Goal: Task Accomplishment & Management: Complete application form

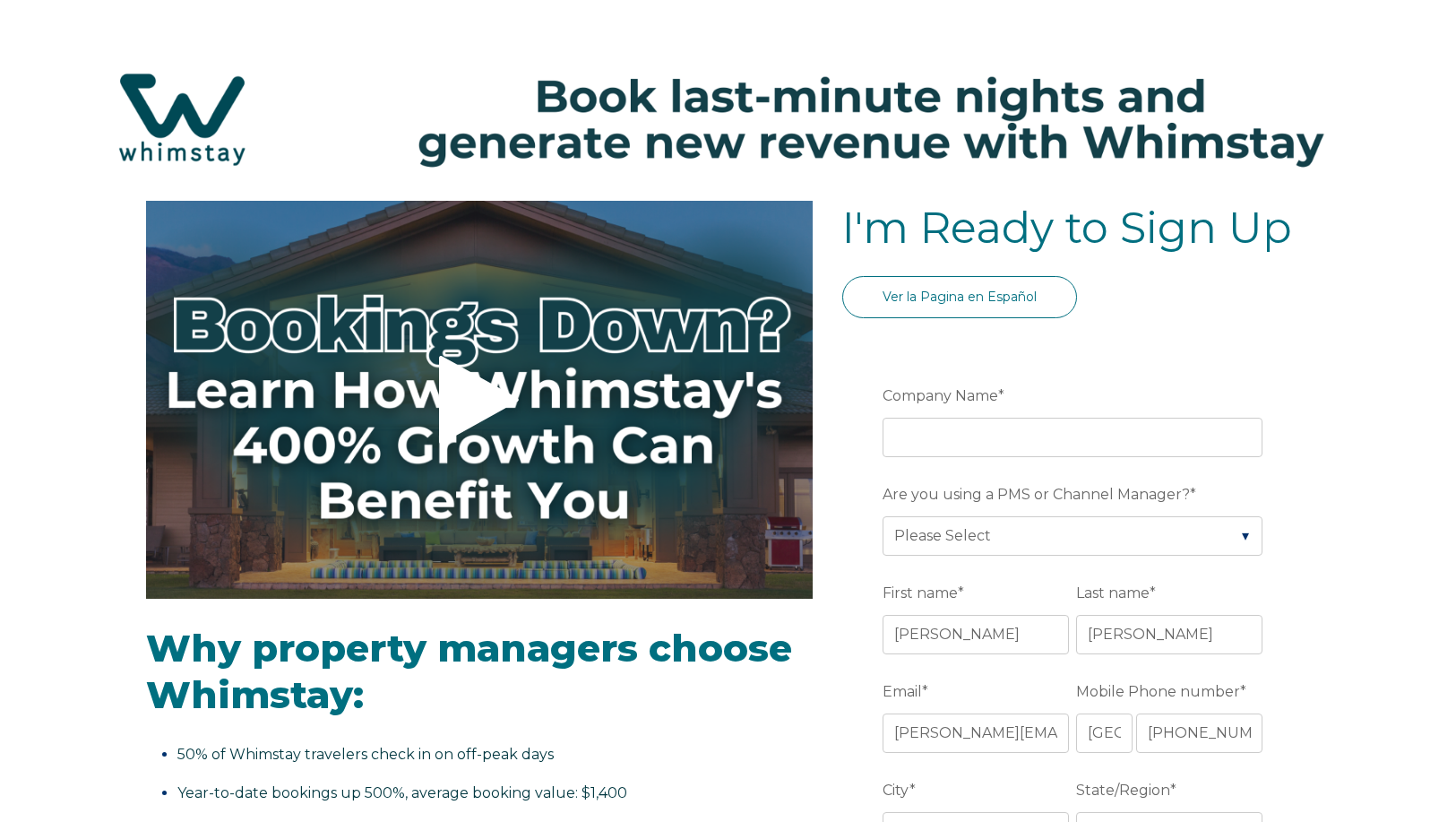
select select "US"
select select "Standard"
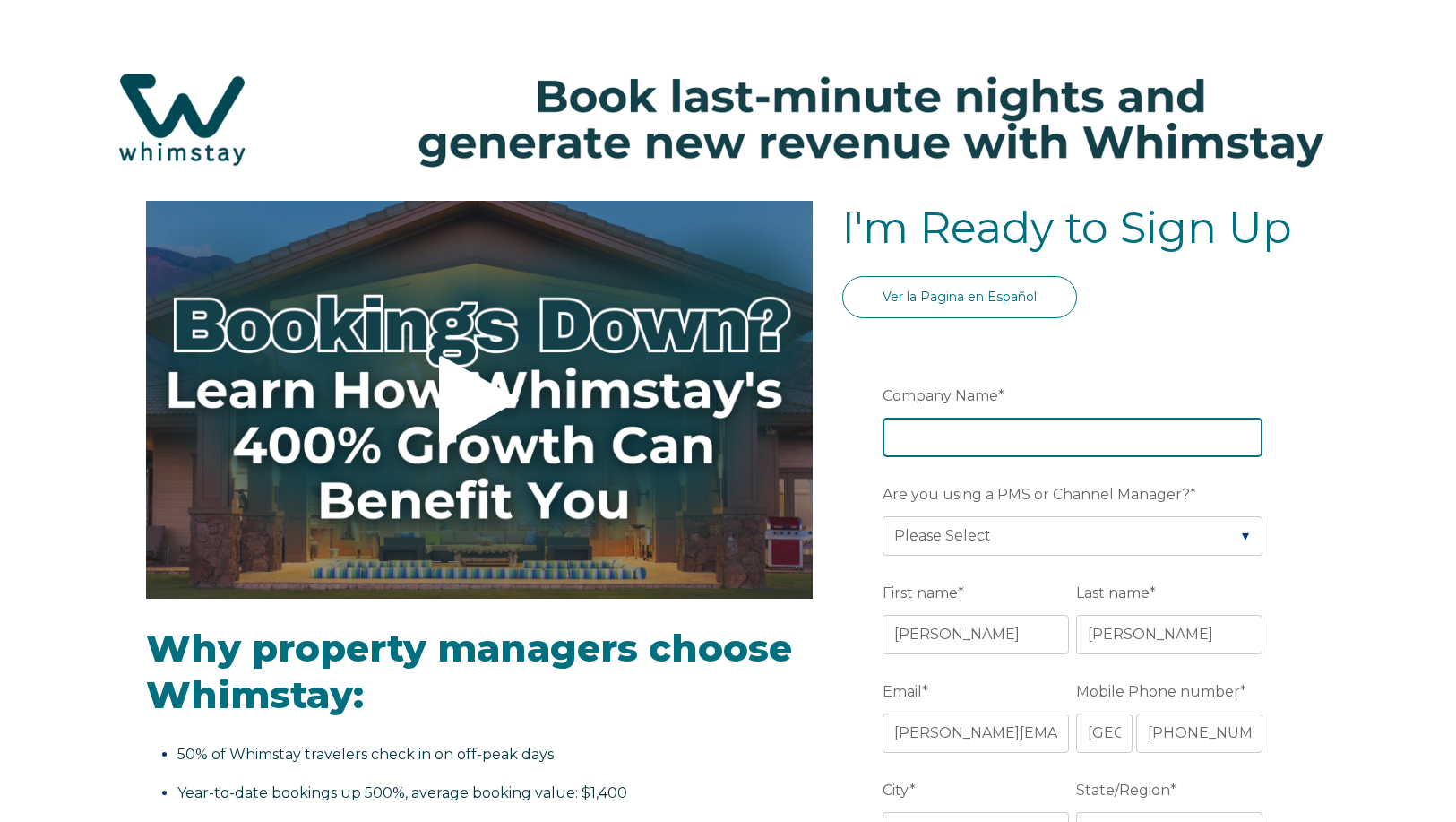
click at [1011, 439] on input "Company Name *" at bounding box center [1072, 437] width 380 height 39
type input "Lake Placid Accommodations"
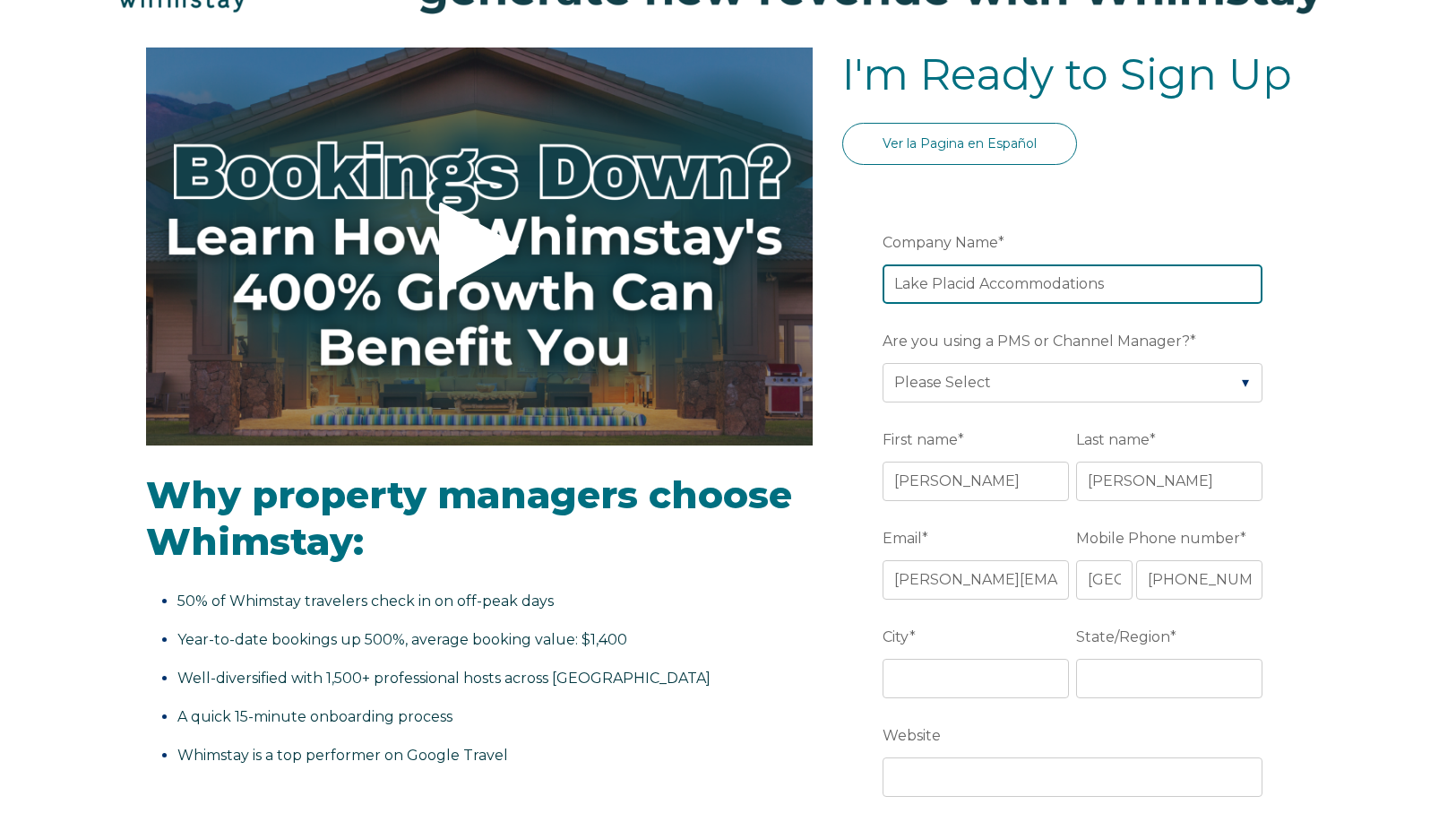
scroll to position [179, 0]
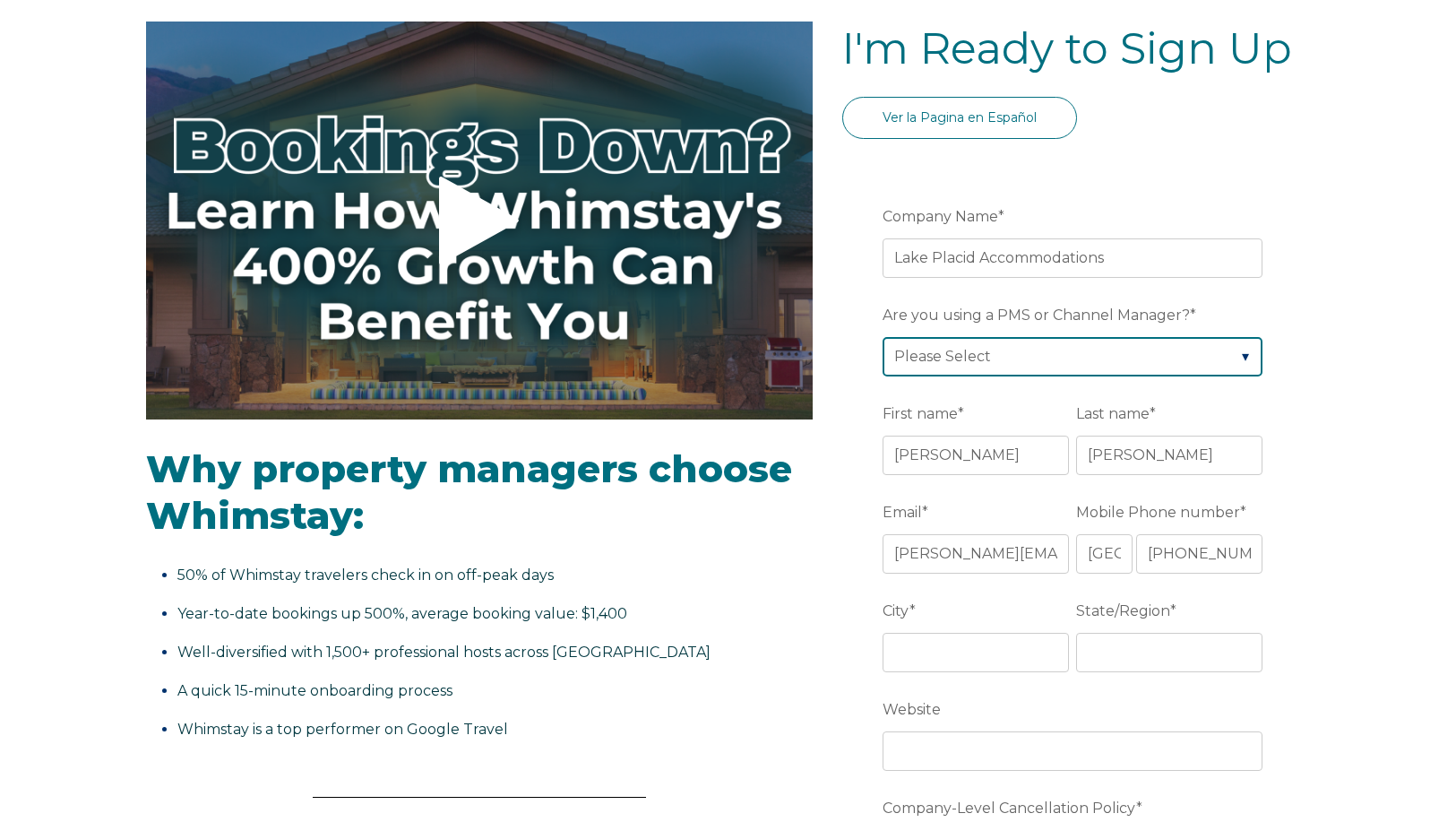
click at [1083, 362] on select "Please Select Barefoot BookingPal Boost Brightside CiiRUS Escapia Guesty Hostaw…" at bounding box center [1072, 356] width 380 height 39
select select "Lodgify"
click at [883, 337] on select "Please Select Barefoot BookingPal Boost Brightside CiiRUS Escapia Guesty Hostaw…" at bounding box center [1072, 356] width 380 height 39
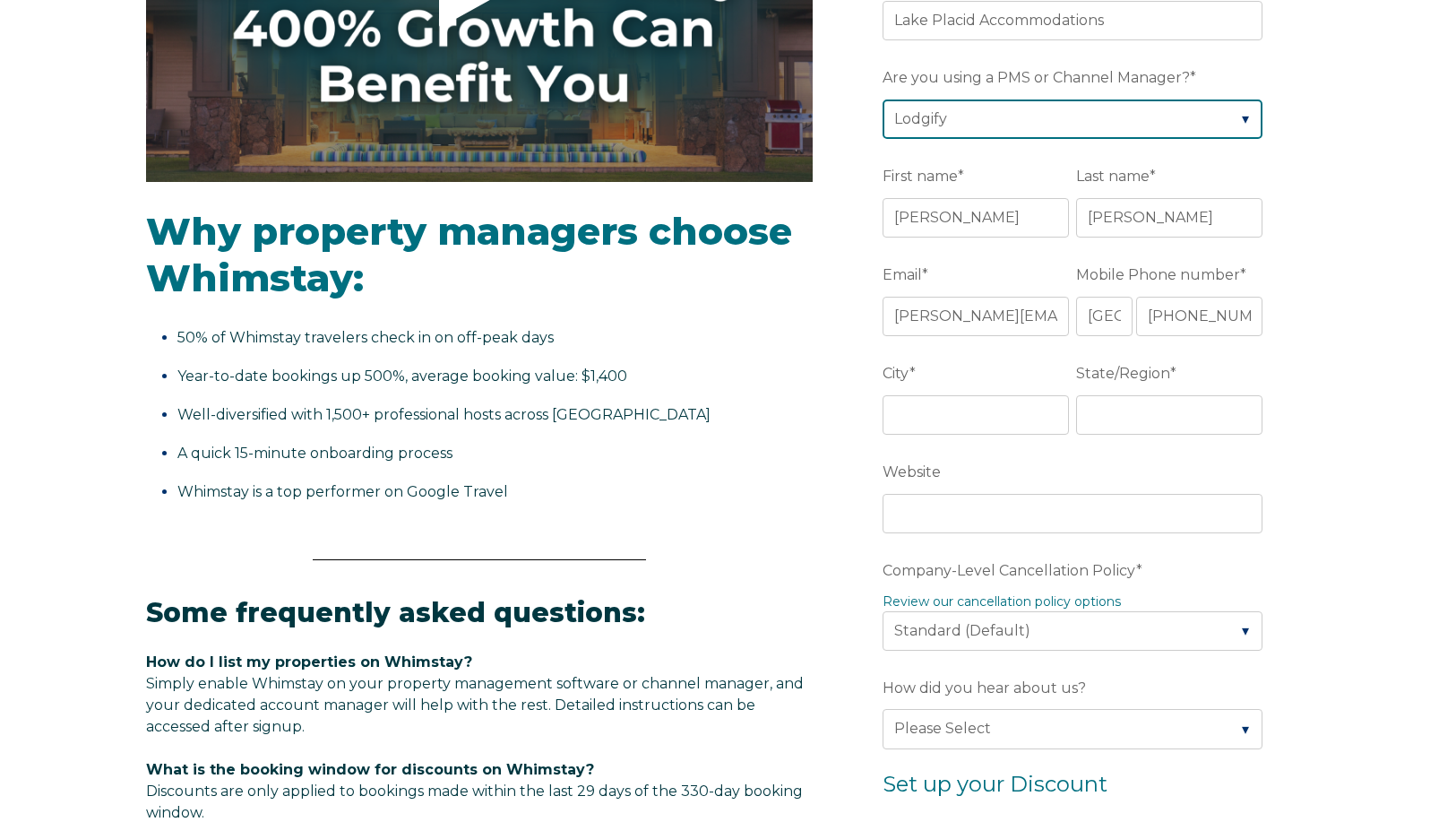
scroll to position [448, 0]
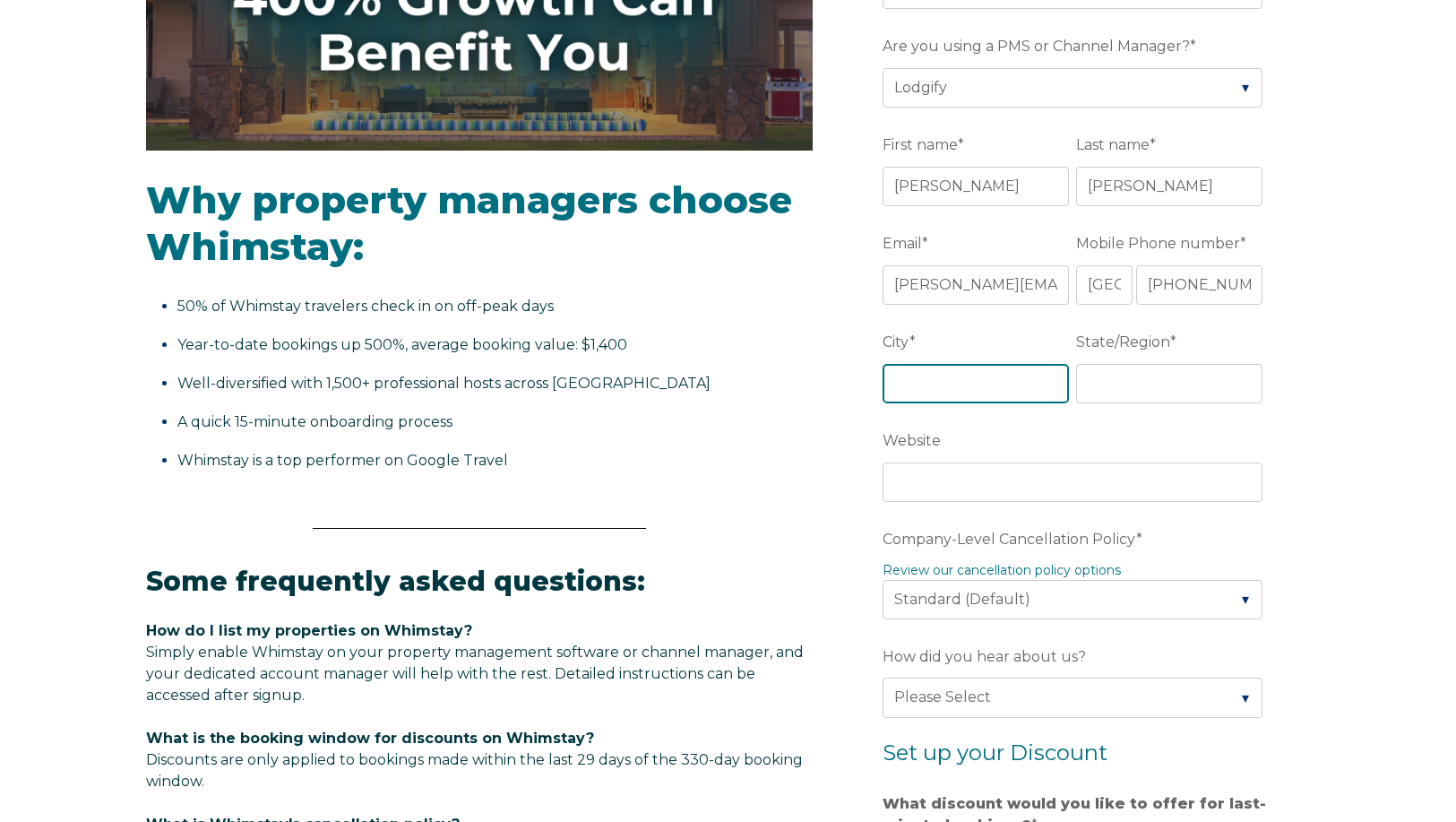
click at [1003, 389] on input "City *" at bounding box center [976, 383] width 187 height 39
type input "Lake Placid"
type input "NY"
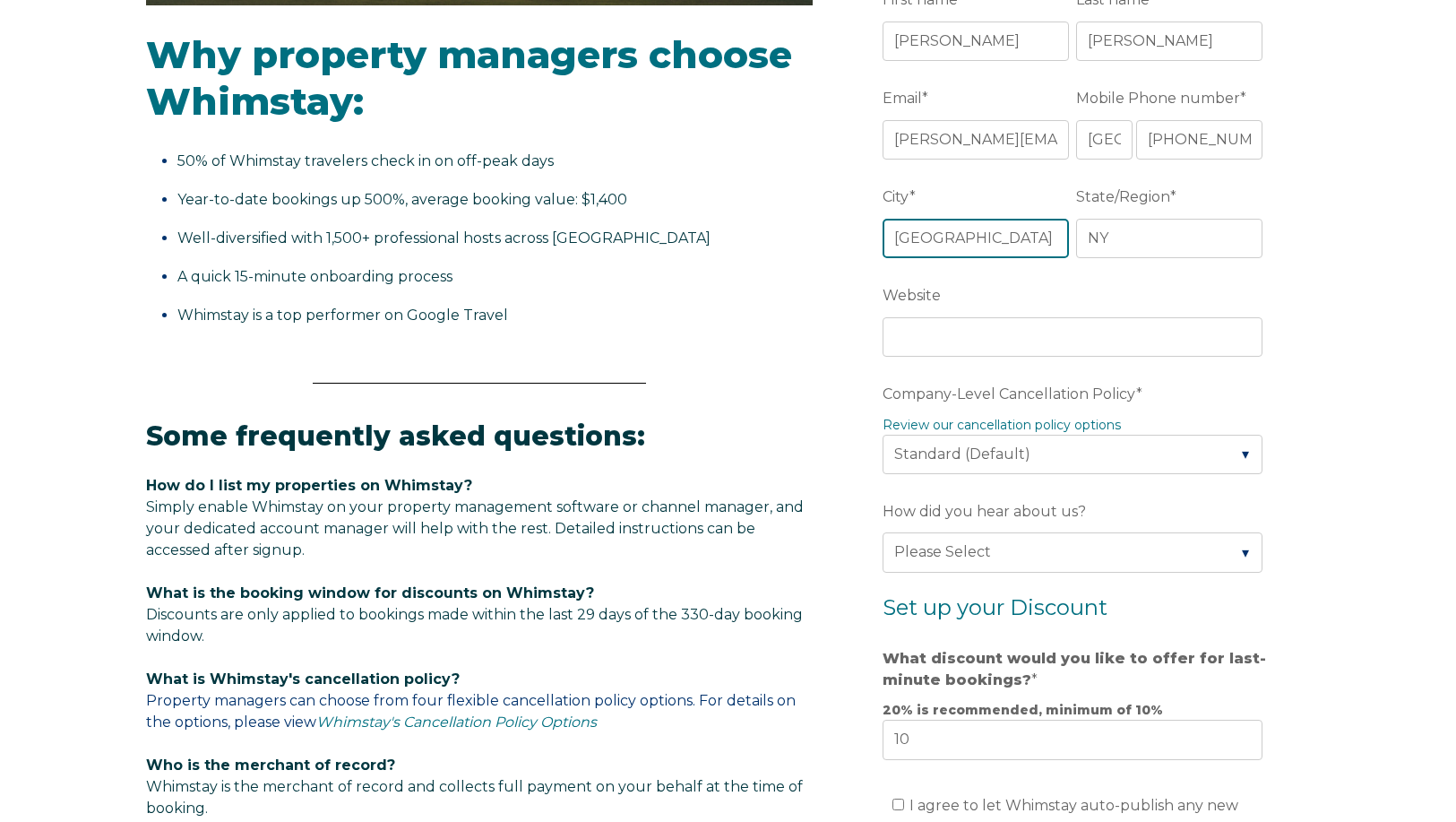
scroll to position [628, 0]
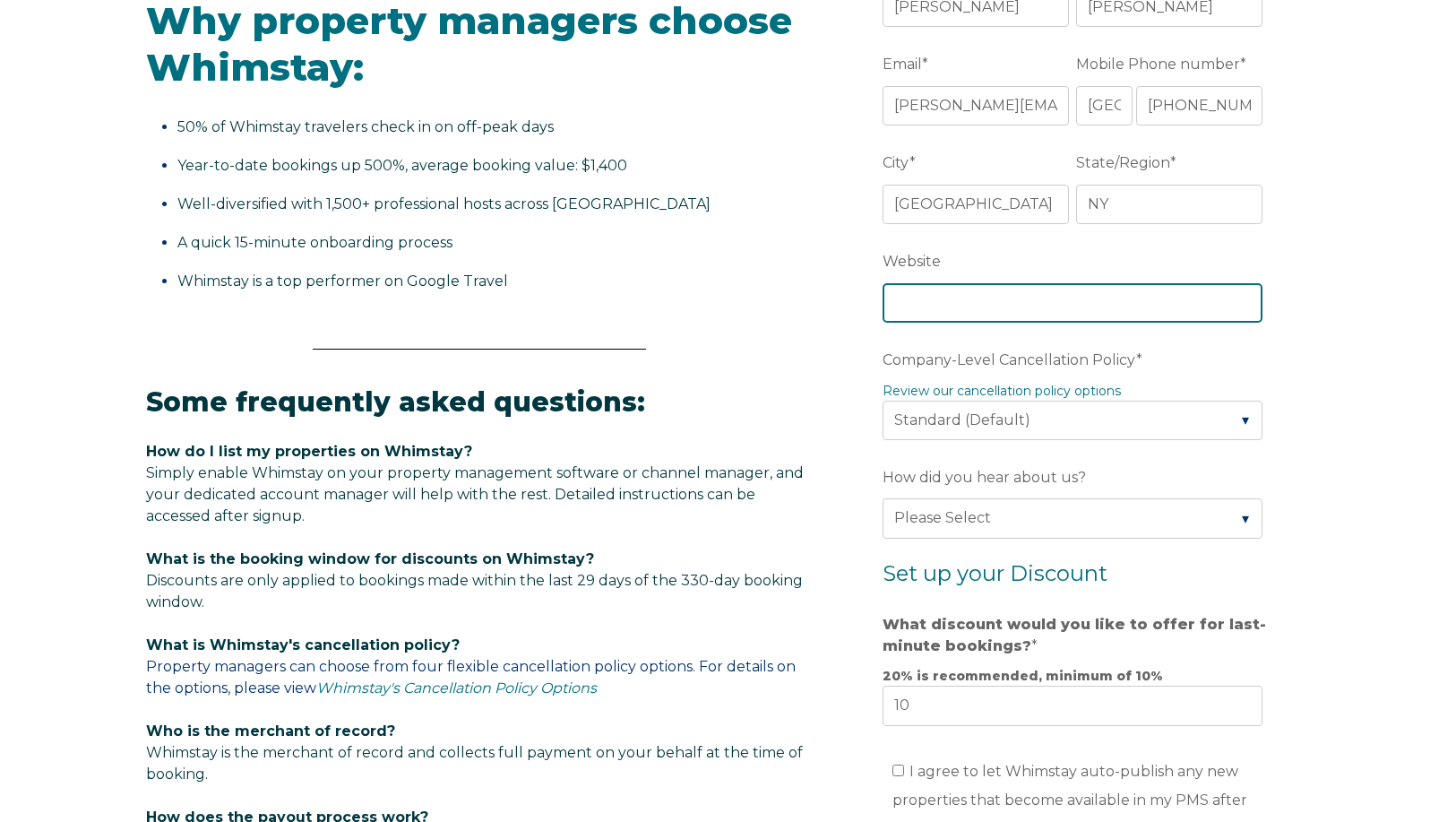
click at [1039, 310] on input "Website" at bounding box center [1072, 302] width 380 height 39
type input "https://lakeplacidcondos.com/"
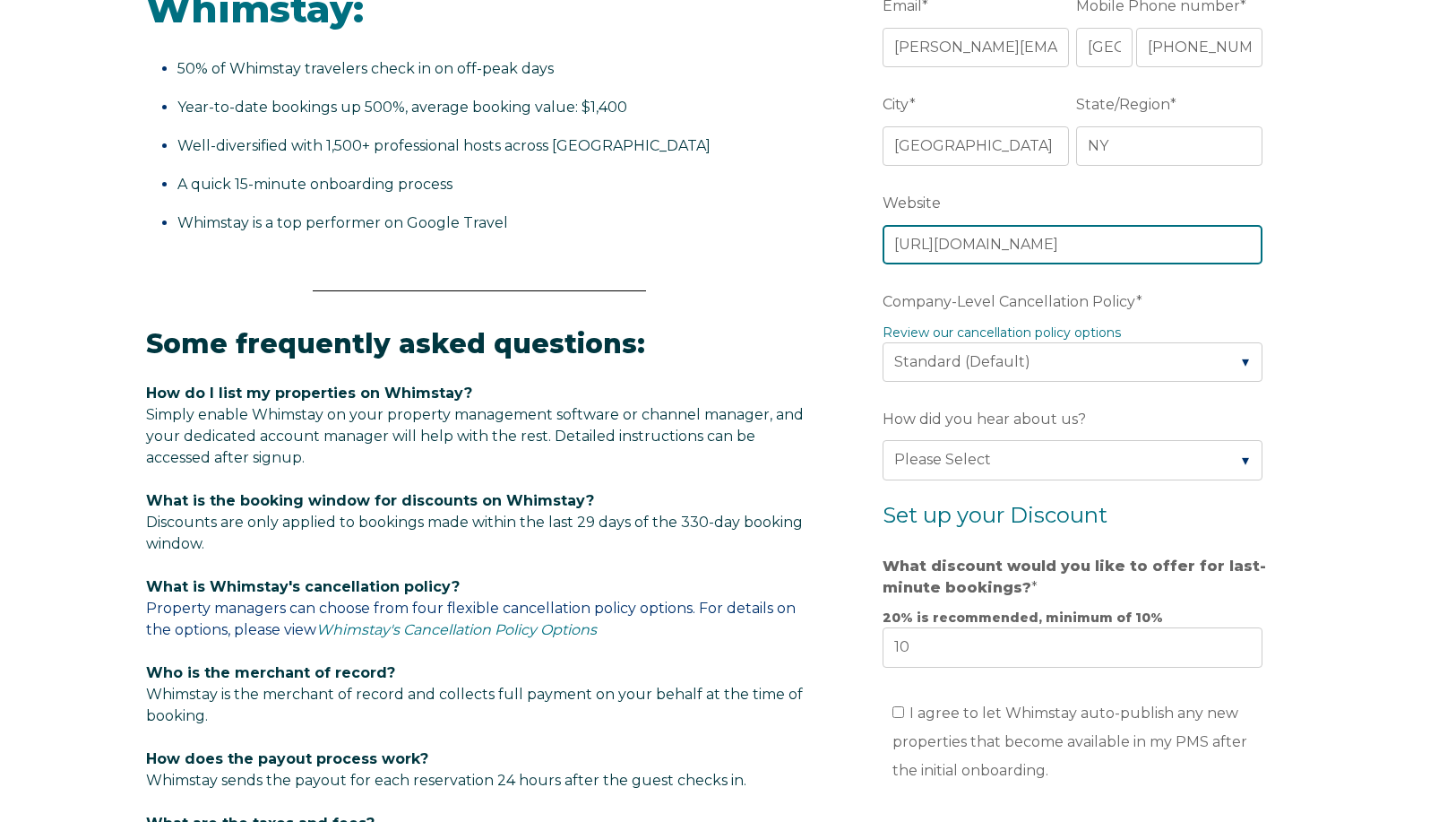
scroll to position [717, 0]
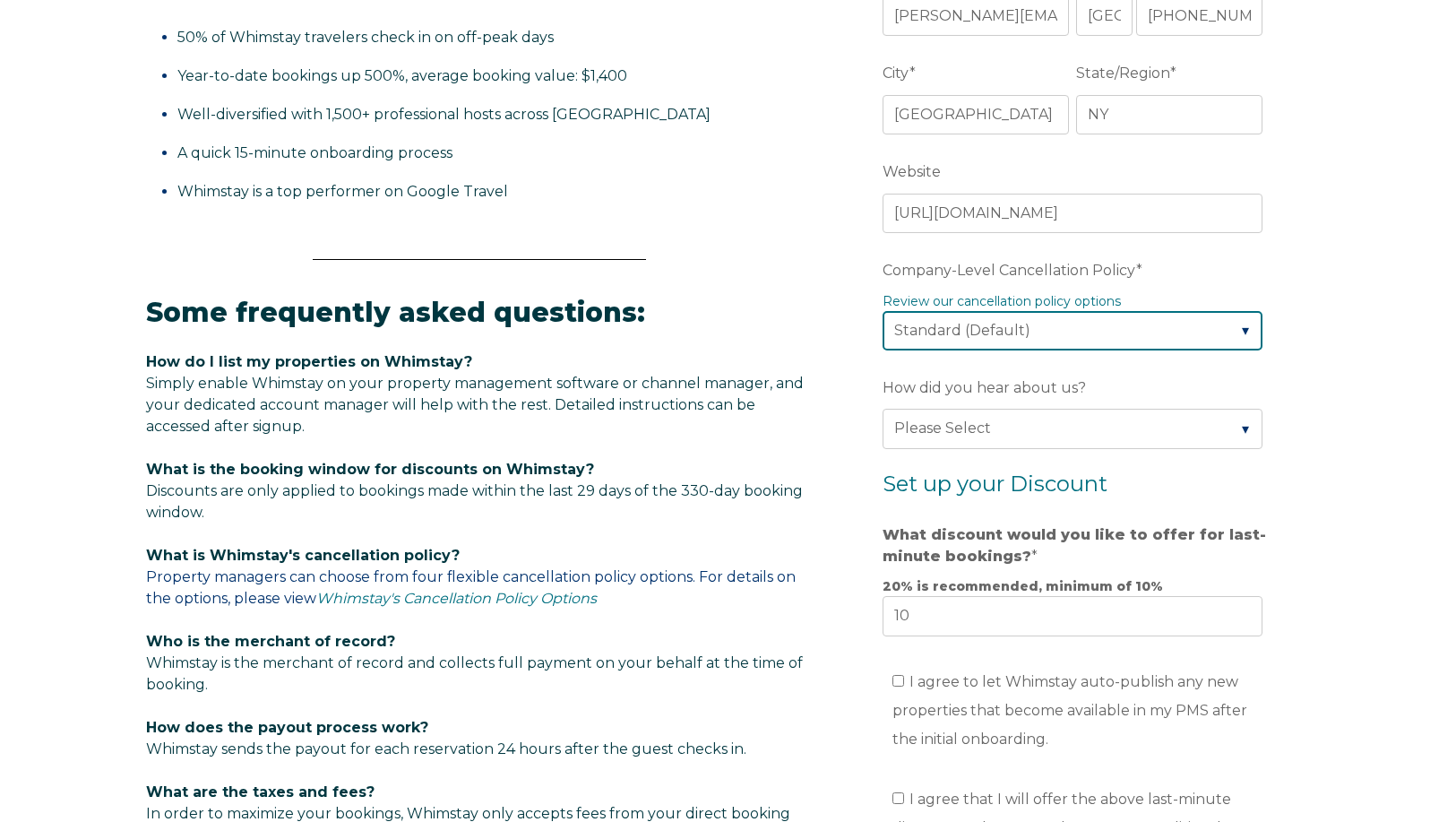
click at [1193, 333] on select "Please Select Partial Standard (Default) Moderate Strict" at bounding box center [1072, 330] width 380 height 39
select select "Strict"
click at [883, 311] on select "Please Select Partial Standard (Default) Moderate Strict" at bounding box center [1072, 330] width 380 height 39
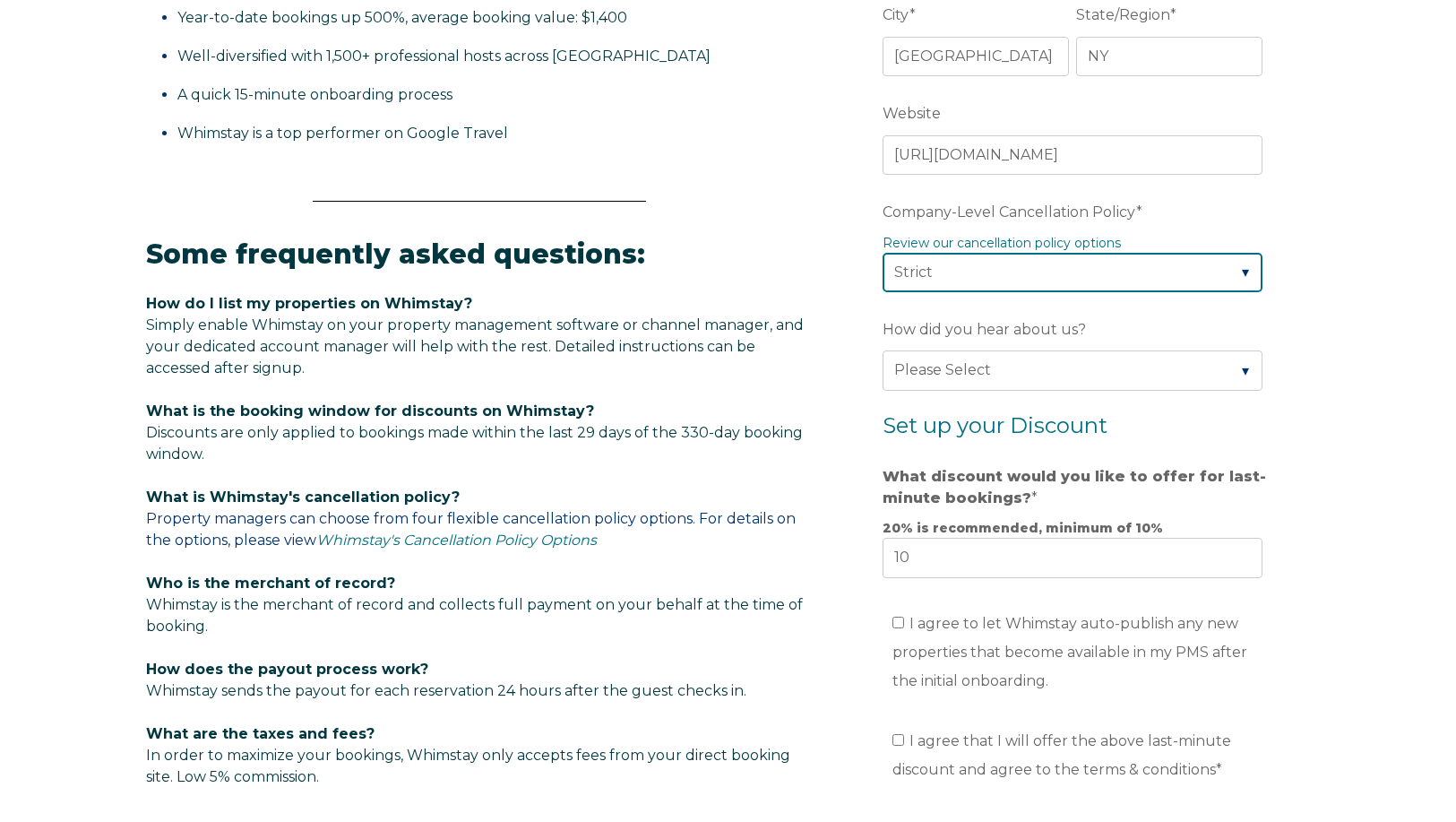
scroll to position [807, 0]
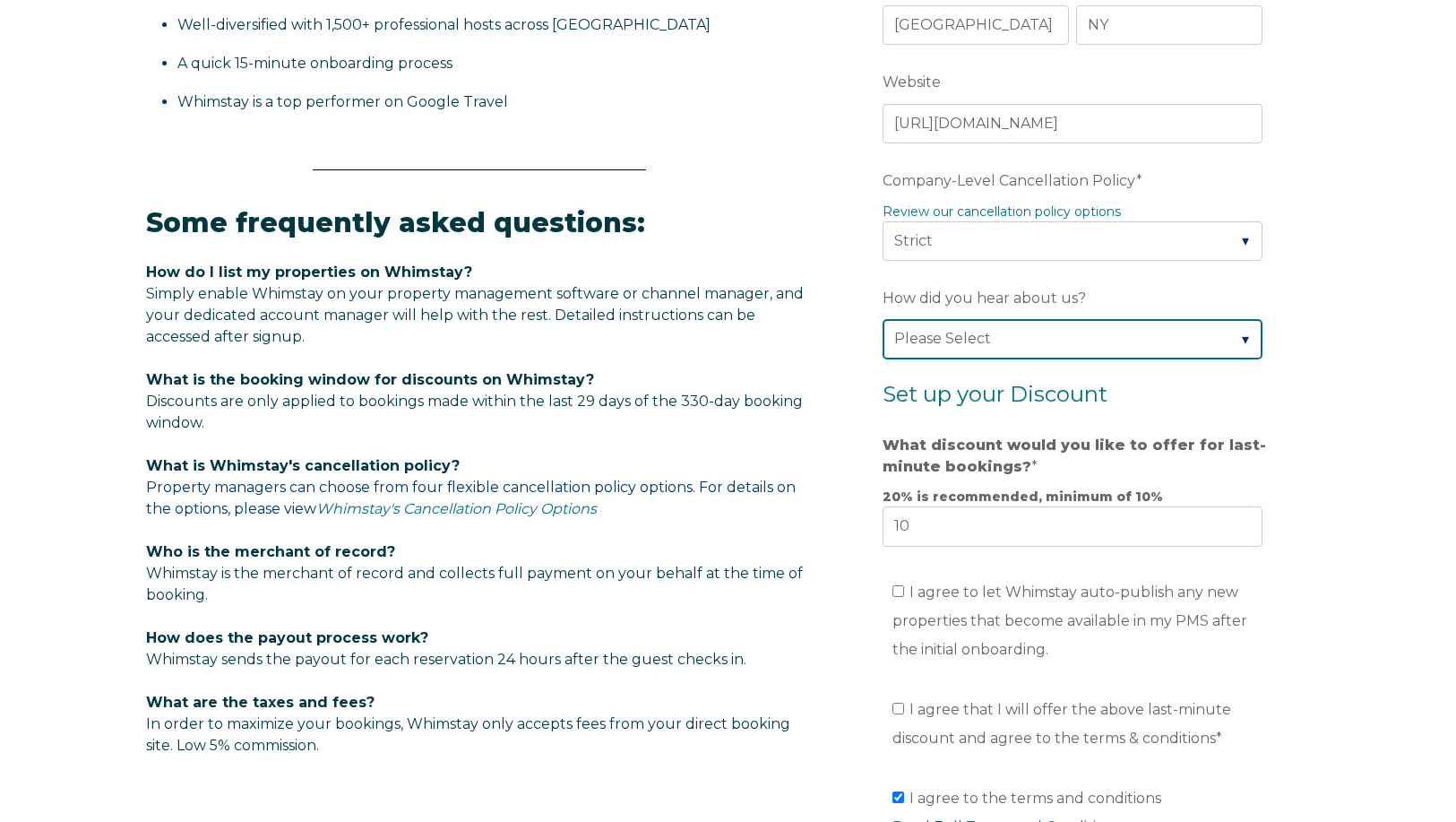
click at [1192, 343] on select "Please Select Found Whimstay through a Google search Direct outreach from a Whi…" at bounding box center [1072, 339] width 380 height 39
select select "Referral from a Friend"
click at [883, 320] on select "Please Select Found Whimstay through a Google search Direct outreach from a Whi…" at bounding box center [1072, 339] width 380 height 39
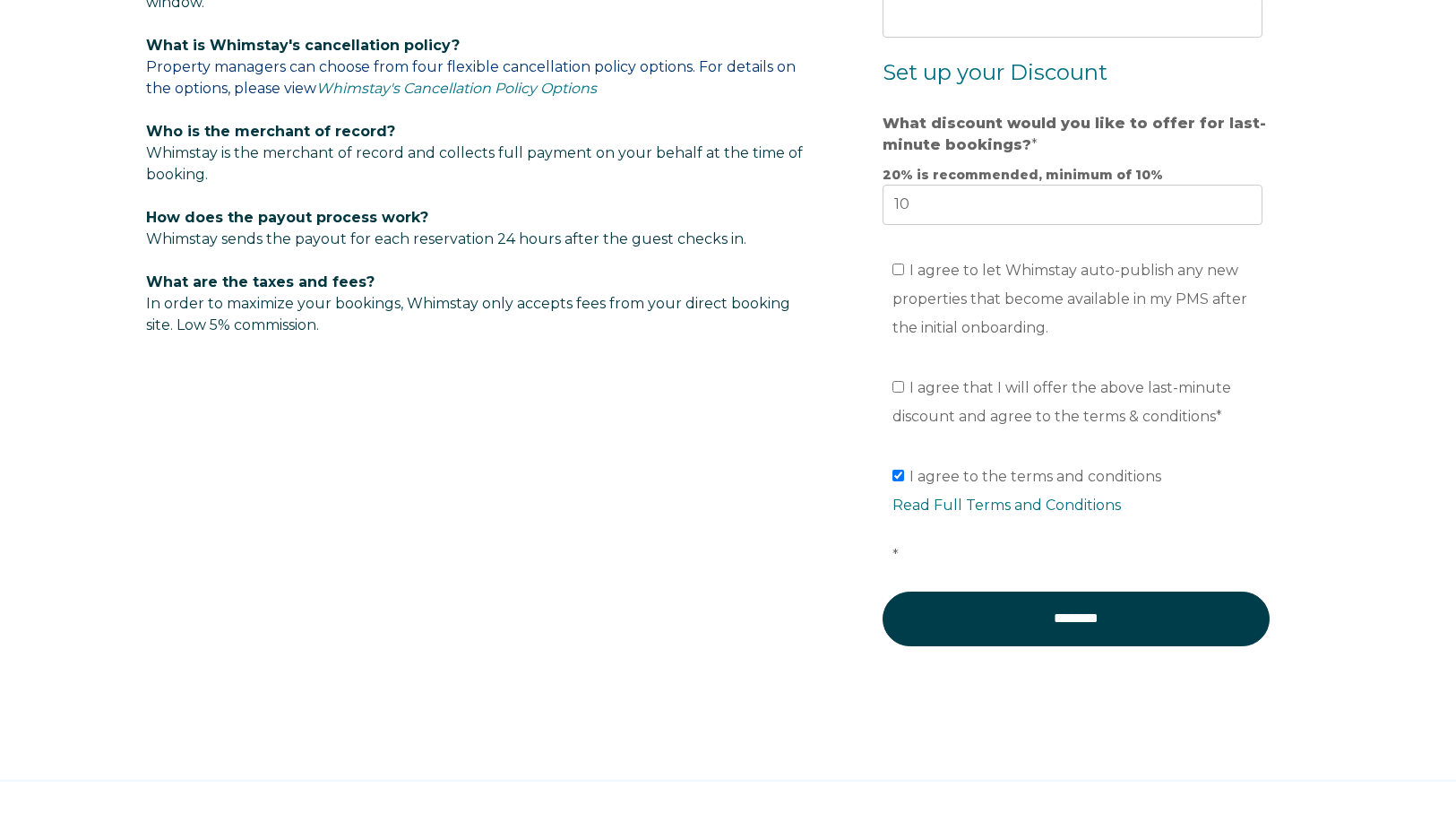
scroll to position [1255, 0]
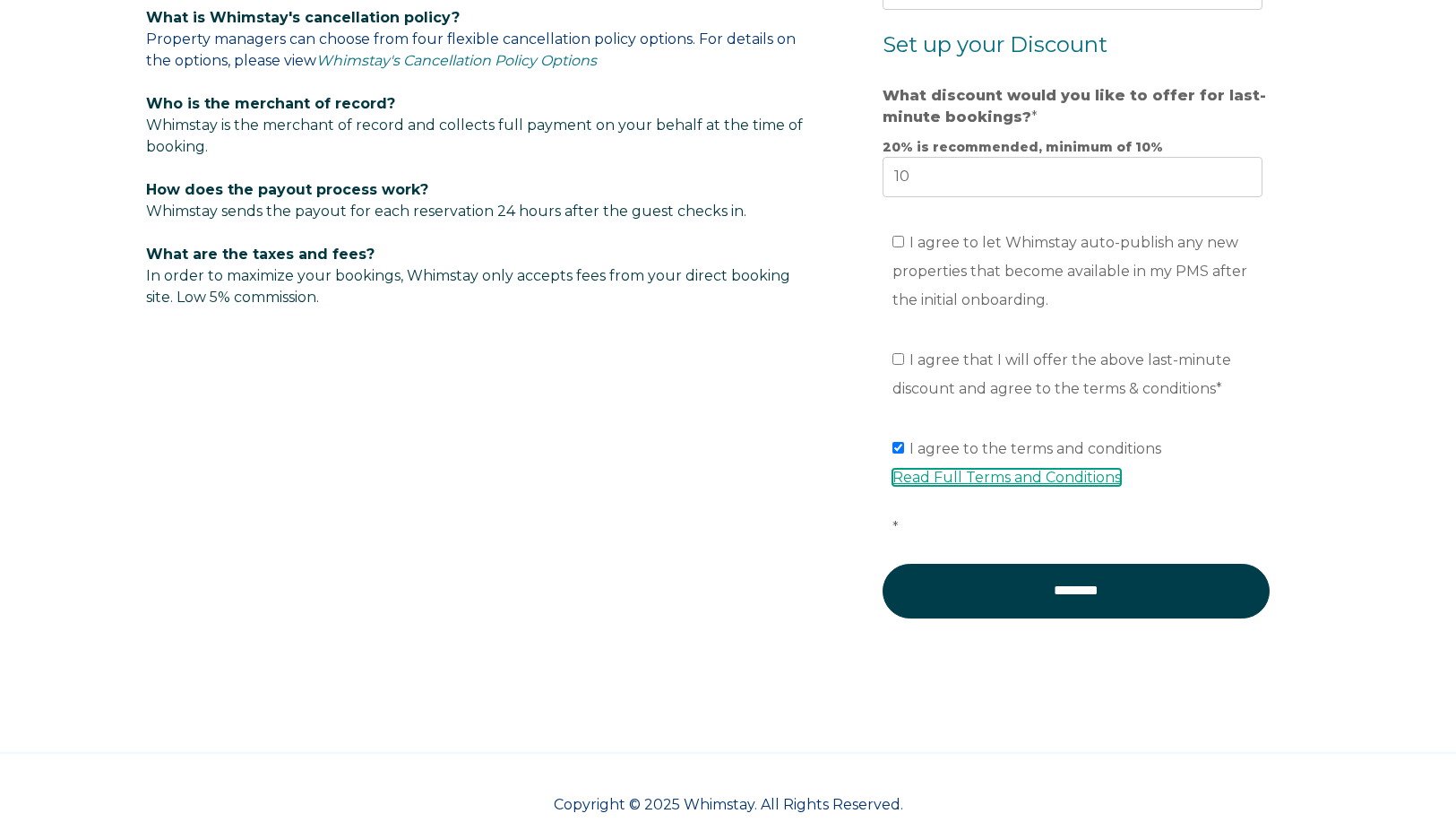
click at [1065, 476] on link "Read Full Terms and Conditions" at bounding box center [1006, 478] width 229 height 17
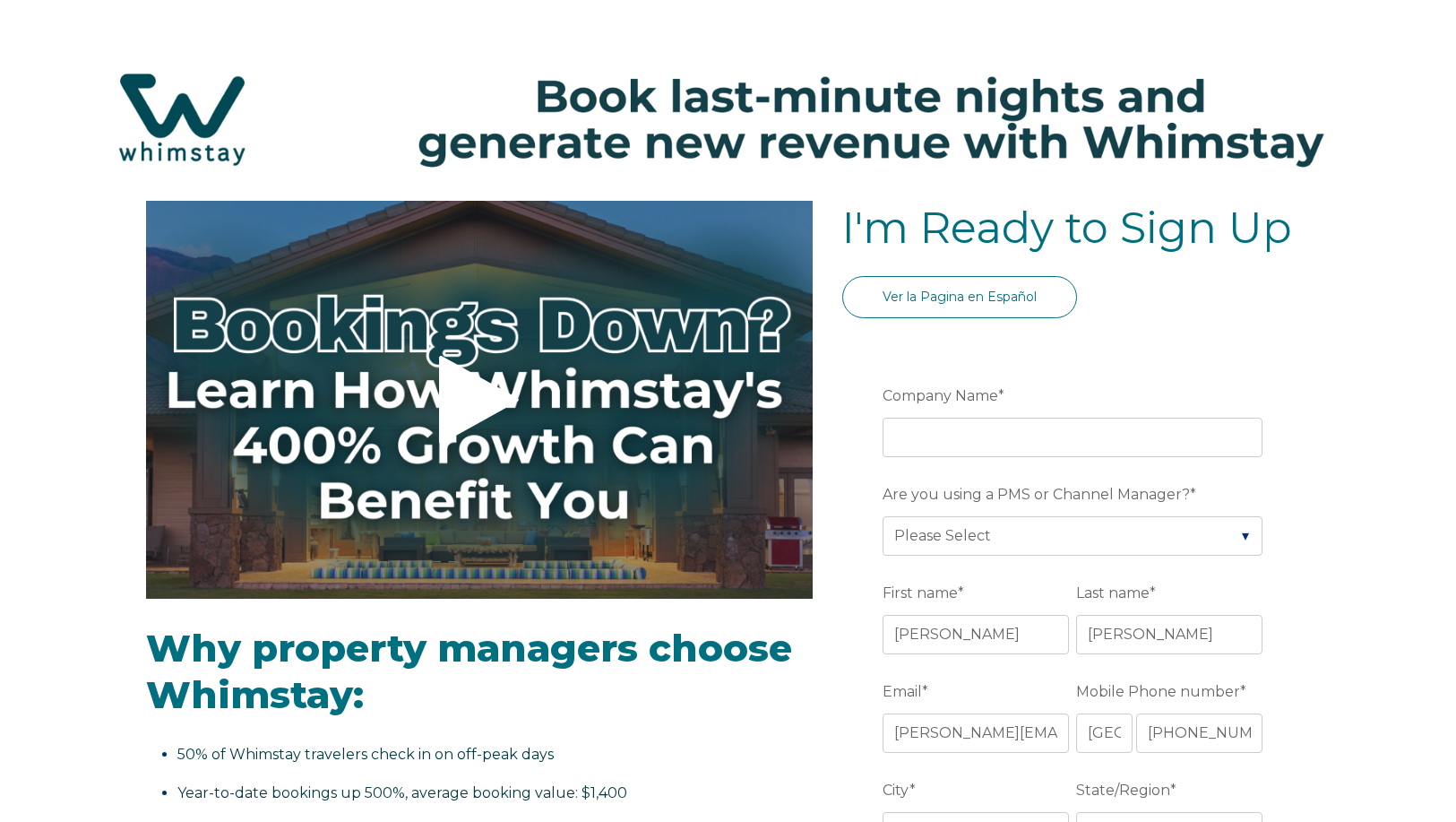
select select "US"
select select "Standard"
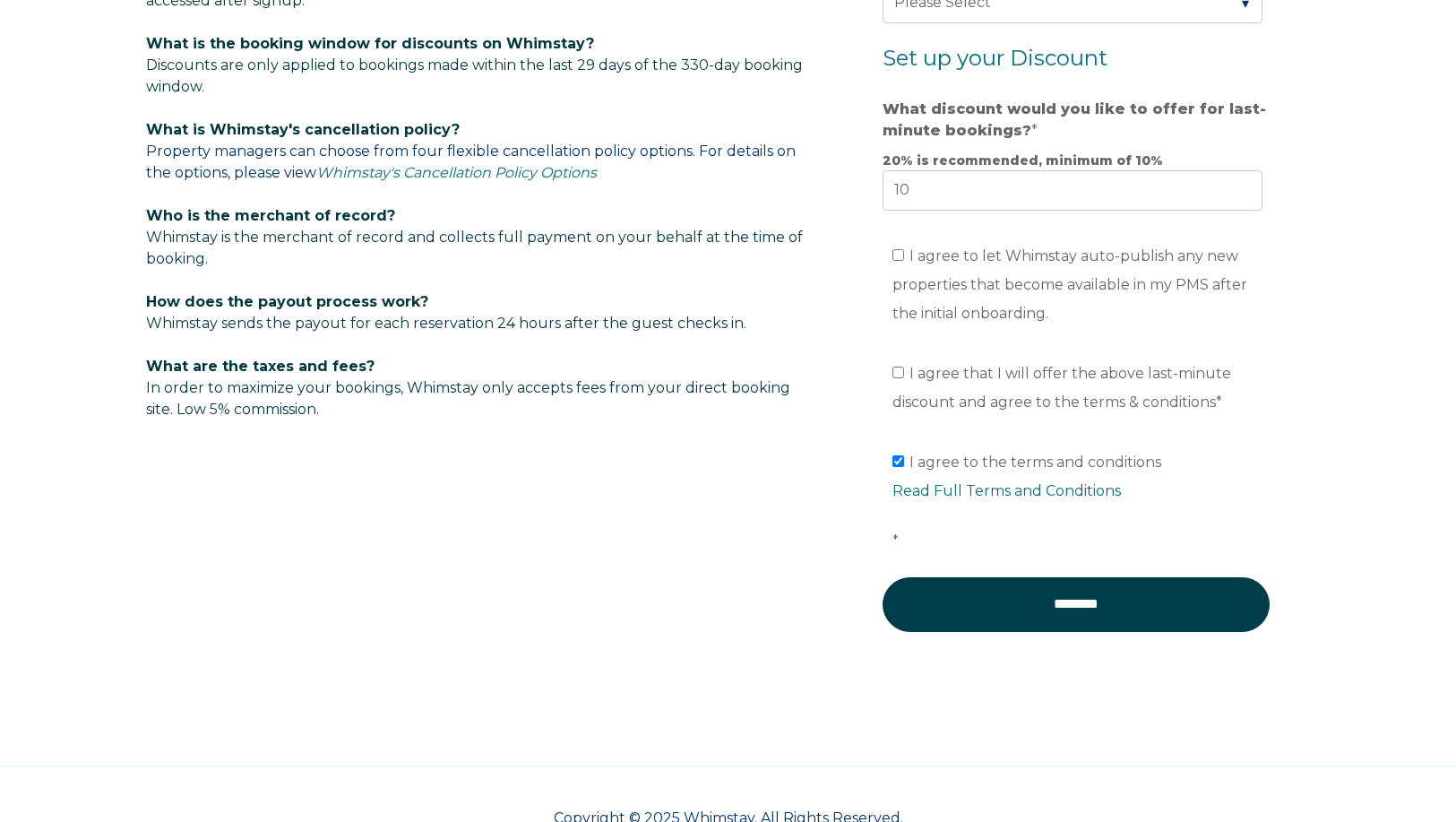
scroll to position [1166, 0]
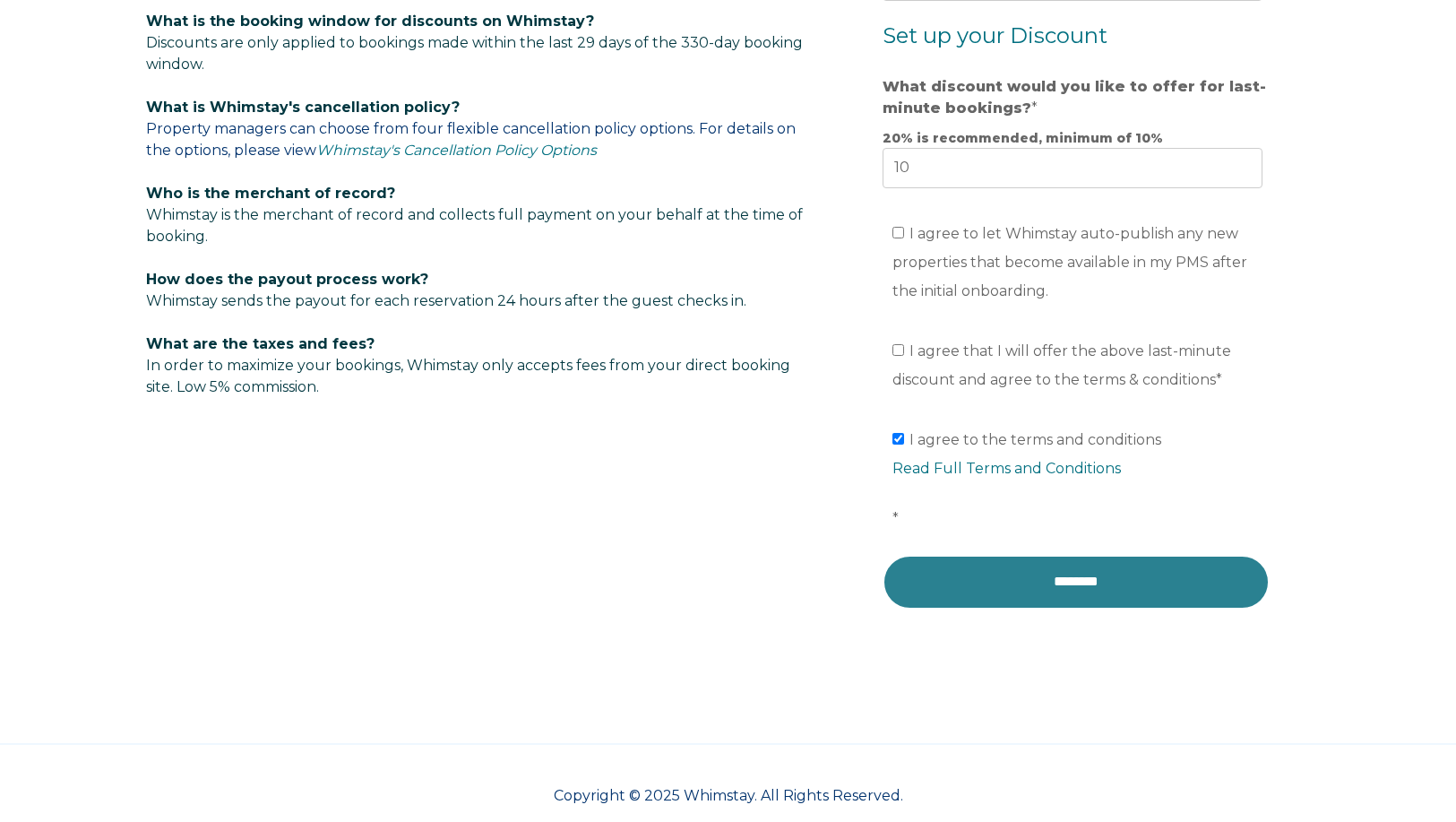
click at [1028, 578] on input "********" at bounding box center [1076, 582] width 387 height 54
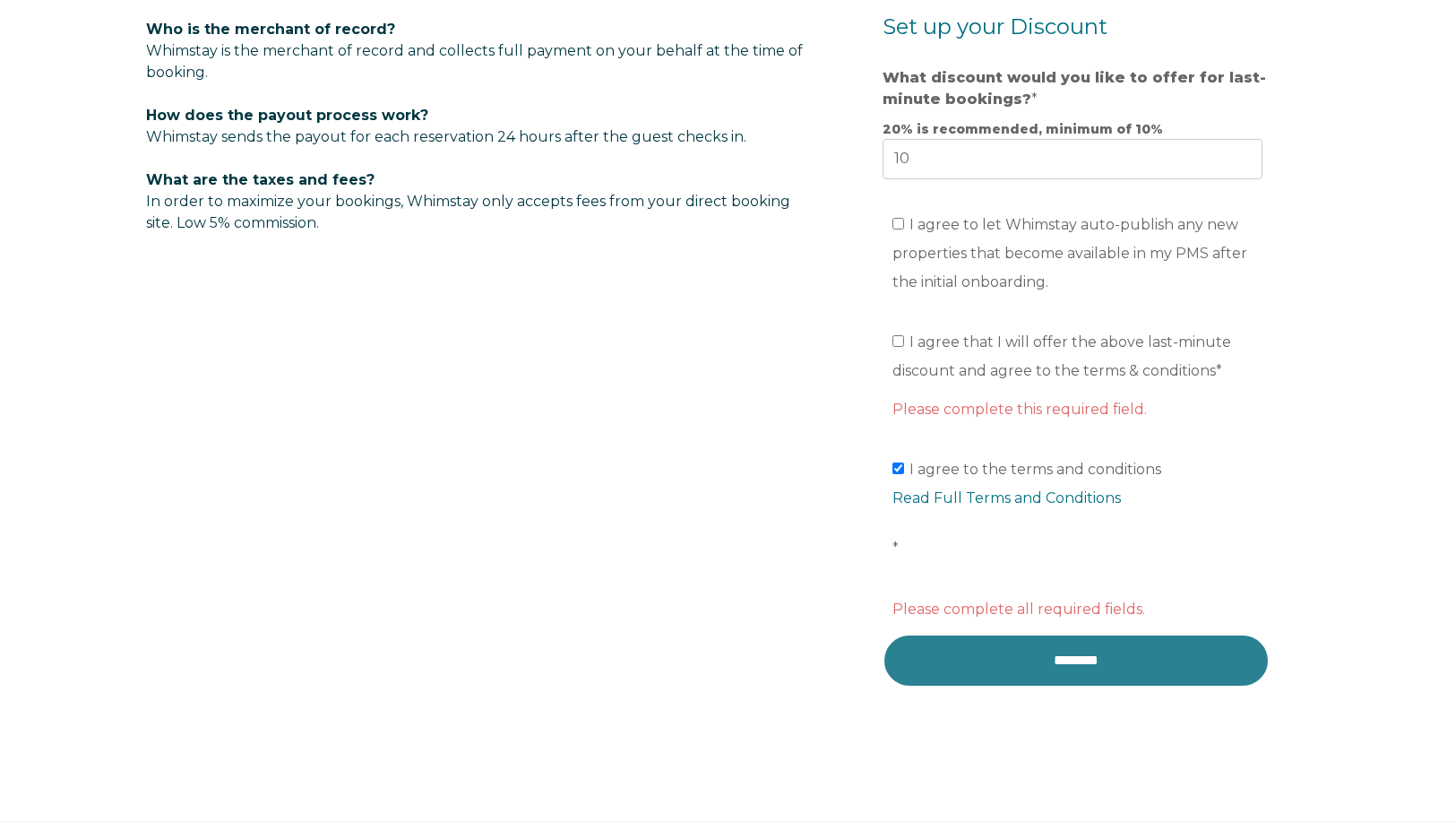
scroll to position [1344, 0]
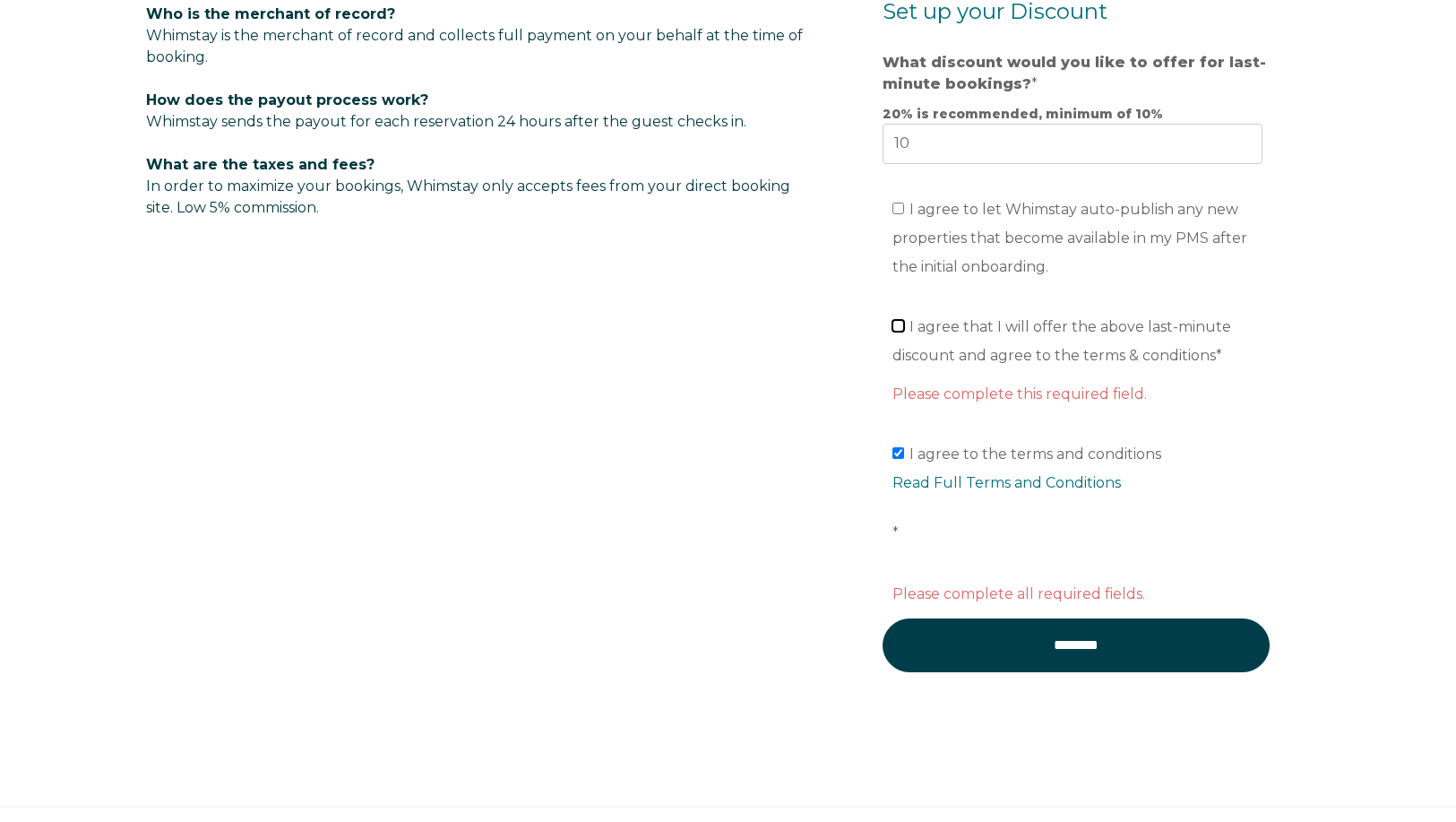
click at [896, 322] on input "I agree that I will offer the above last-minute discount and agree to the terms…" at bounding box center [898, 325] width 11 height 11
checkbox input "true"
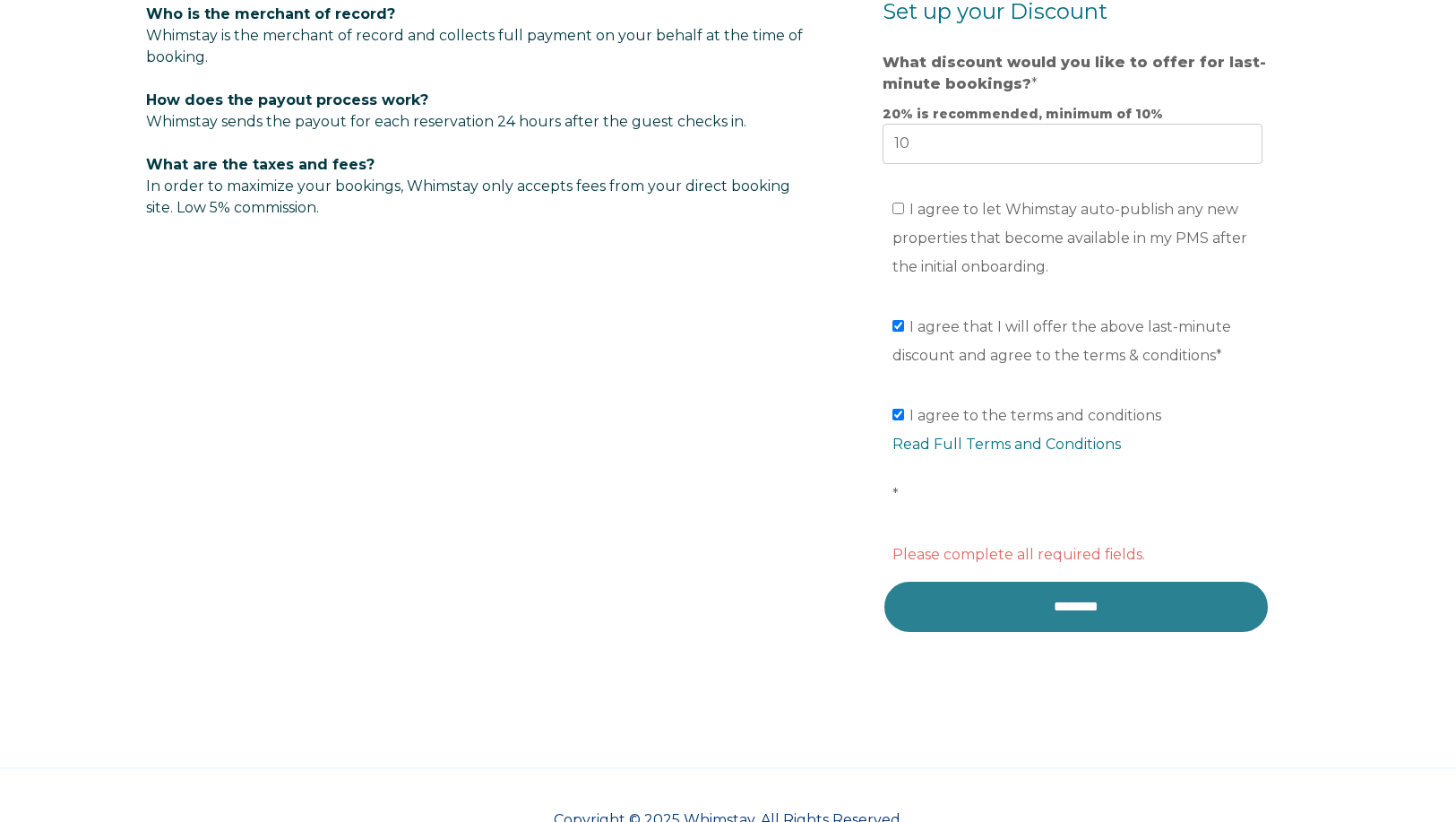
click at [1118, 593] on input "********" at bounding box center [1076, 607] width 387 height 54
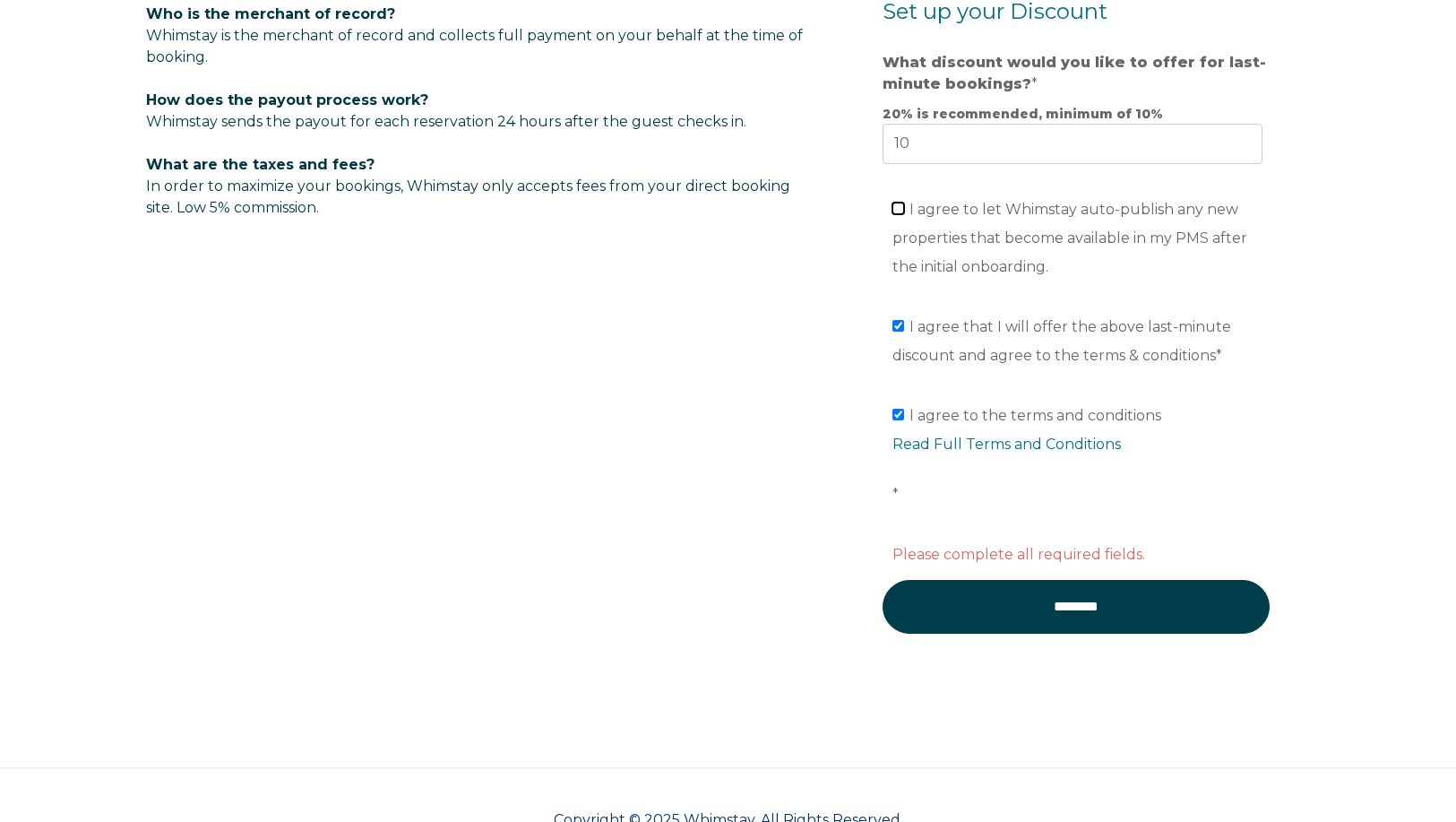
click at [896, 206] on input "I agree to let Whimstay auto-publish any new properties that become available i…" at bounding box center [898, 209] width 11 height 11
checkbox input "true"
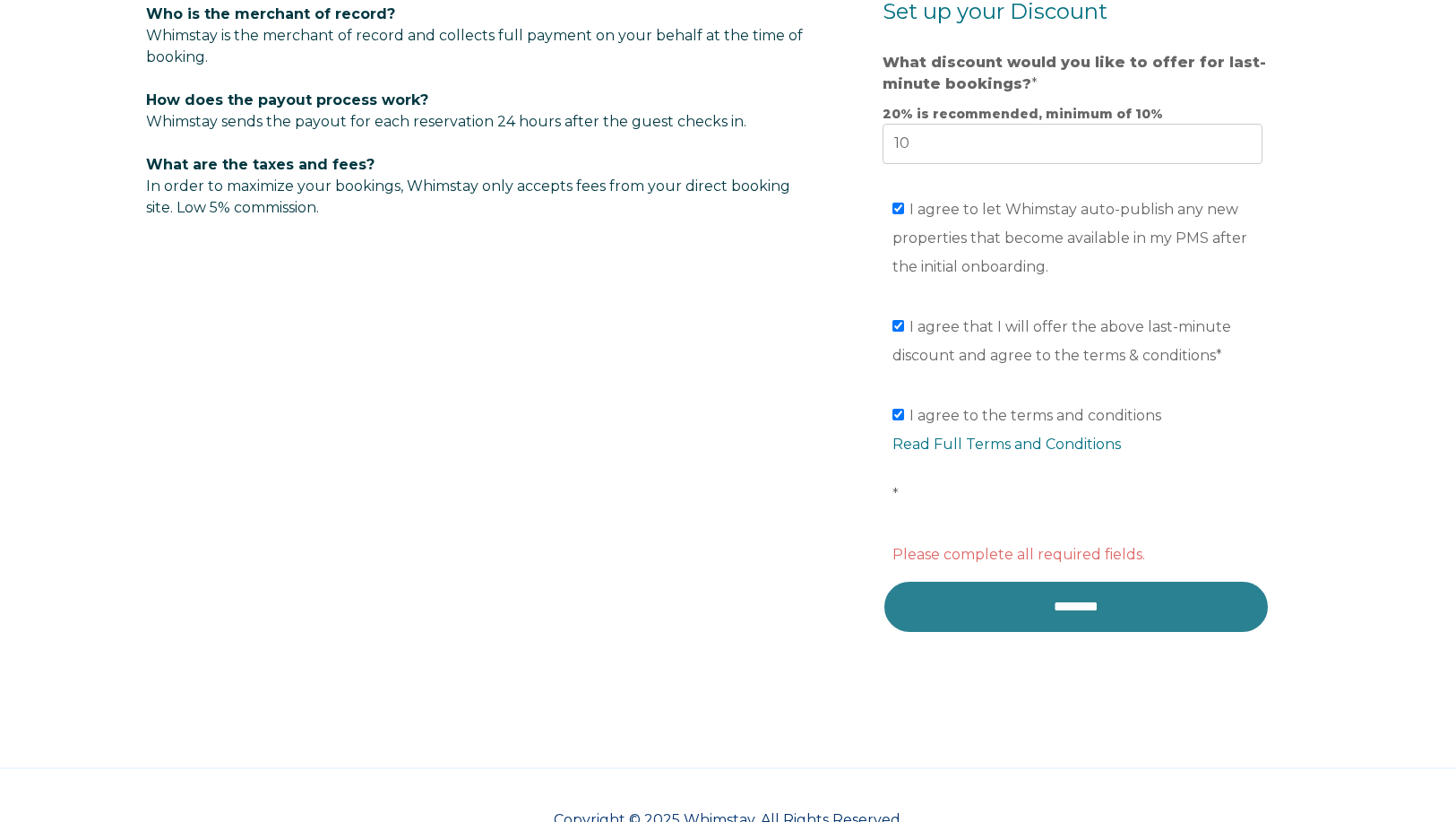
drag, startPoint x: 1062, startPoint y: 604, endPoint x: 1320, endPoint y: 546, distance: 264.4
click at [1065, 605] on input "********" at bounding box center [1076, 607] width 387 height 54
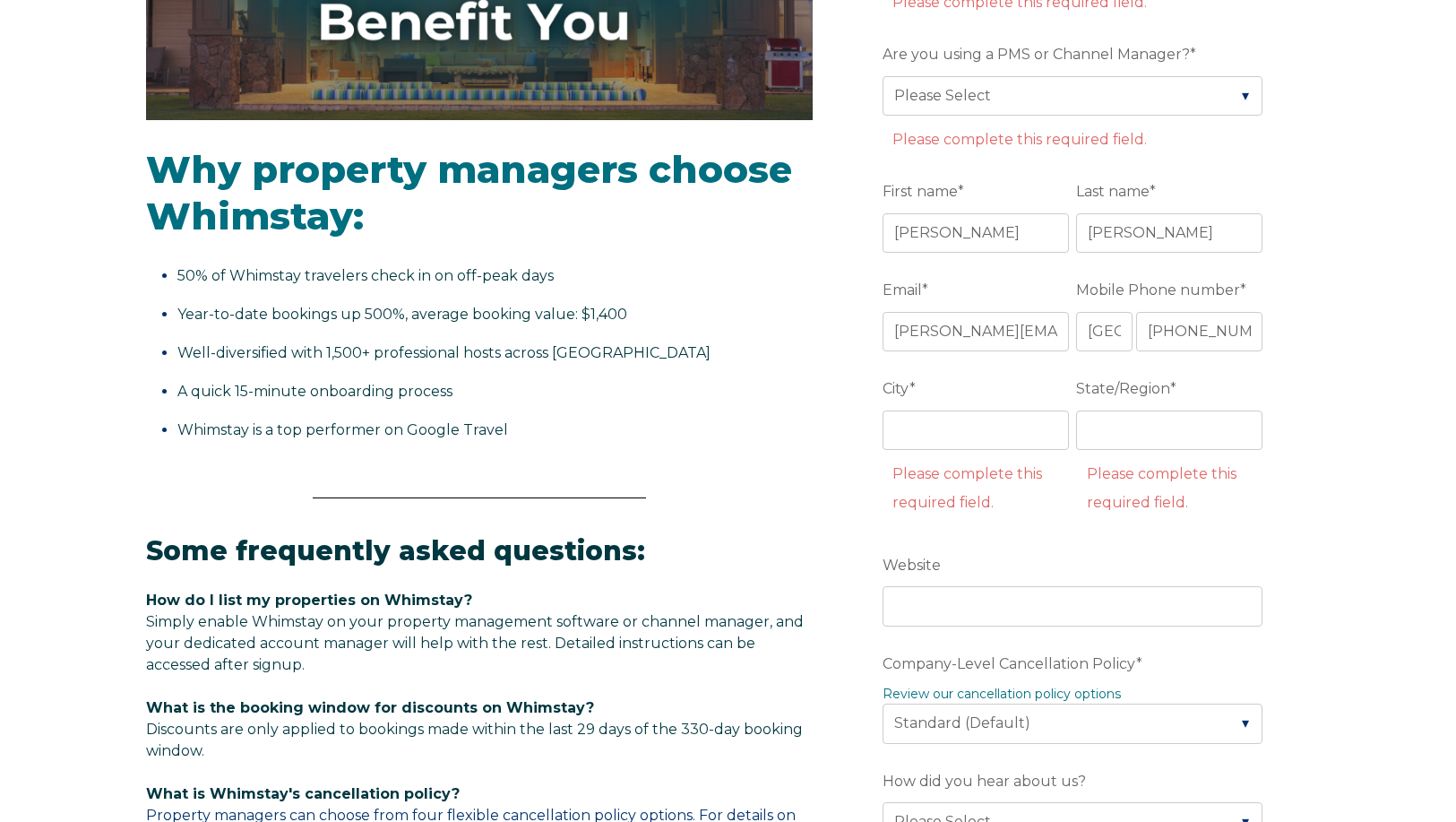
scroll to position [538, 0]
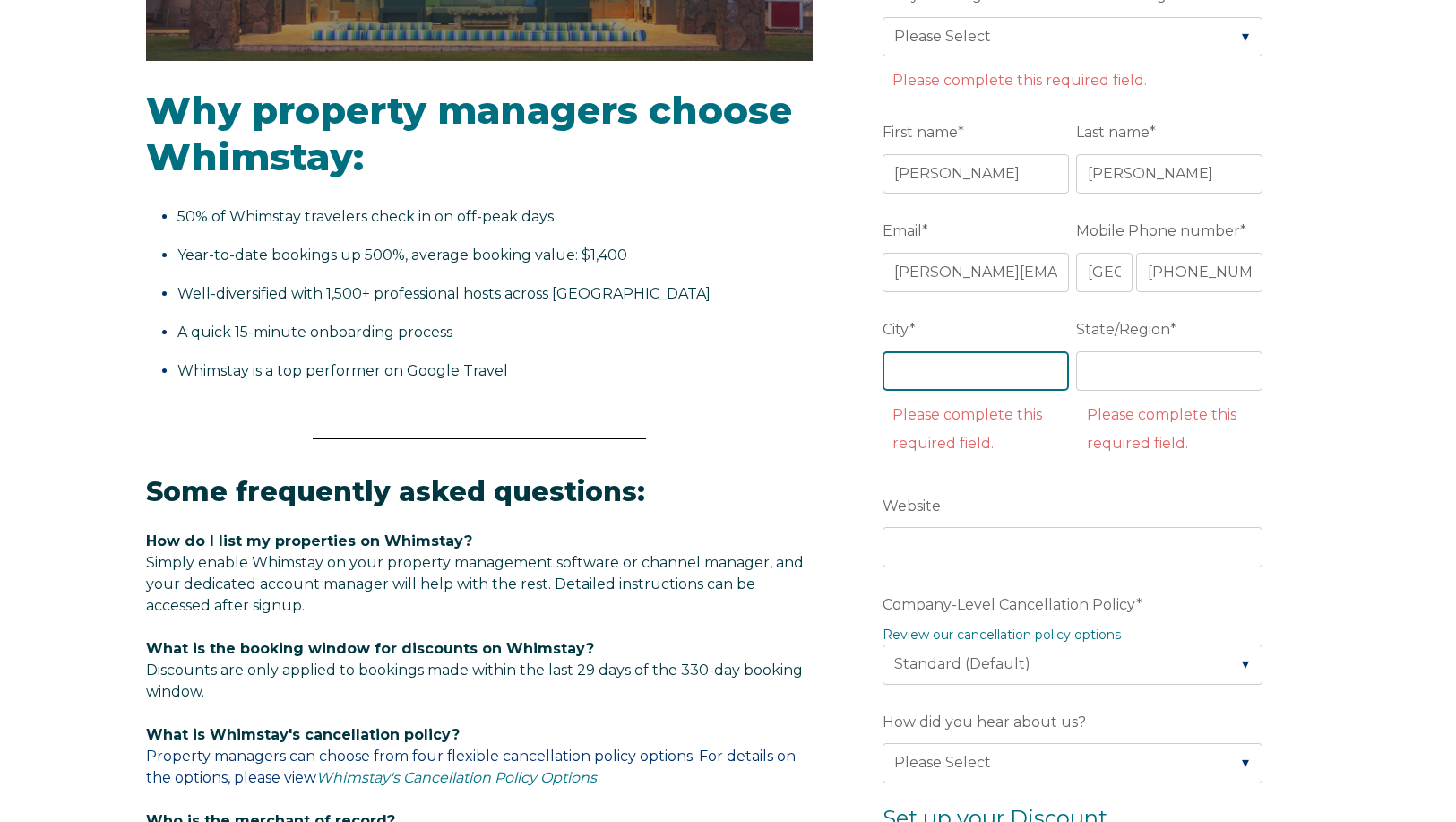
click at [938, 364] on input "City *" at bounding box center [976, 370] width 187 height 39
type input "Lake Placid"
type input "NY"
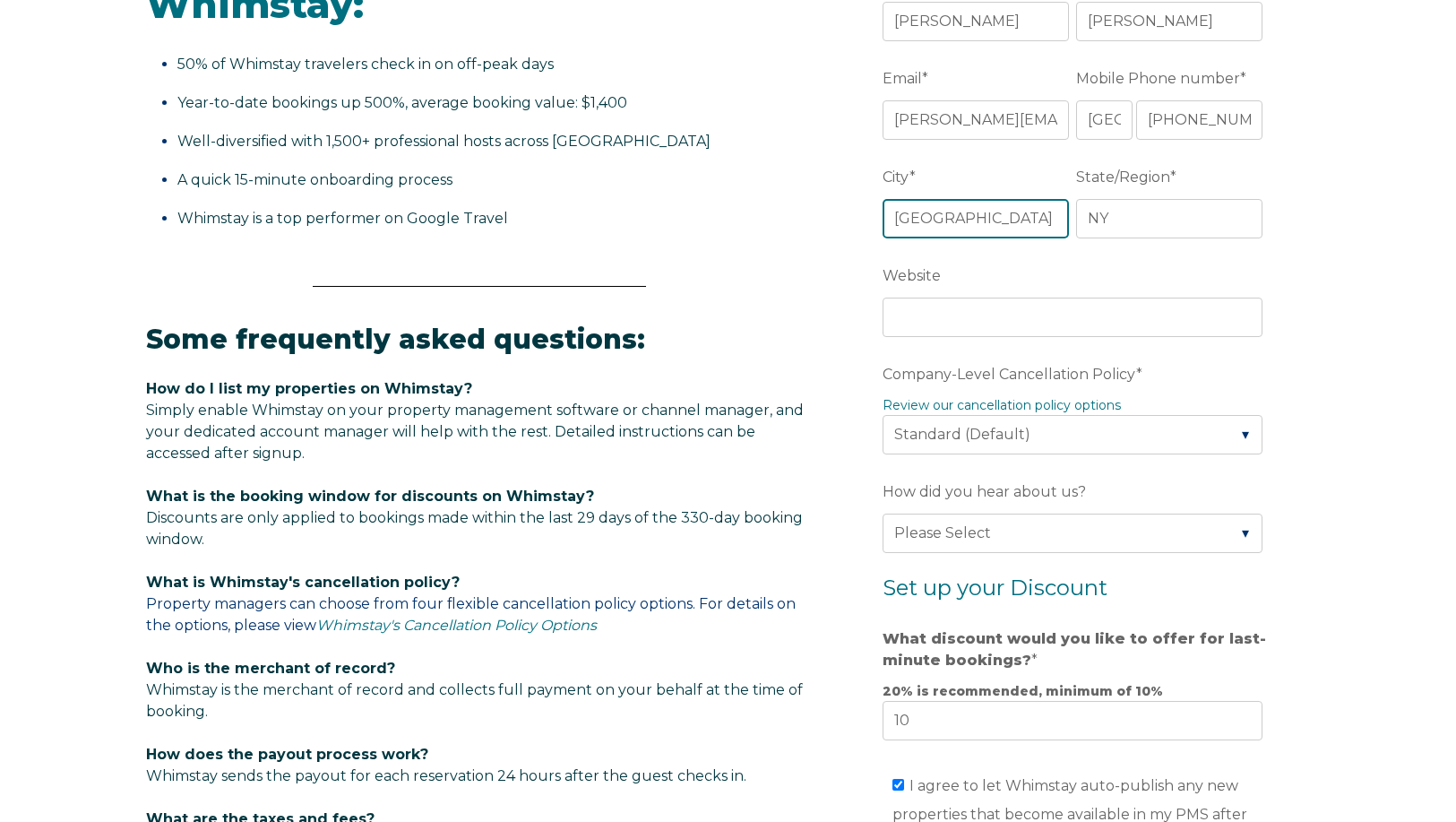
scroll to position [717, 0]
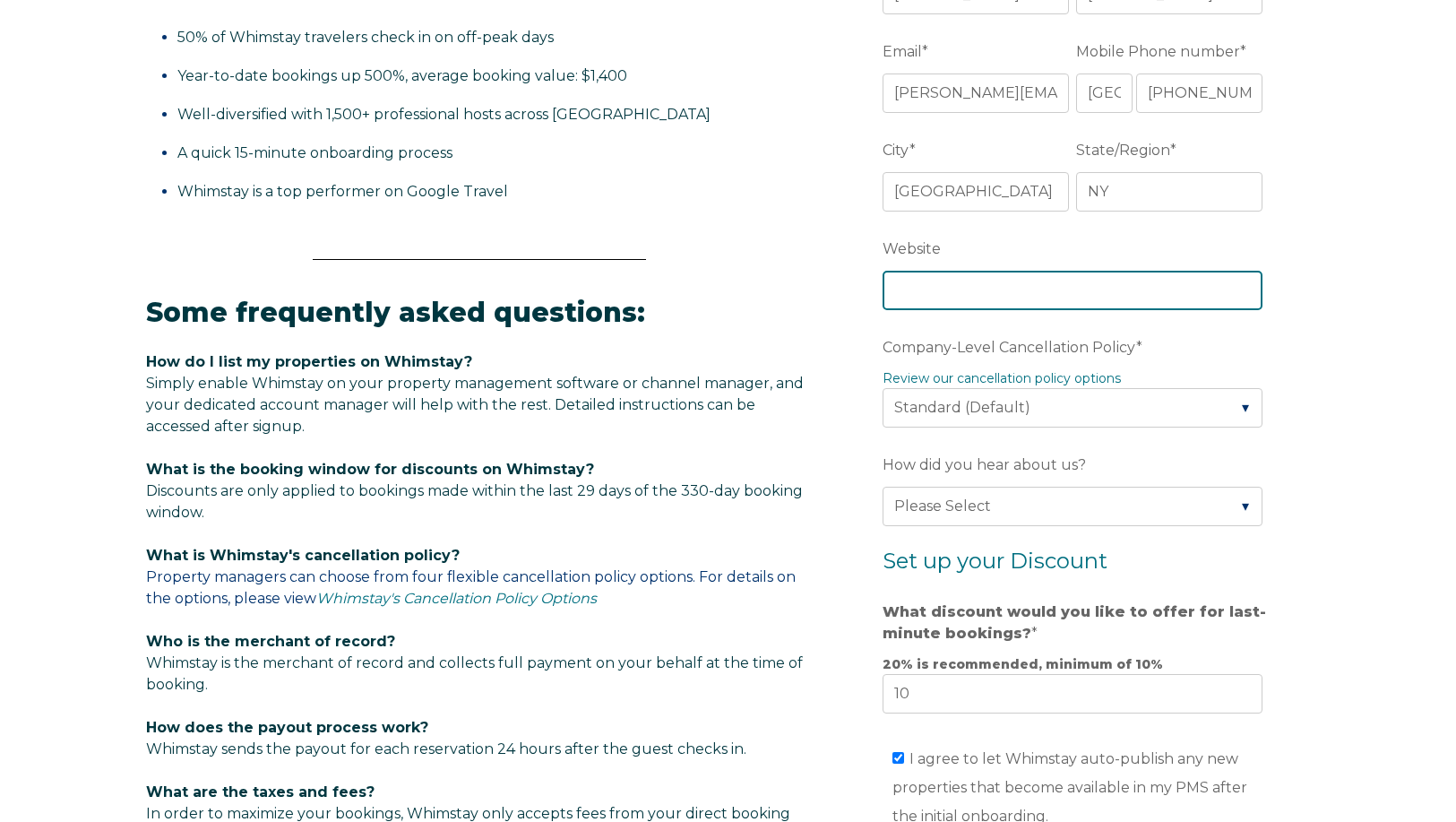
click at [1094, 294] on input "Website" at bounding box center [1072, 290] width 380 height 39
type input "https://lakeplacidcondos.com/"
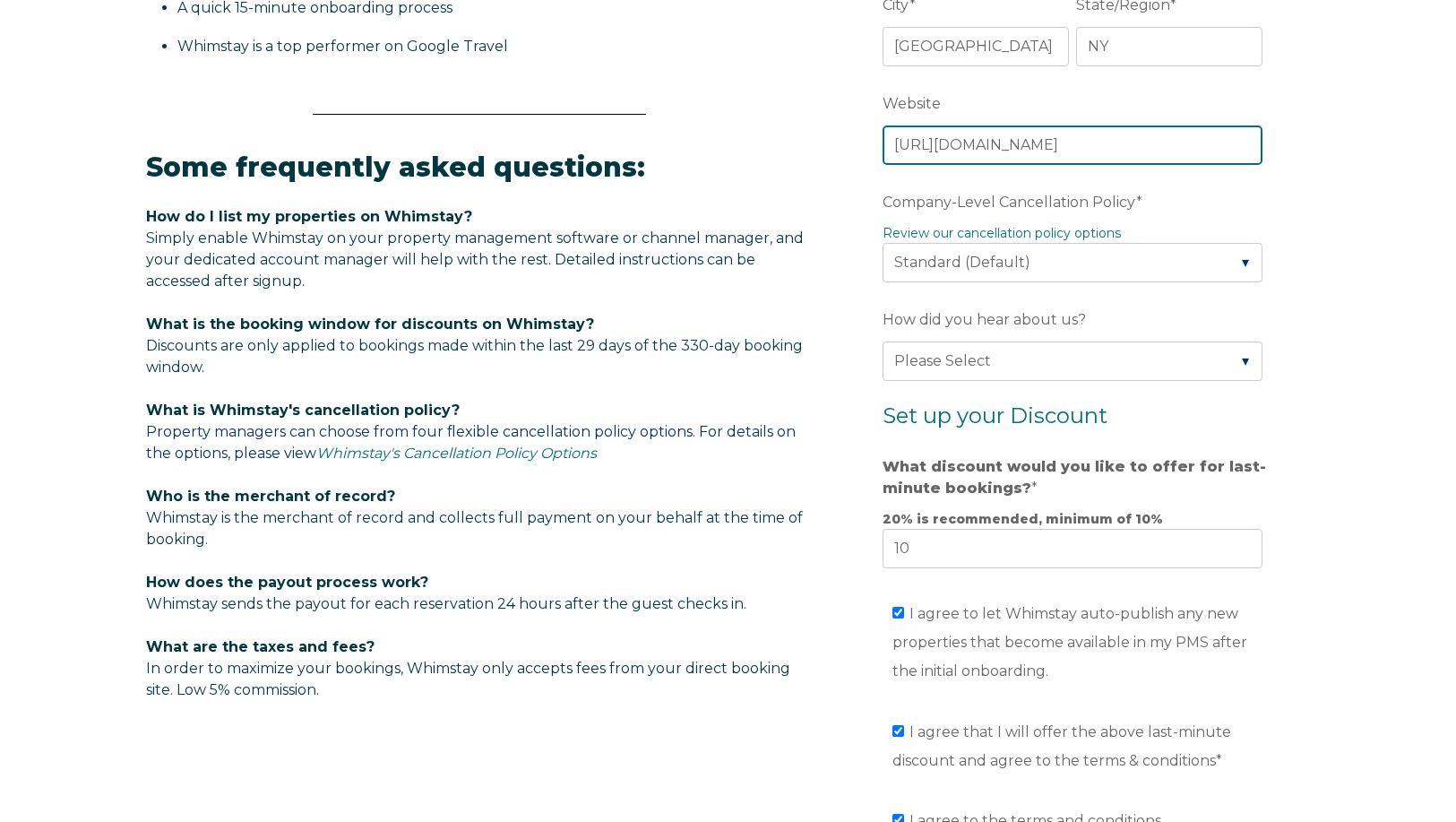
scroll to position [986, 0]
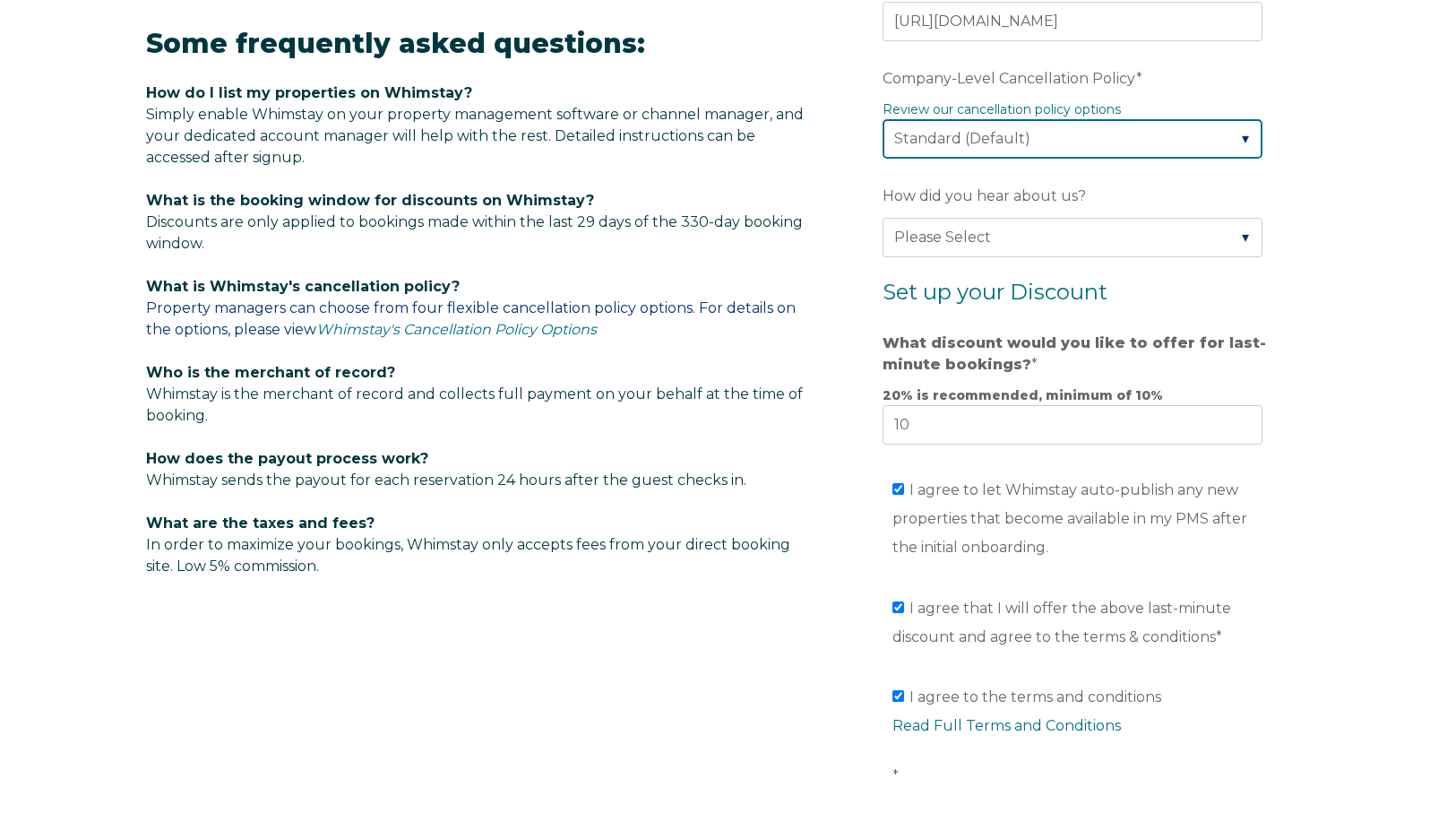
click at [1113, 137] on select "Please Select Partial Standard (Default) Moderate Strict" at bounding box center [1072, 139] width 380 height 39
select select "Strict"
click at [883, 120] on select "Please Select Partial Standard (Default) Moderate Strict" at bounding box center [1072, 139] width 380 height 39
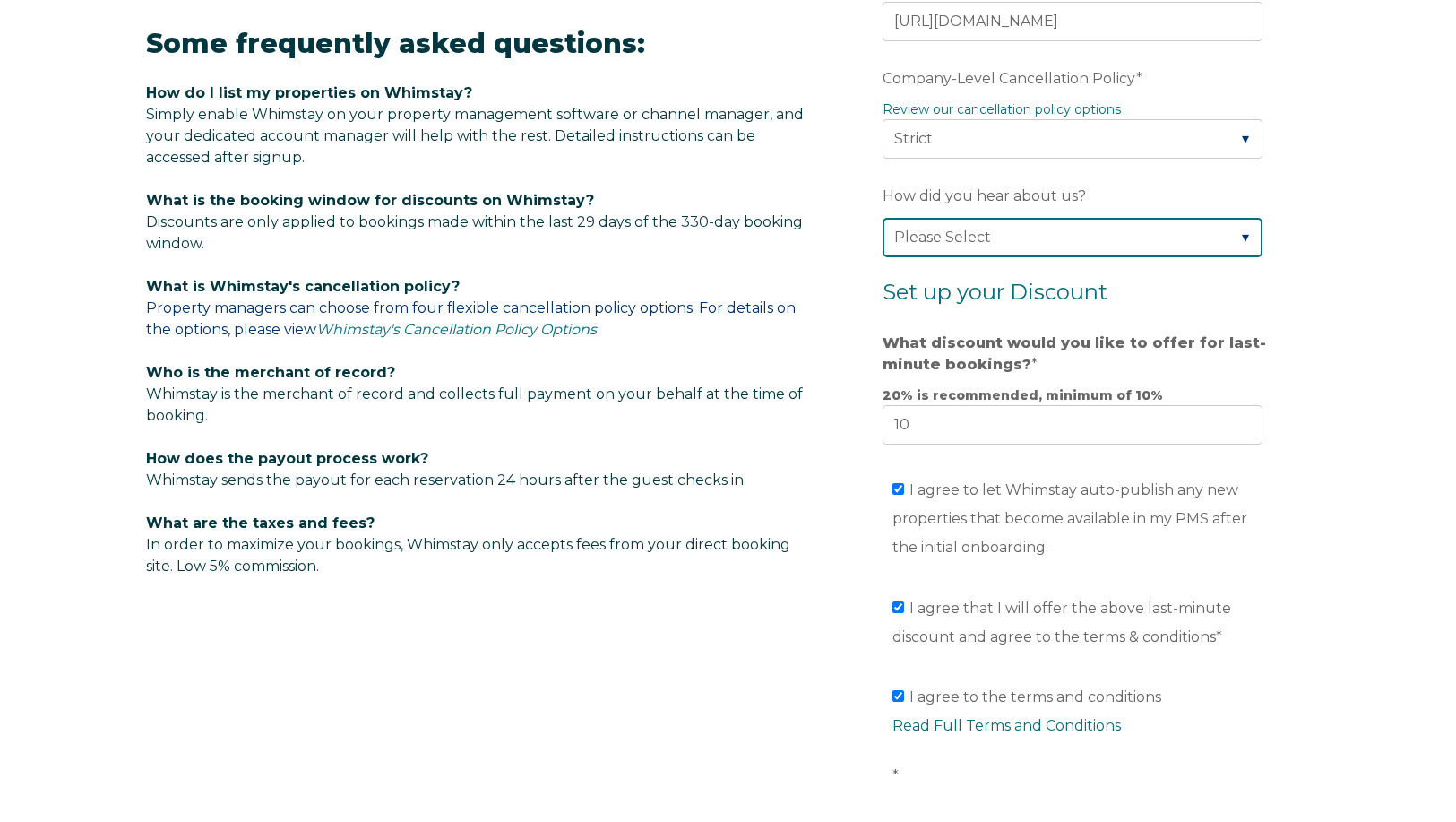
click at [1191, 234] on select "Please Select Found Whimstay through a Google search Direct outreach from a Whi…" at bounding box center [1072, 237] width 380 height 39
select select "Referral from a Friend"
click at [883, 218] on select "Please Select Found Whimstay through a Google search Direct outreach from a Whi…" at bounding box center [1072, 237] width 380 height 39
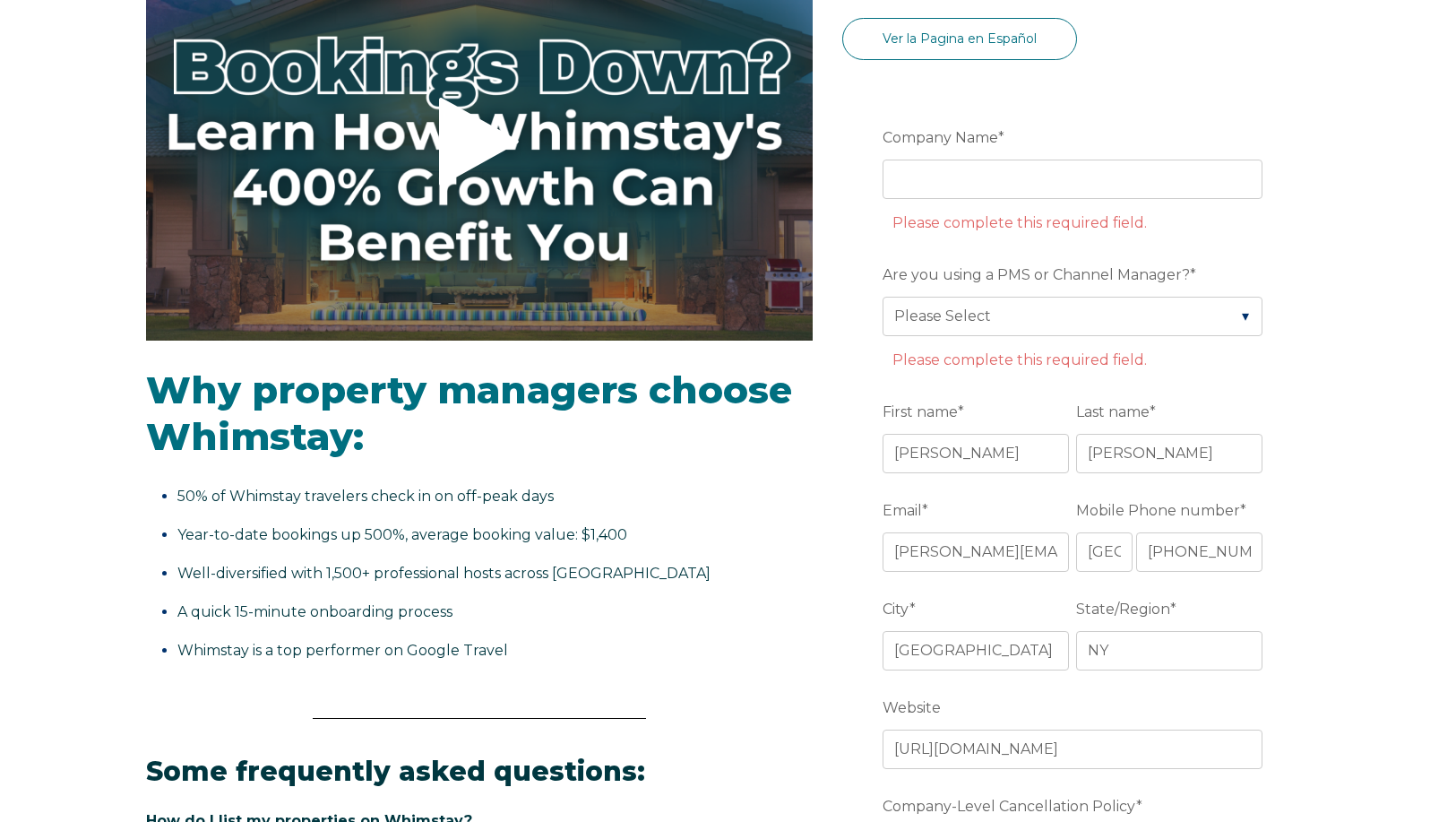
scroll to position [163, 0]
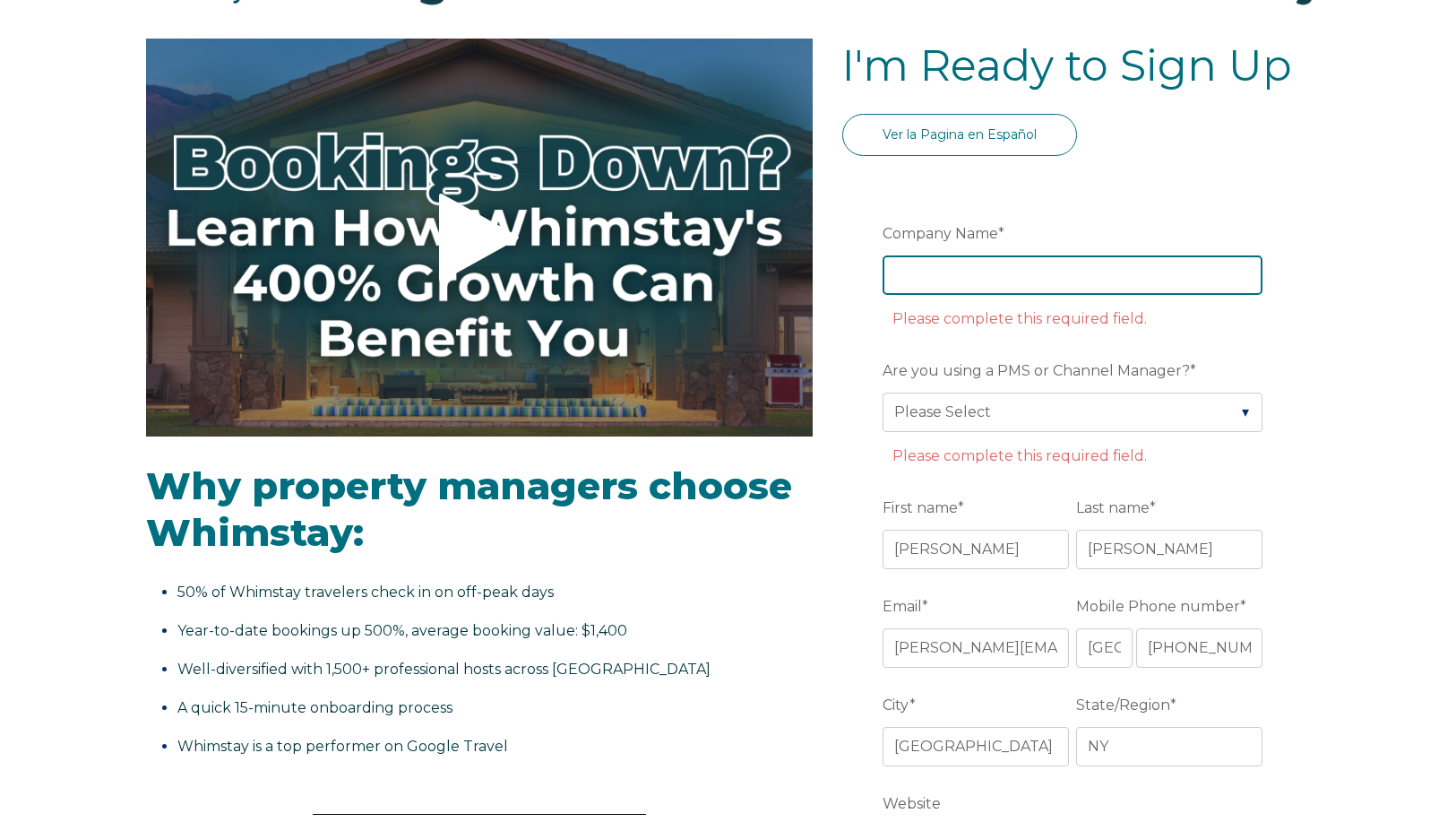
click at [1104, 276] on input "Company Name *" at bounding box center [1072, 275] width 380 height 39
type input "Lake Placid Accommodations"
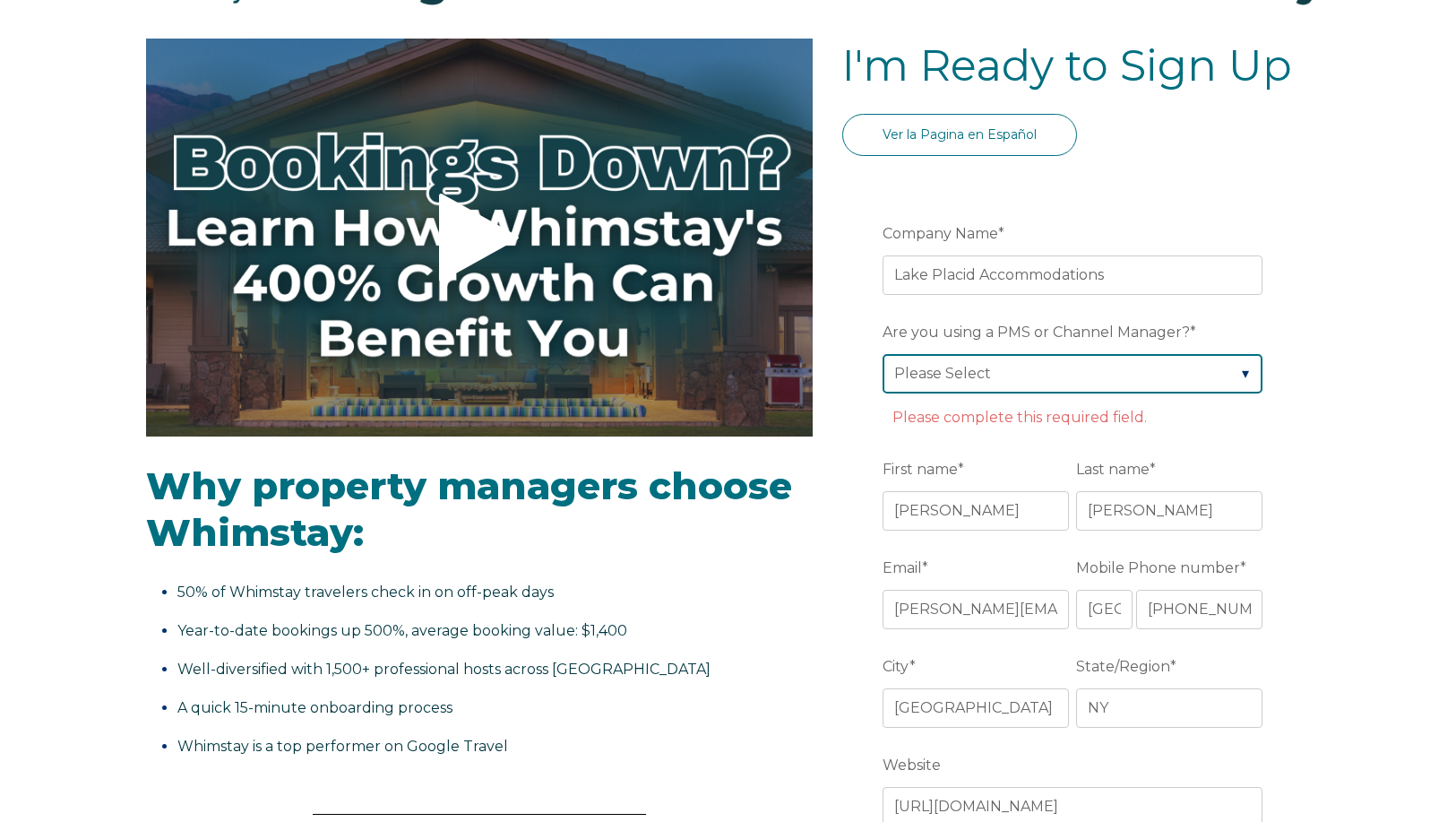
click at [1066, 389] on select "Please Select Barefoot BookingPal Boost Brightside CiiRUS Escapia Guesty Hostaw…" at bounding box center [1072, 373] width 380 height 39
select select "Lodgify"
click at [883, 354] on select "Please Select Barefoot BookingPal Boost Brightside CiiRUS Escapia Guesty Hostaw…" at bounding box center [1072, 373] width 380 height 39
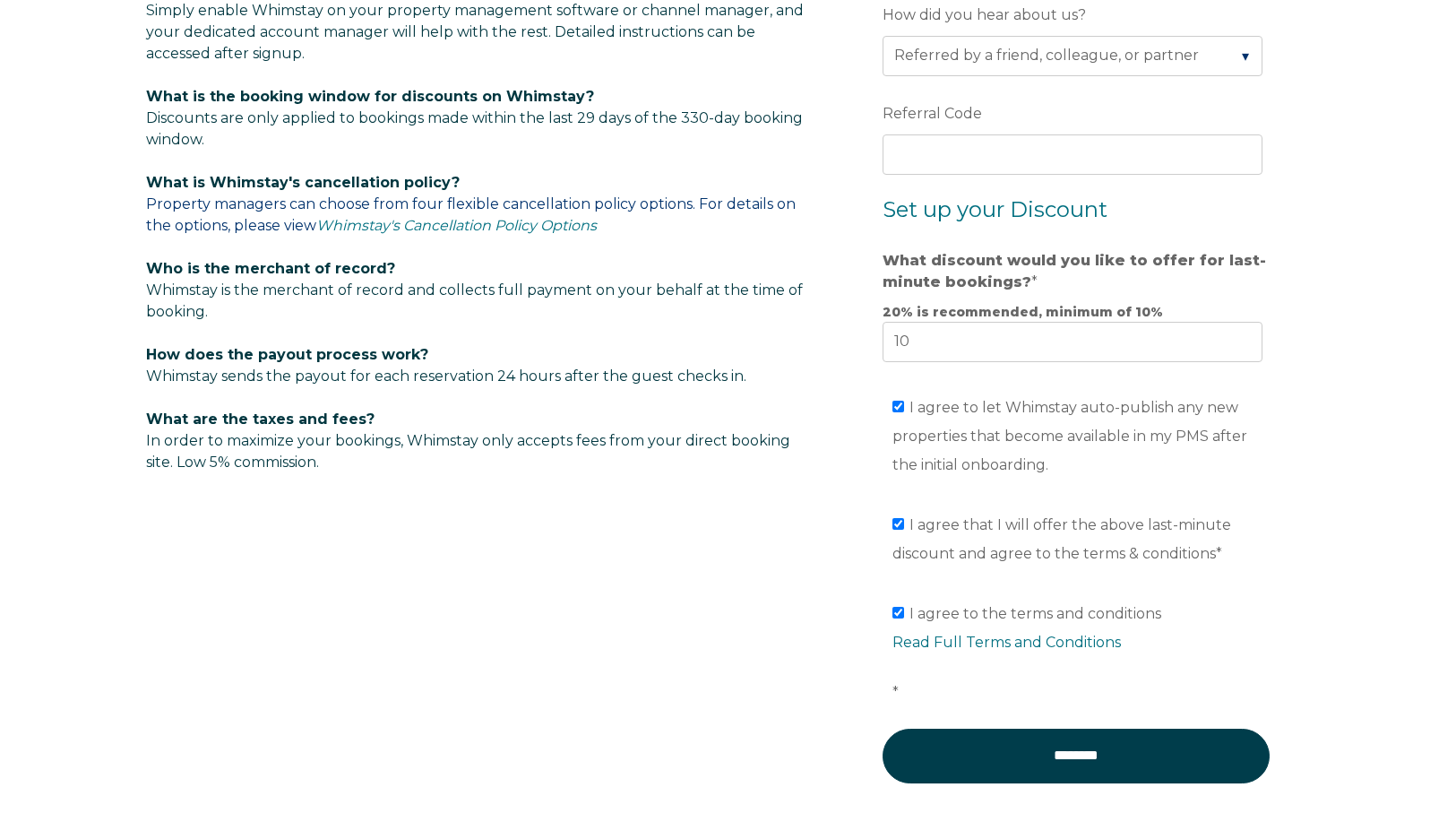
scroll to position [1148, 0]
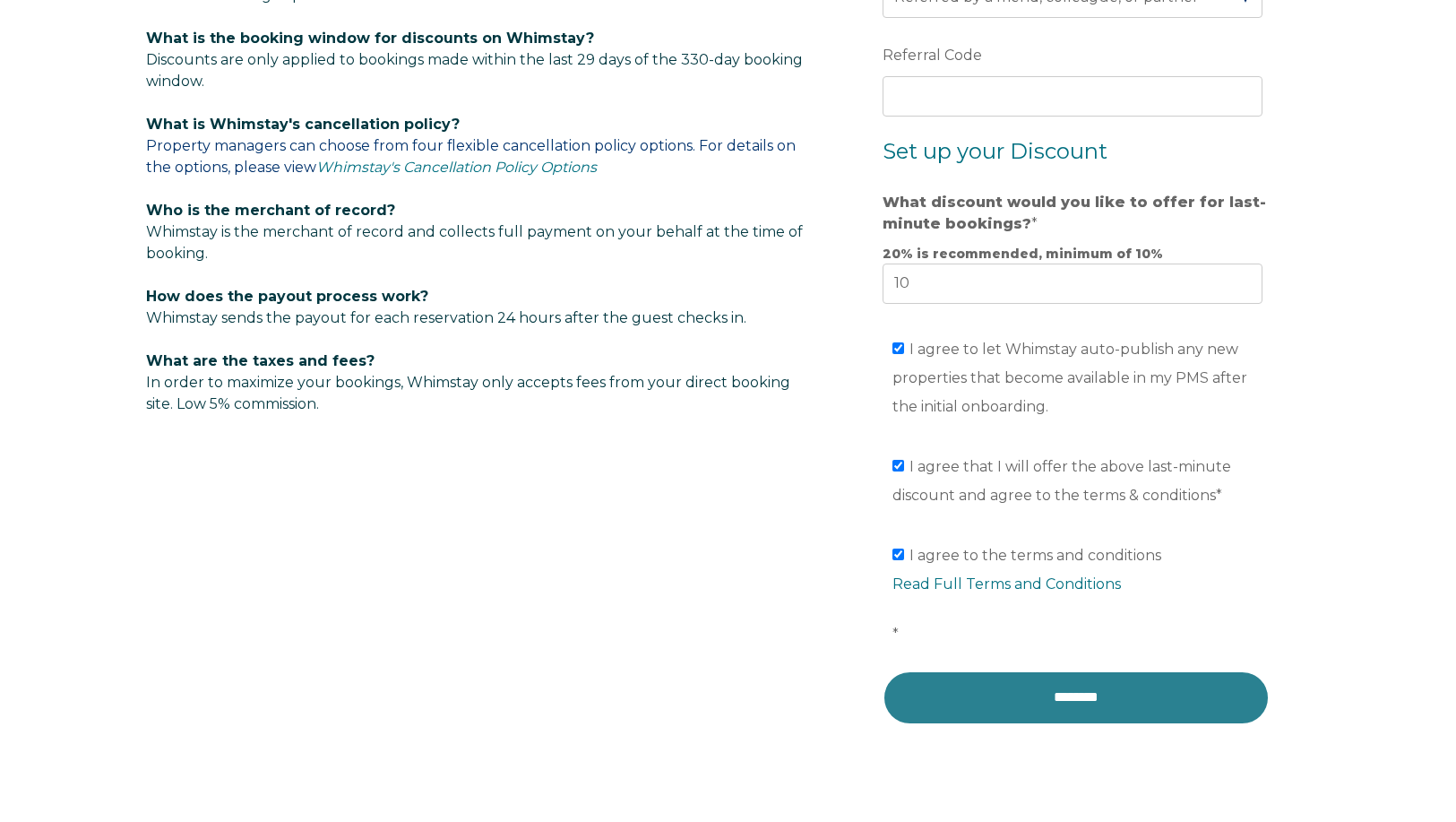
click at [1064, 698] on input "********" at bounding box center [1076, 698] width 387 height 54
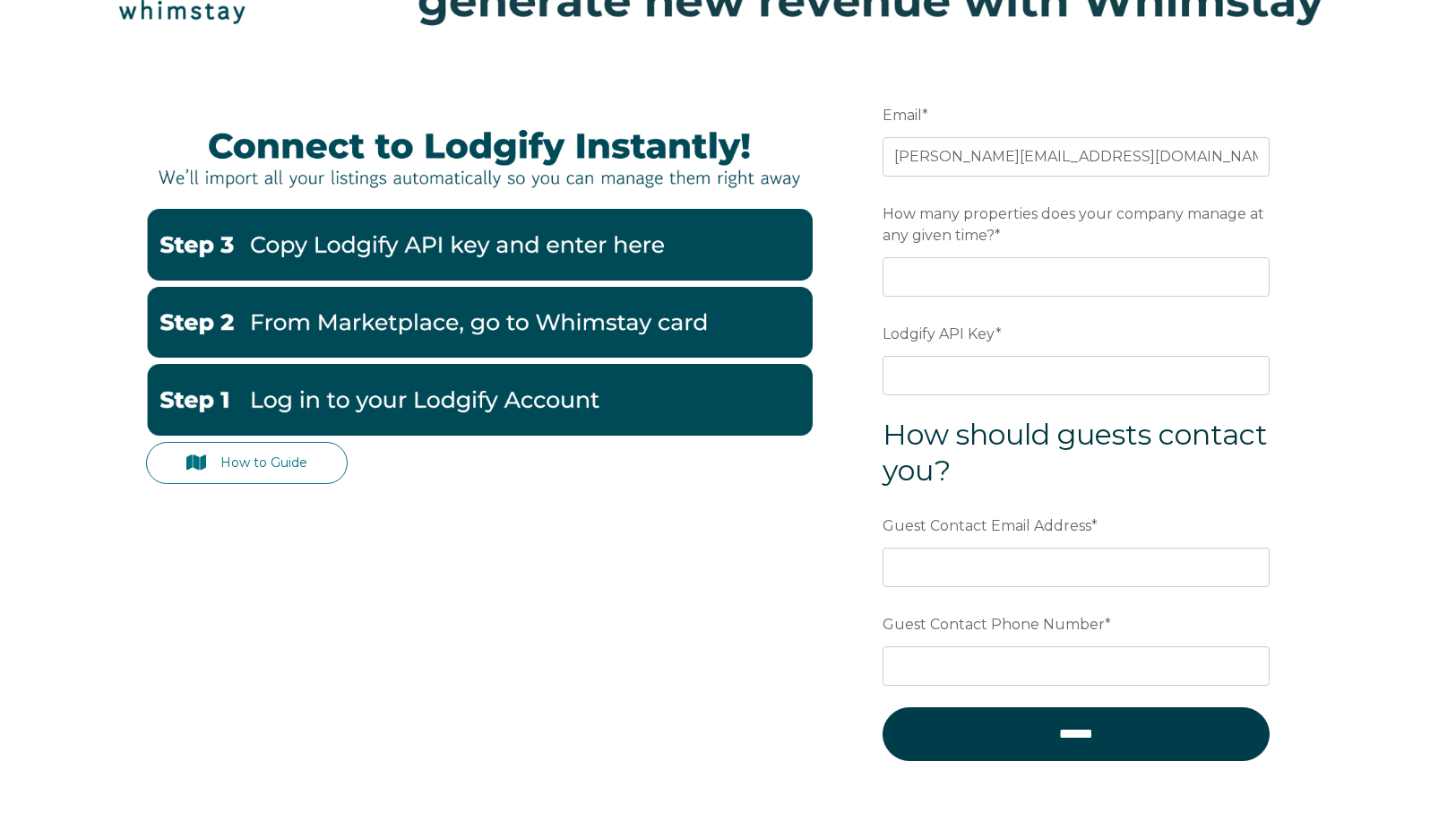
scroll to position [232, 0]
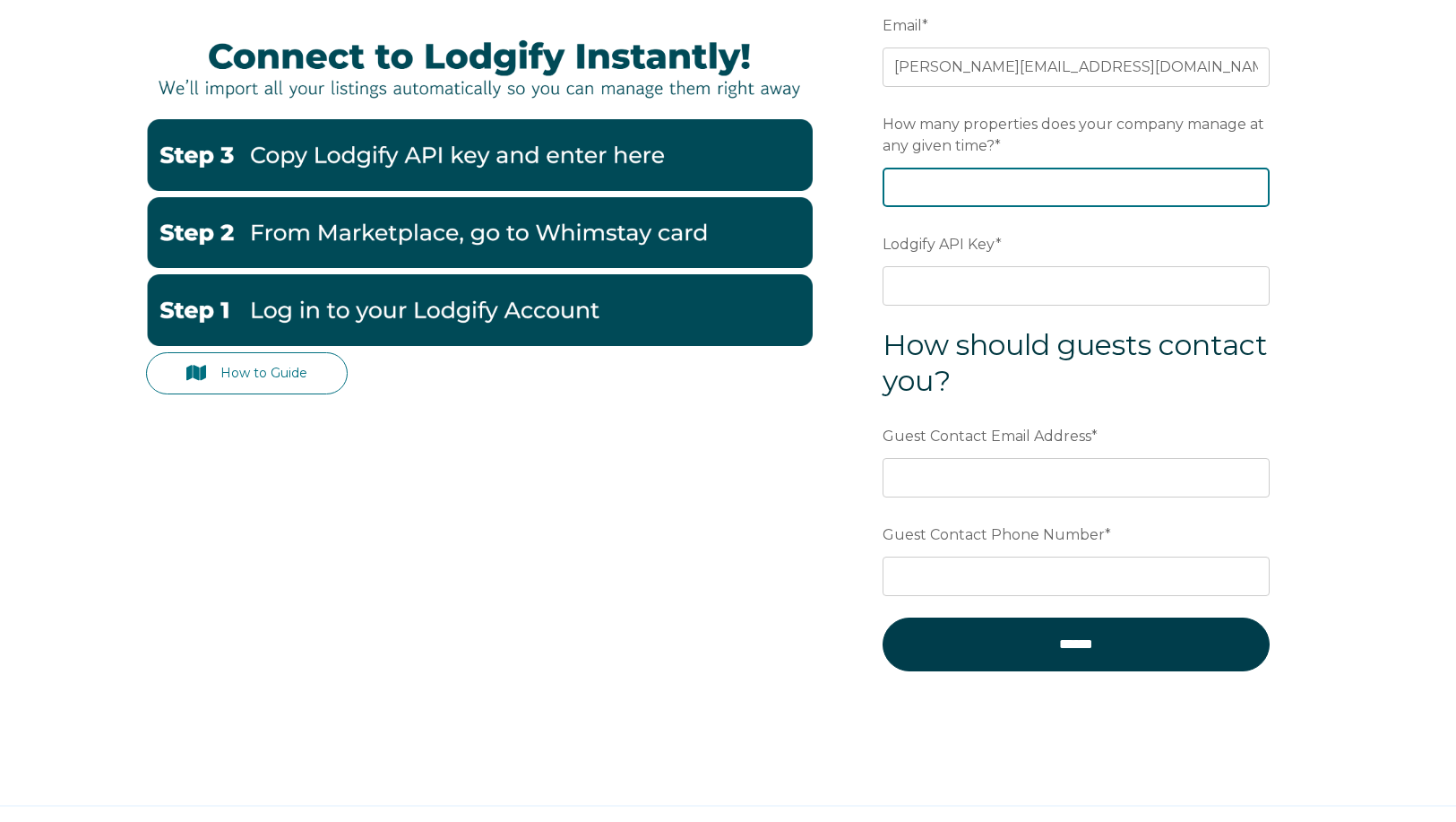
click at [953, 189] on input "How many properties does your company manage at any given time? *" at bounding box center [1076, 187] width 387 height 39
type input "35"
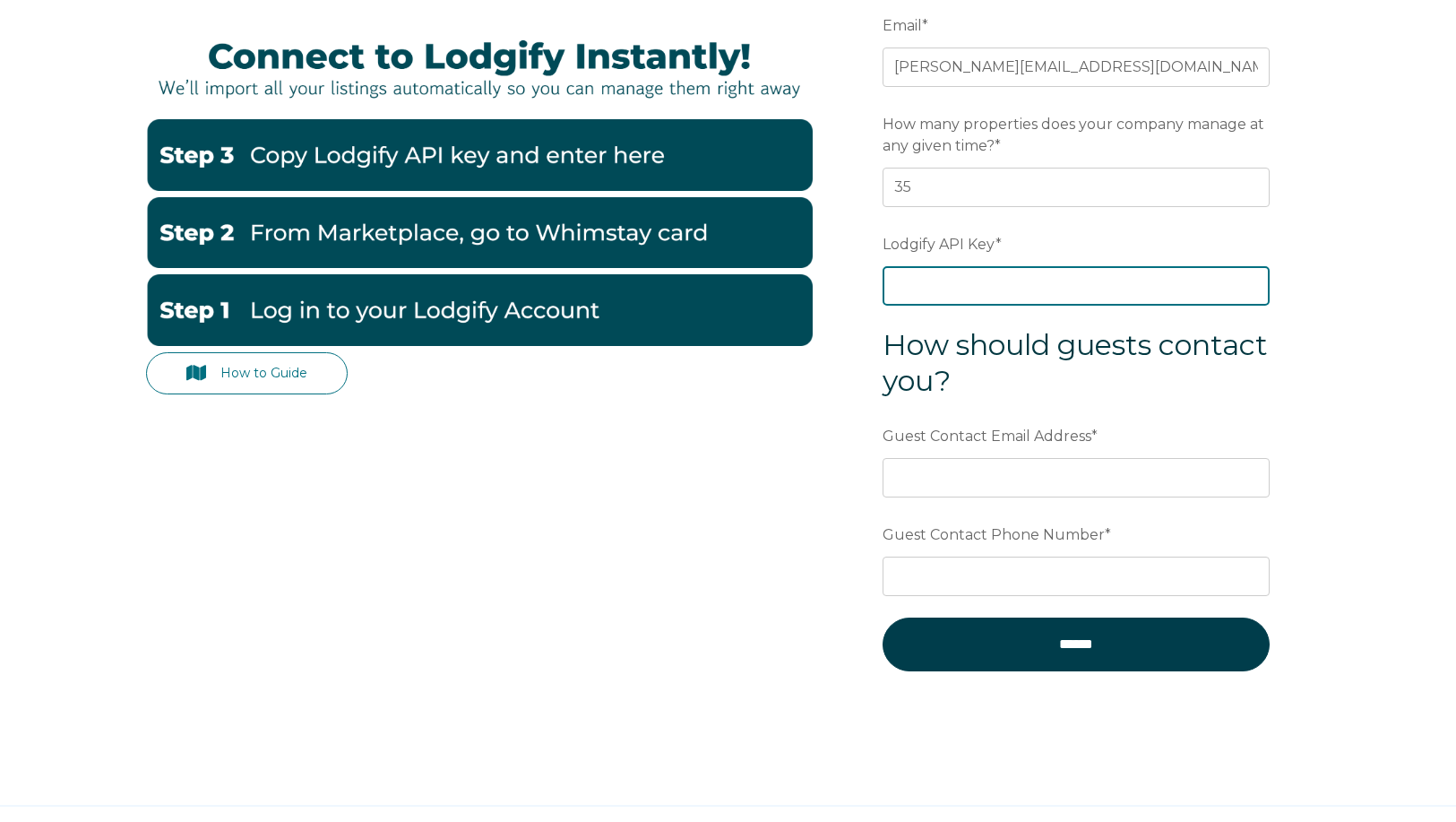
click at [893, 288] on input "Lodgify API Key *" at bounding box center [1076, 285] width 387 height 39
type input "HdiizdHQ2MQ9M4DvmUYZ0x"
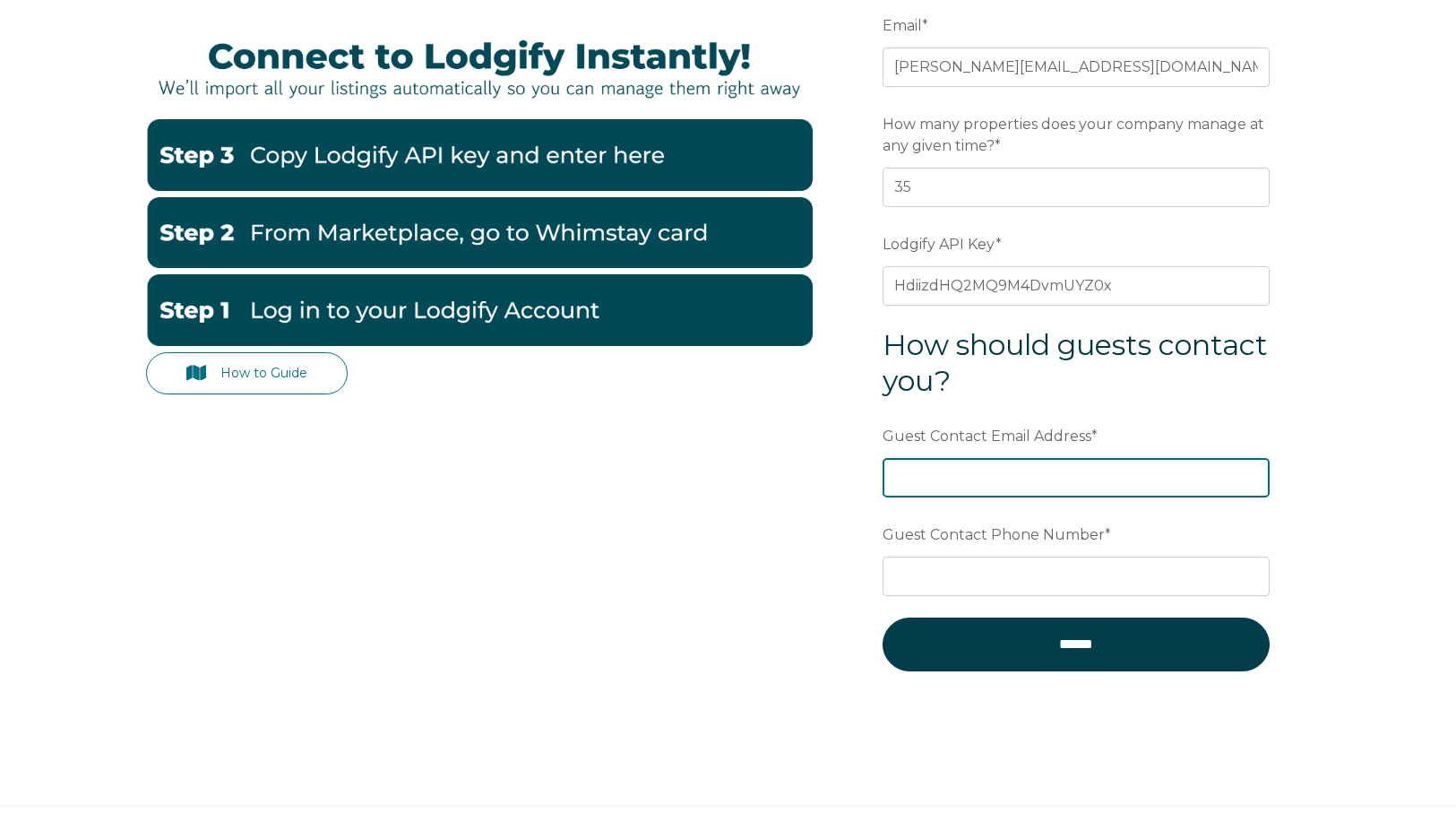
click at [1057, 487] on input "Guest Contact Email Address *" at bounding box center [1076, 478] width 387 height 39
type input "[PERSON_NAME][EMAIL_ADDRESS][DOMAIN_NAME]"
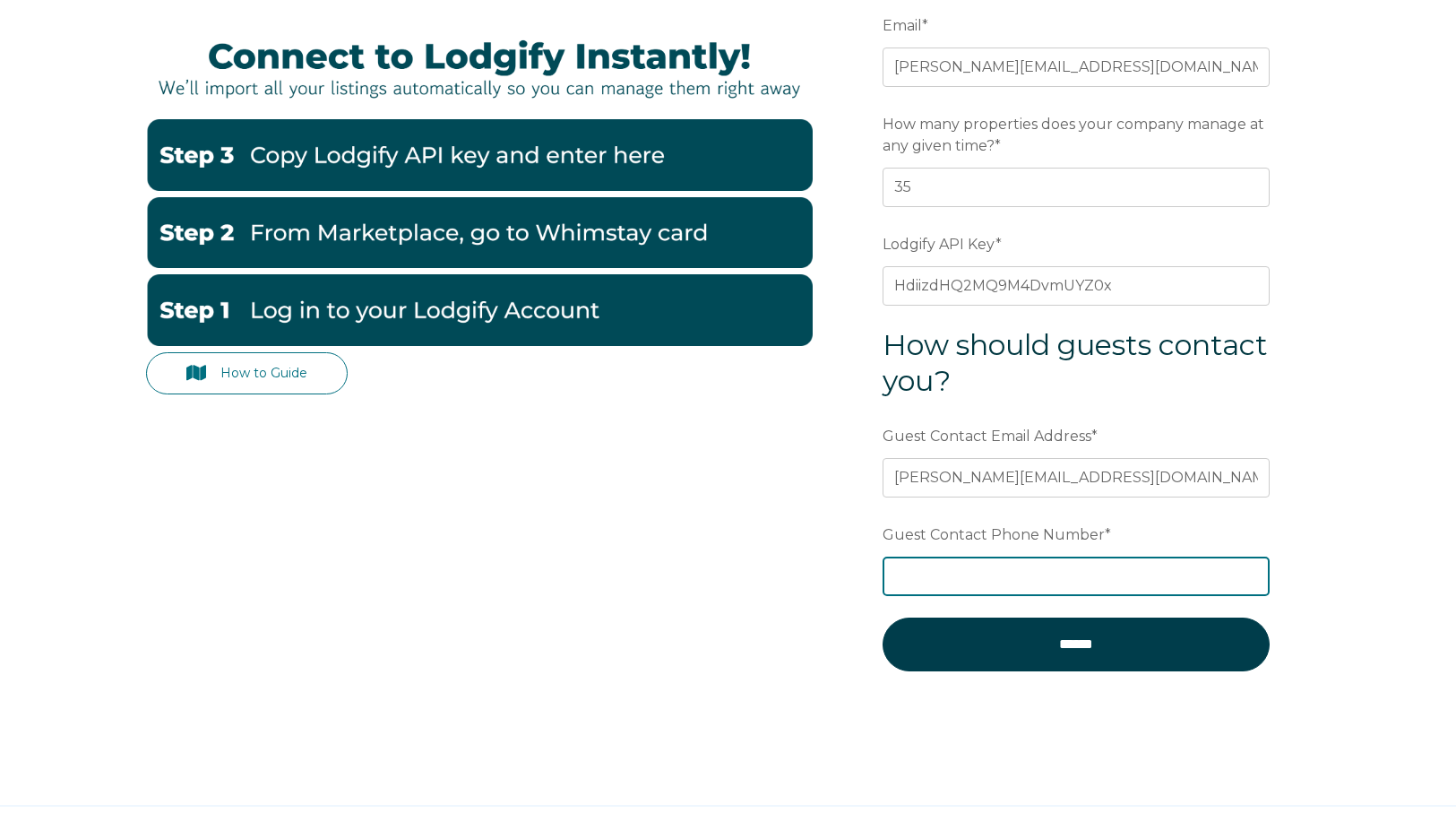
click at [1007, 575] on input "Guest Contact Phone Number *" at bounding box center [1076, 576] width 387 height 39
type input "518-523-9861"
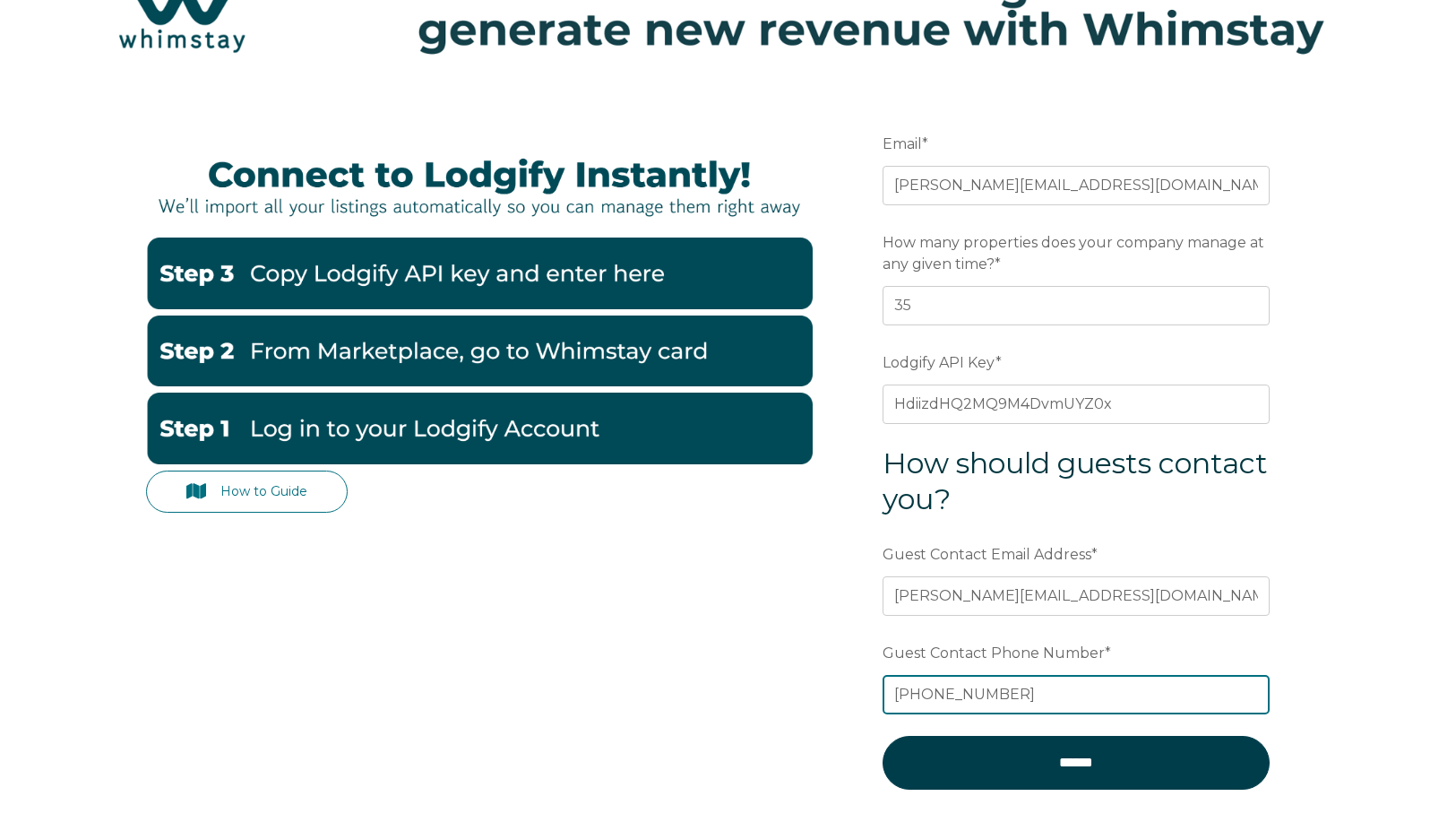
scroll to position [0, 0]
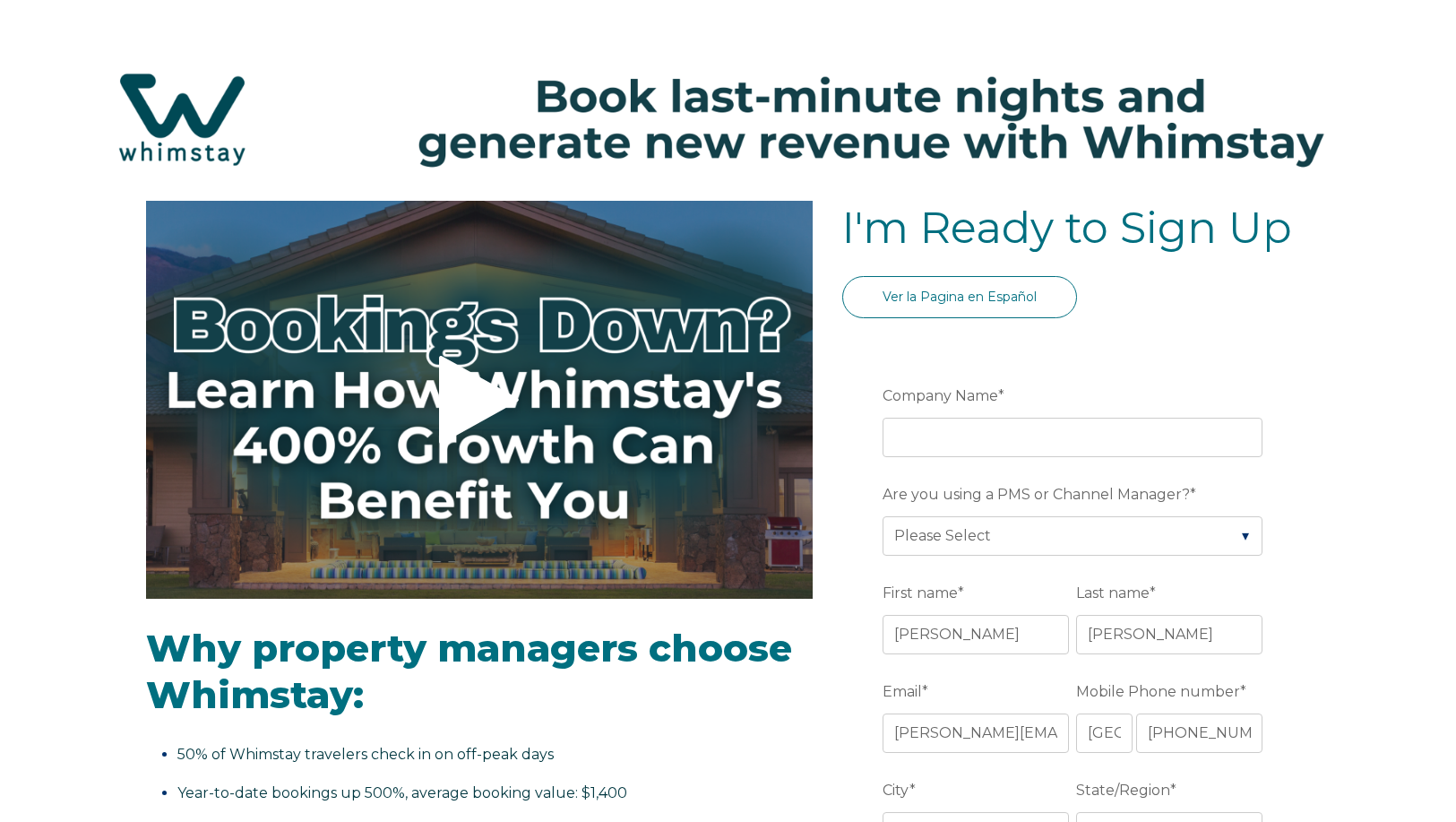
select select "US"
select select "Standard"
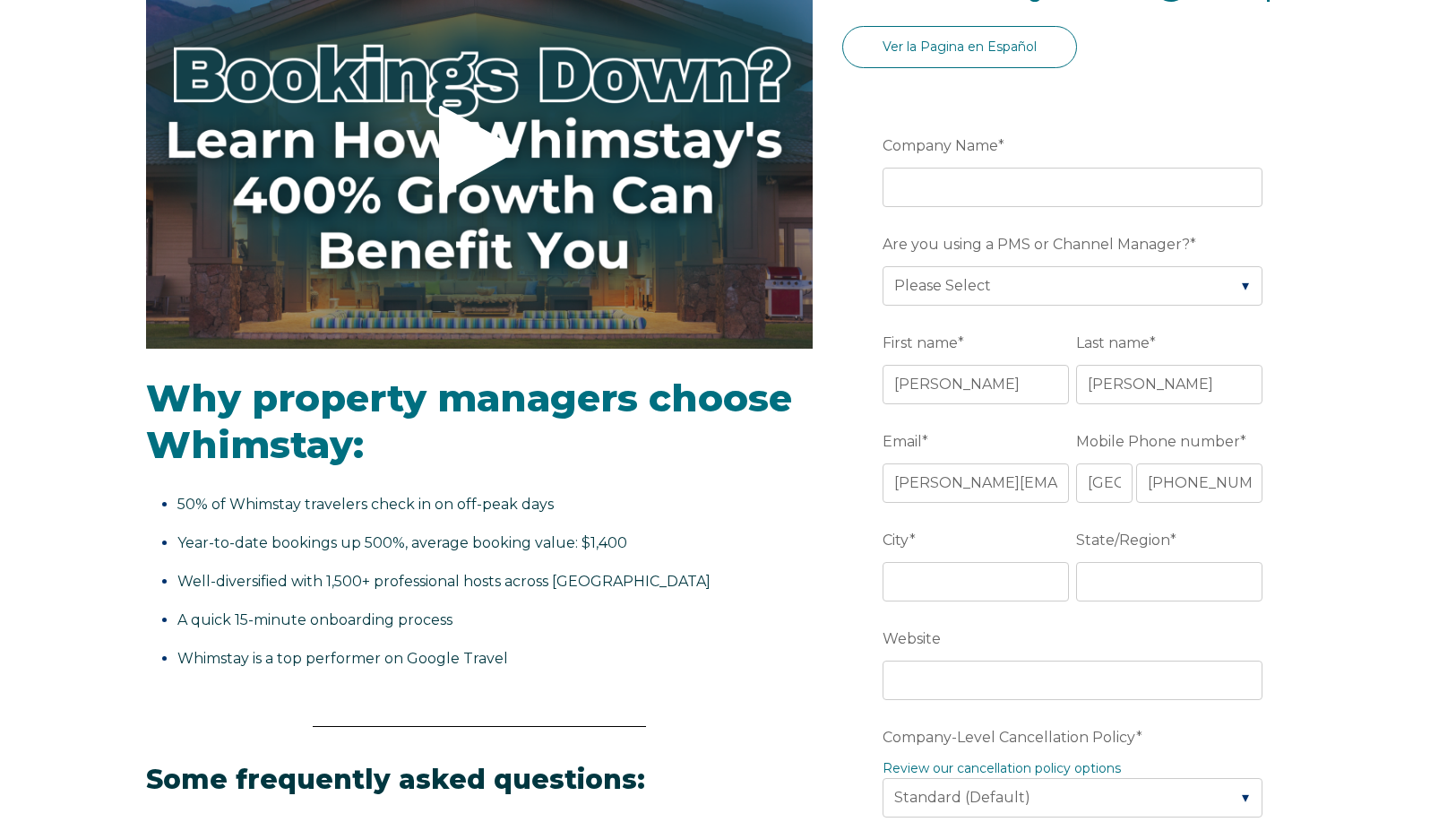
scroll to position [269, 0]
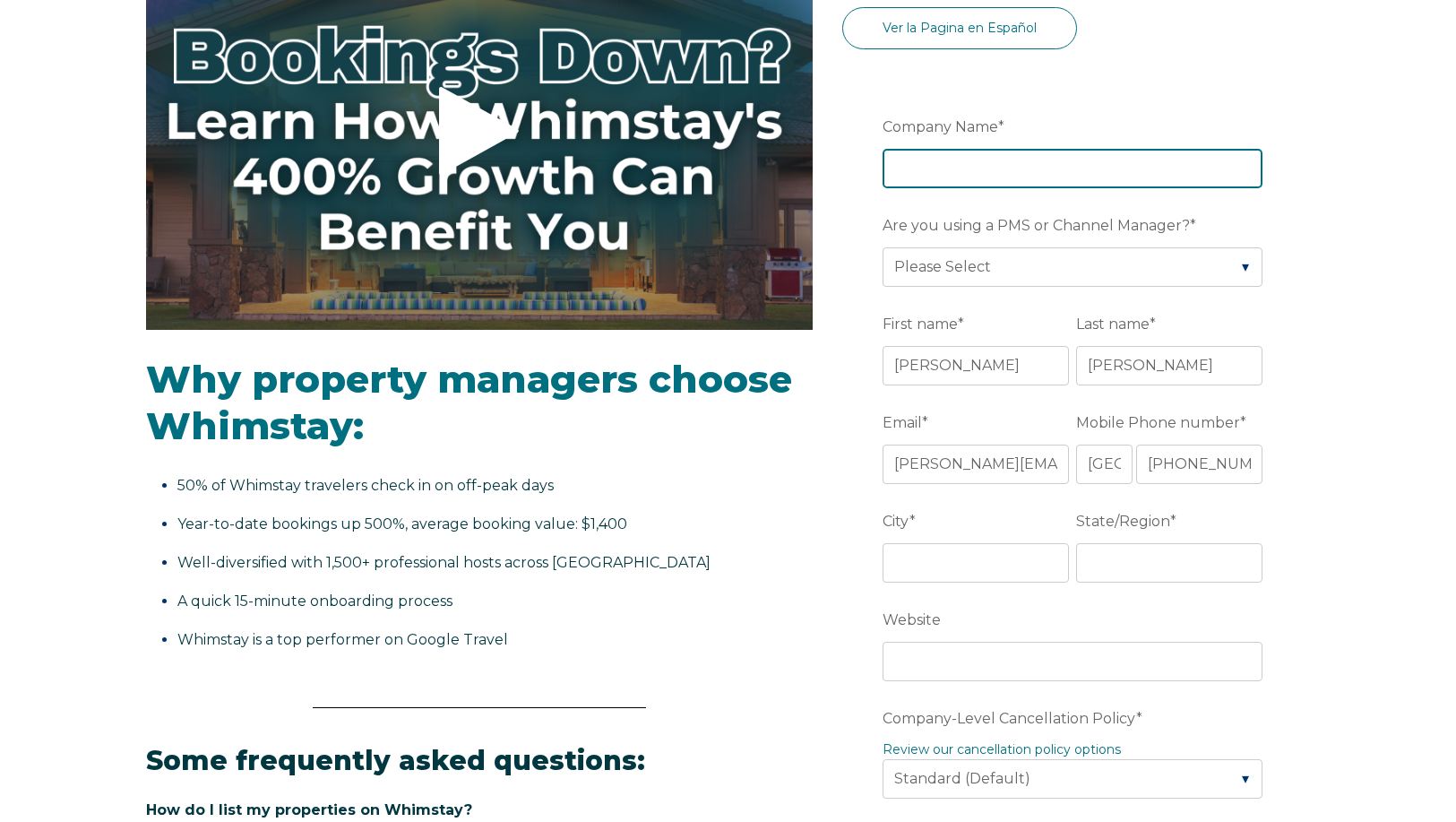
click at [1058, 164] on input "Company Name *" at bounding box center [1072, 168] width 380 height 39
type input "Lake Placid Accommodations"
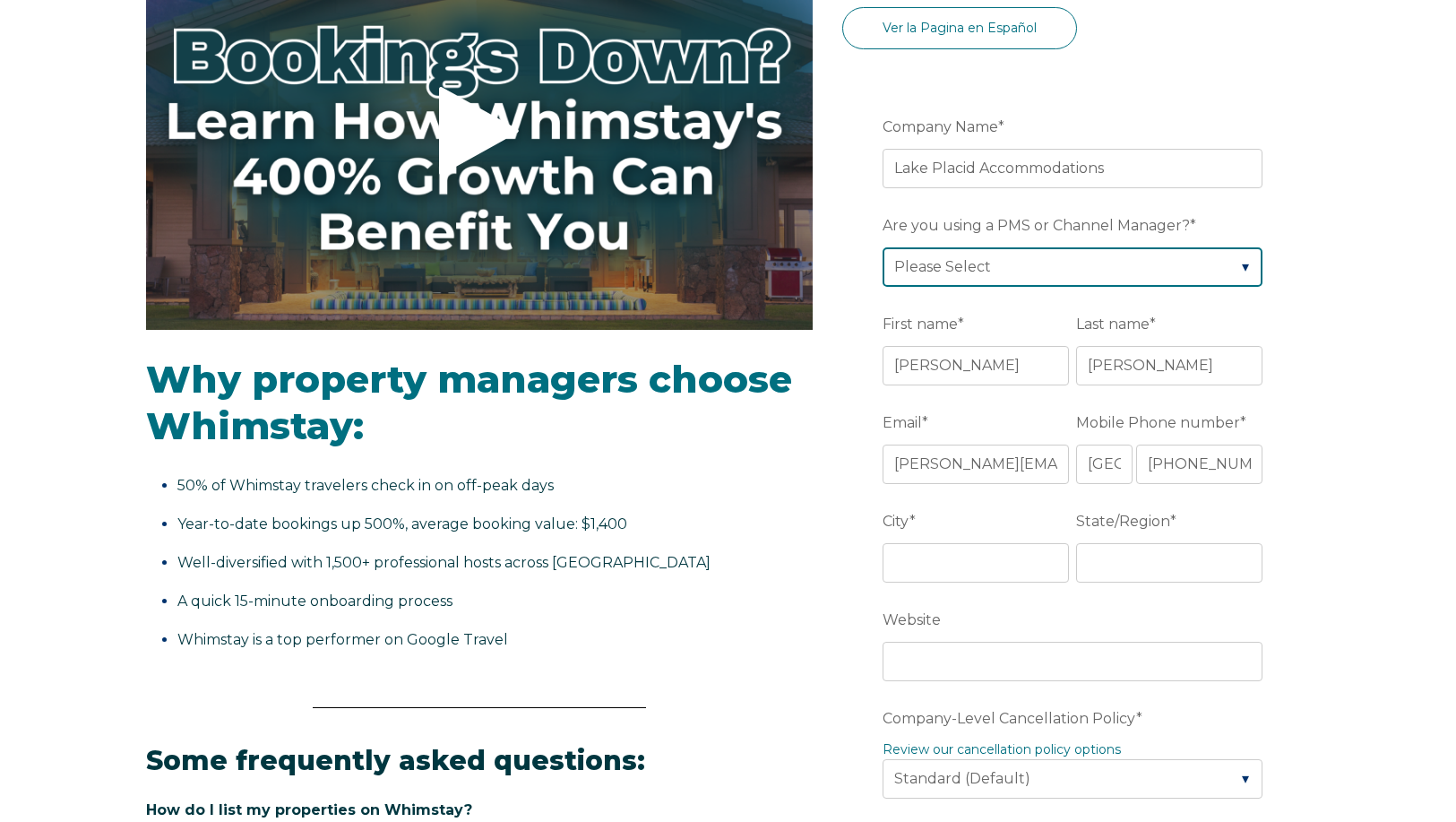
click at [1058, 264] on select "Please Select Barefoot BookingPal Boost Brightside CiiRUS Escapia Guesty Hostaw…" at bounding box center [1072, 267] width 380 height 39
select select "Lodgify"
click at [883, 248] on select "Please Select Barefoot BookingPal Boost Brightside CiiRUS Escapia Guesty Hostaw…" at bounding box center [1072, 267] width 380 height 39
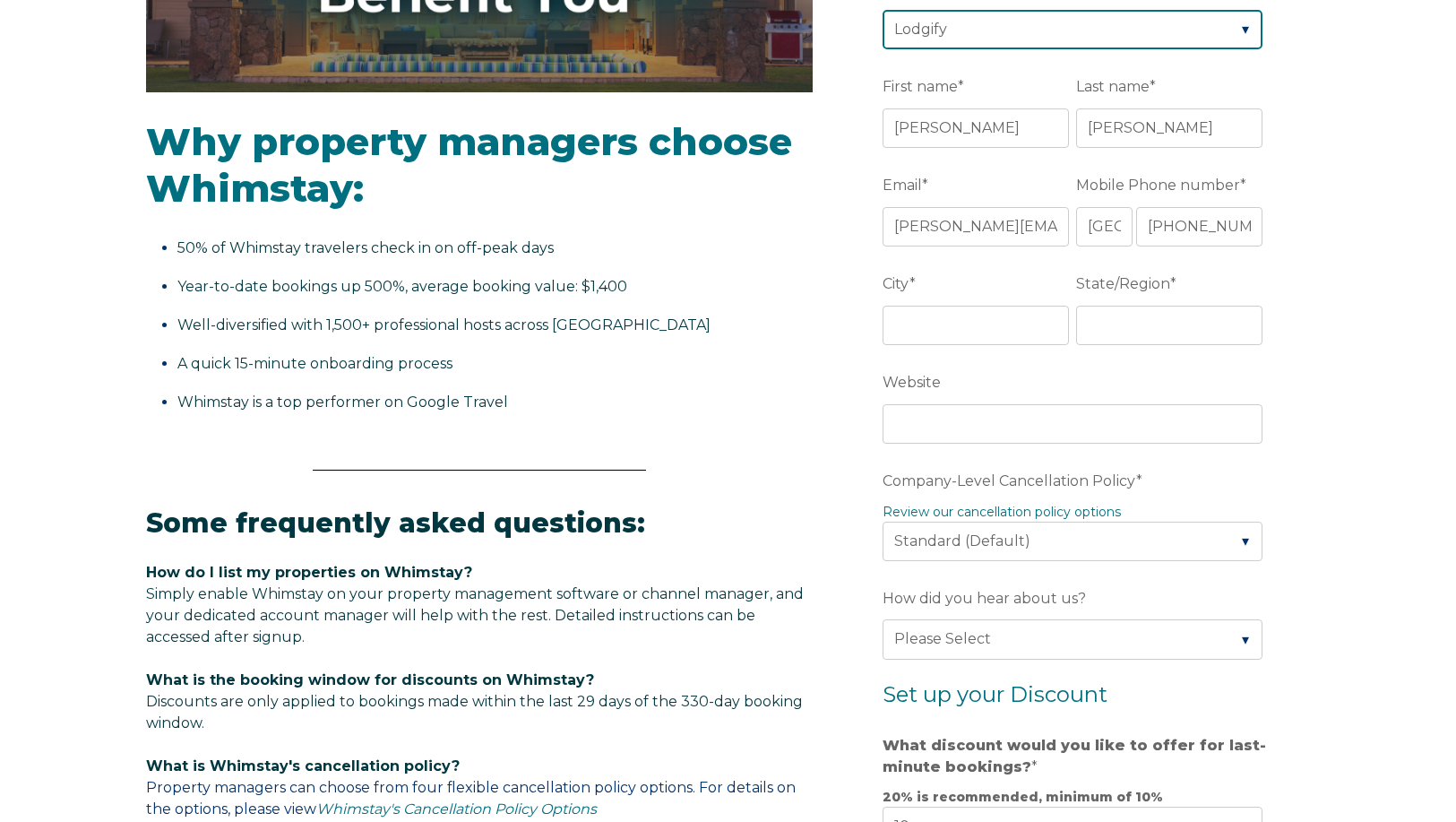
scroll to position [538, 0]
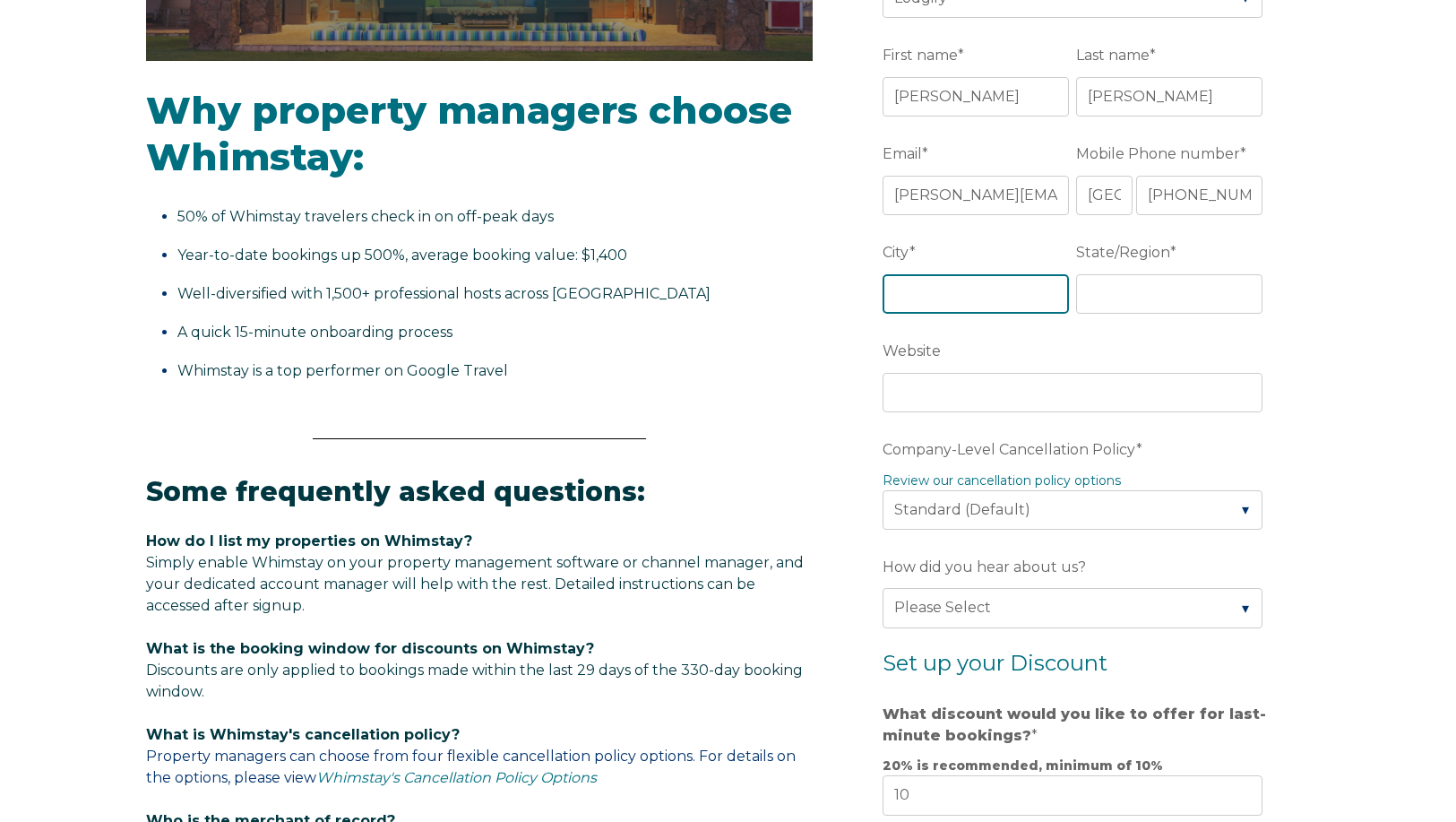
click at [897, 291] on input "City *" at bounding box center [976, 294] width 187 height 39
type input "Lake Placid"
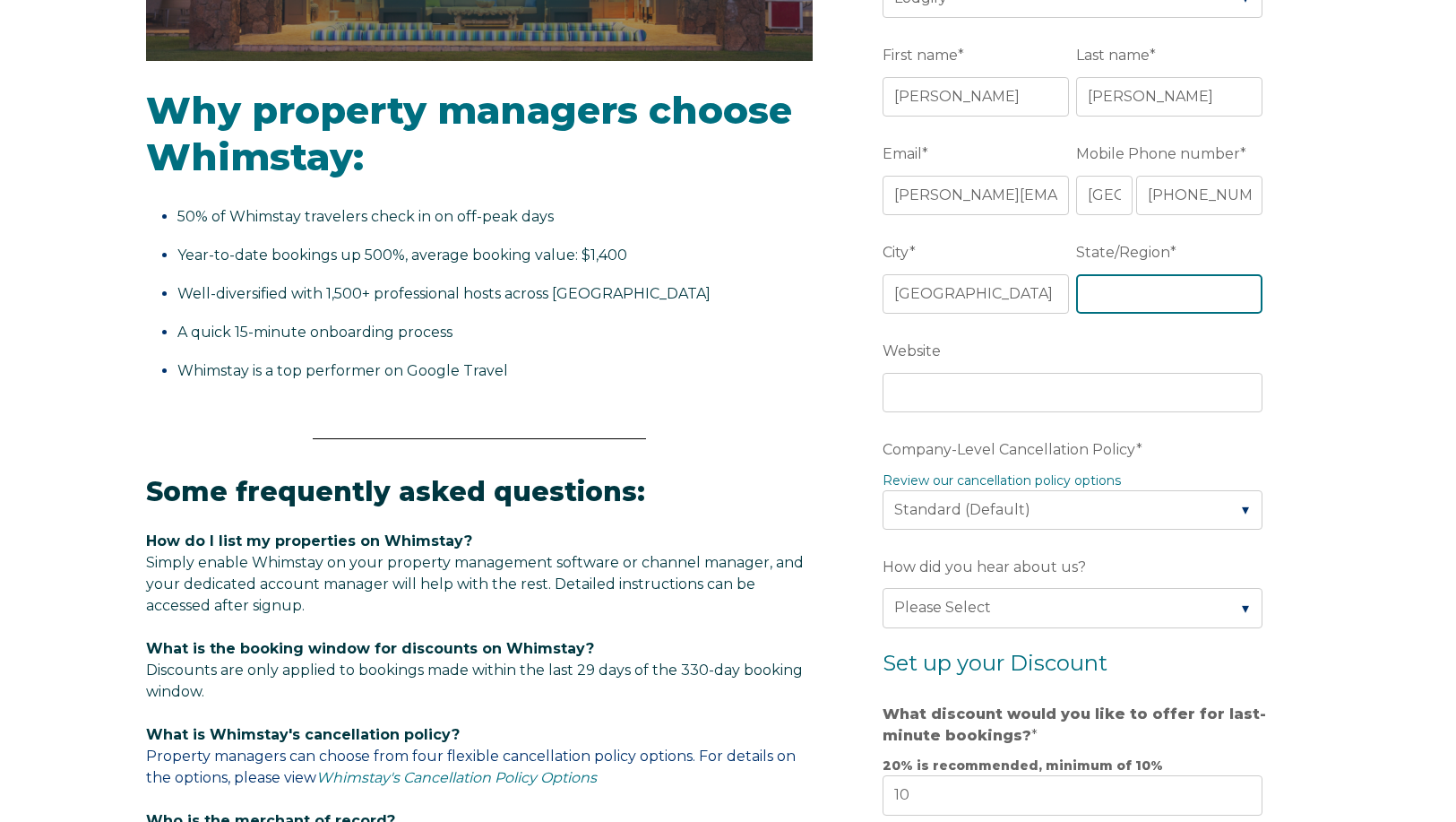
type input "NY"
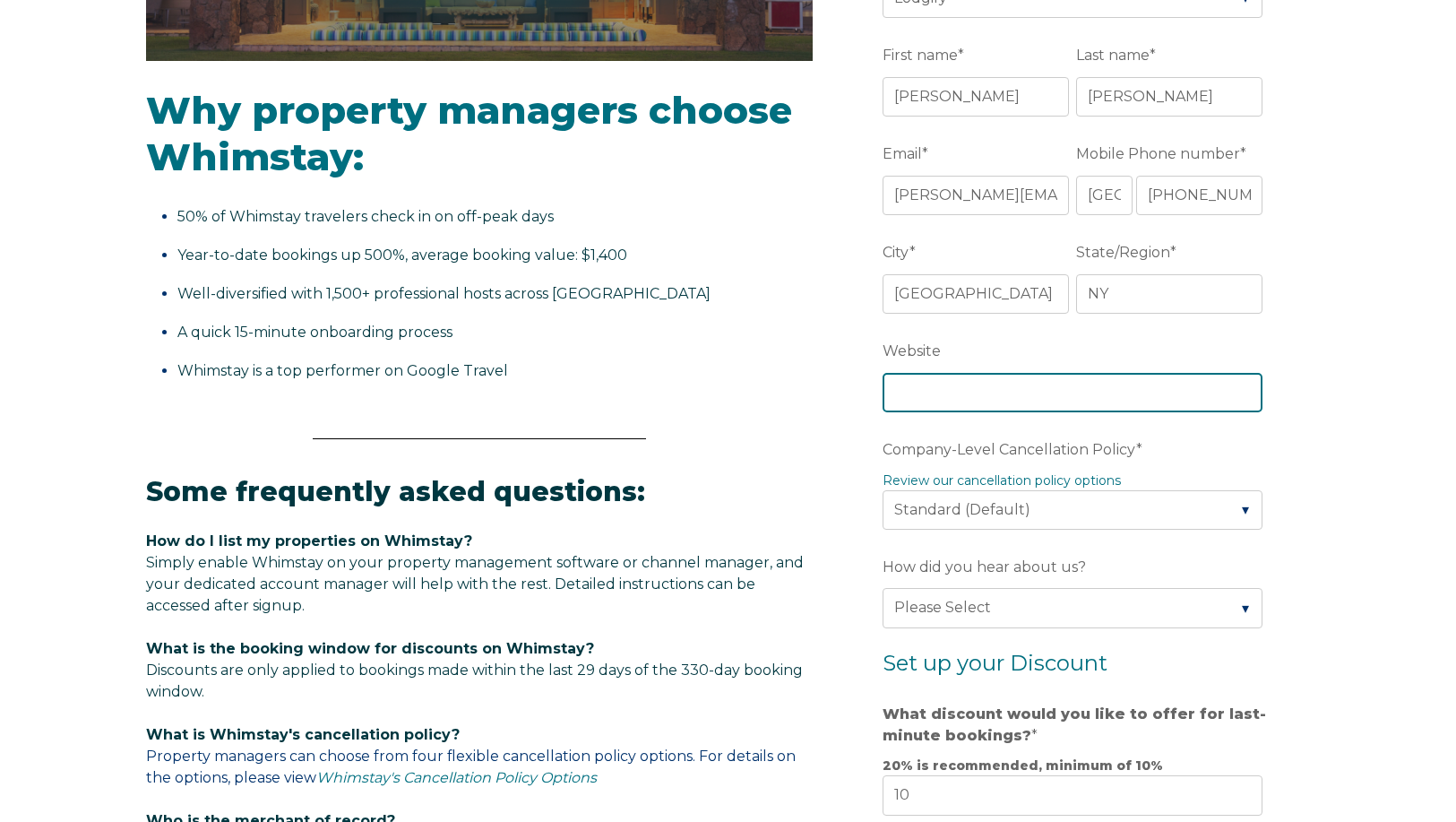
click at [1055, 395] on input "Website" at bounding box center [1072, 392] width 380 height 39
type input "https://lakeplacidcondos.com/"
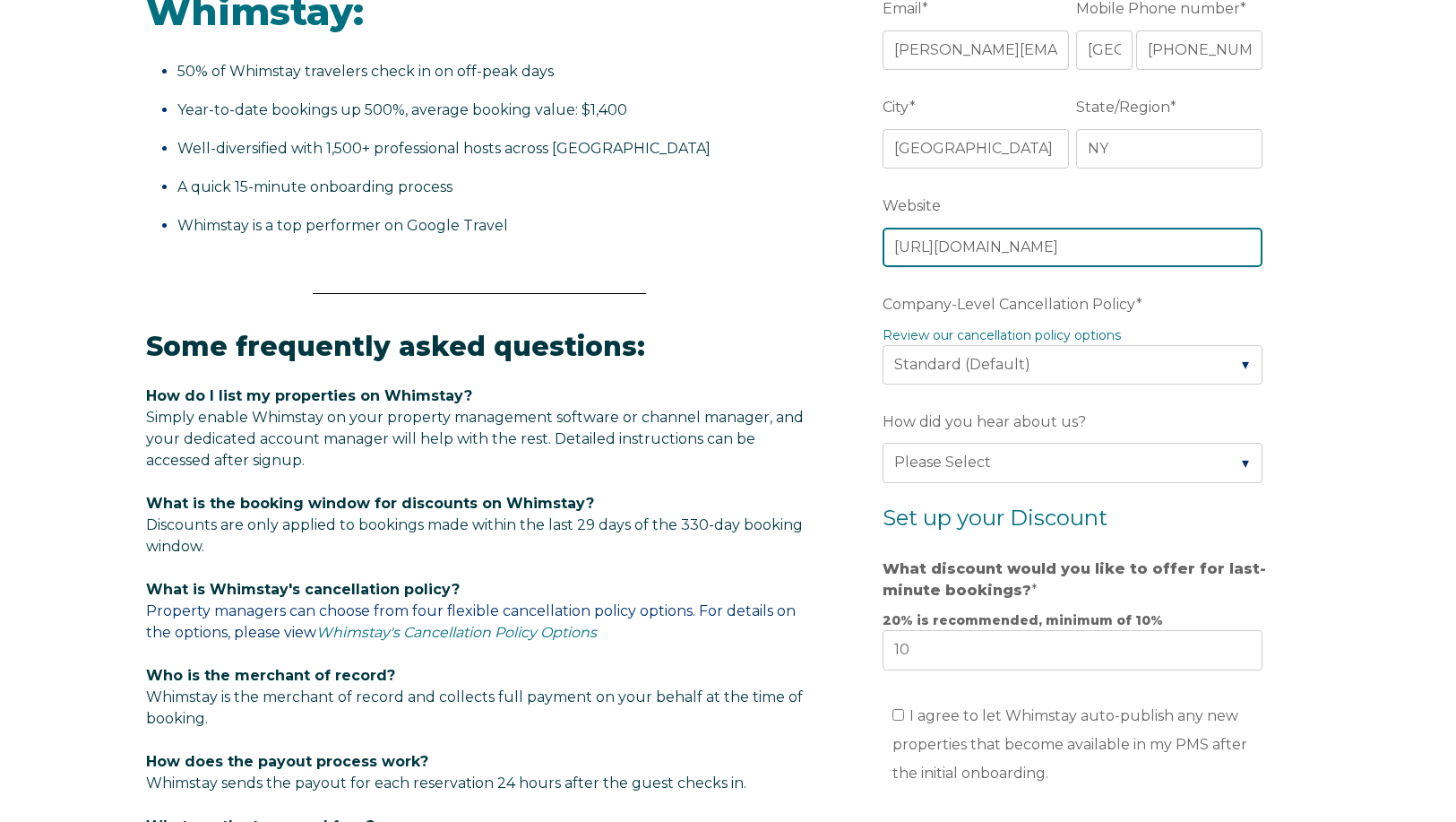
scroll to position [717, 0]
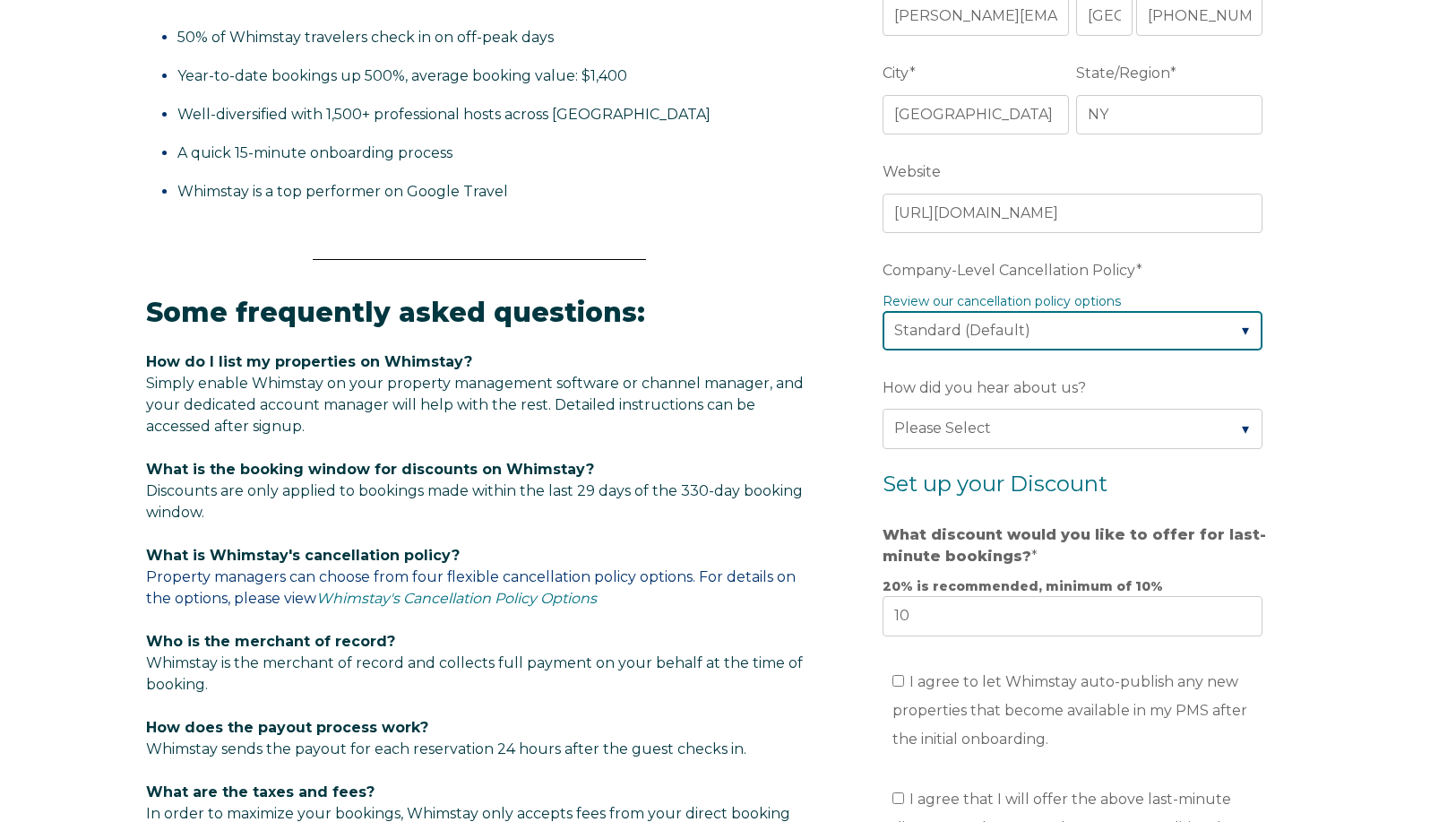
click at [1085, 325] on select "Please Select Partial Standard (Default) Moderate Strict" at bounding box center [1072, 330] width 380 height 39
select select "Strict"
click at [883, 311] on select "Please Select Partial Standard (Default) Moderate Strict" at bounding box center [1072, 330] width 380 height 39
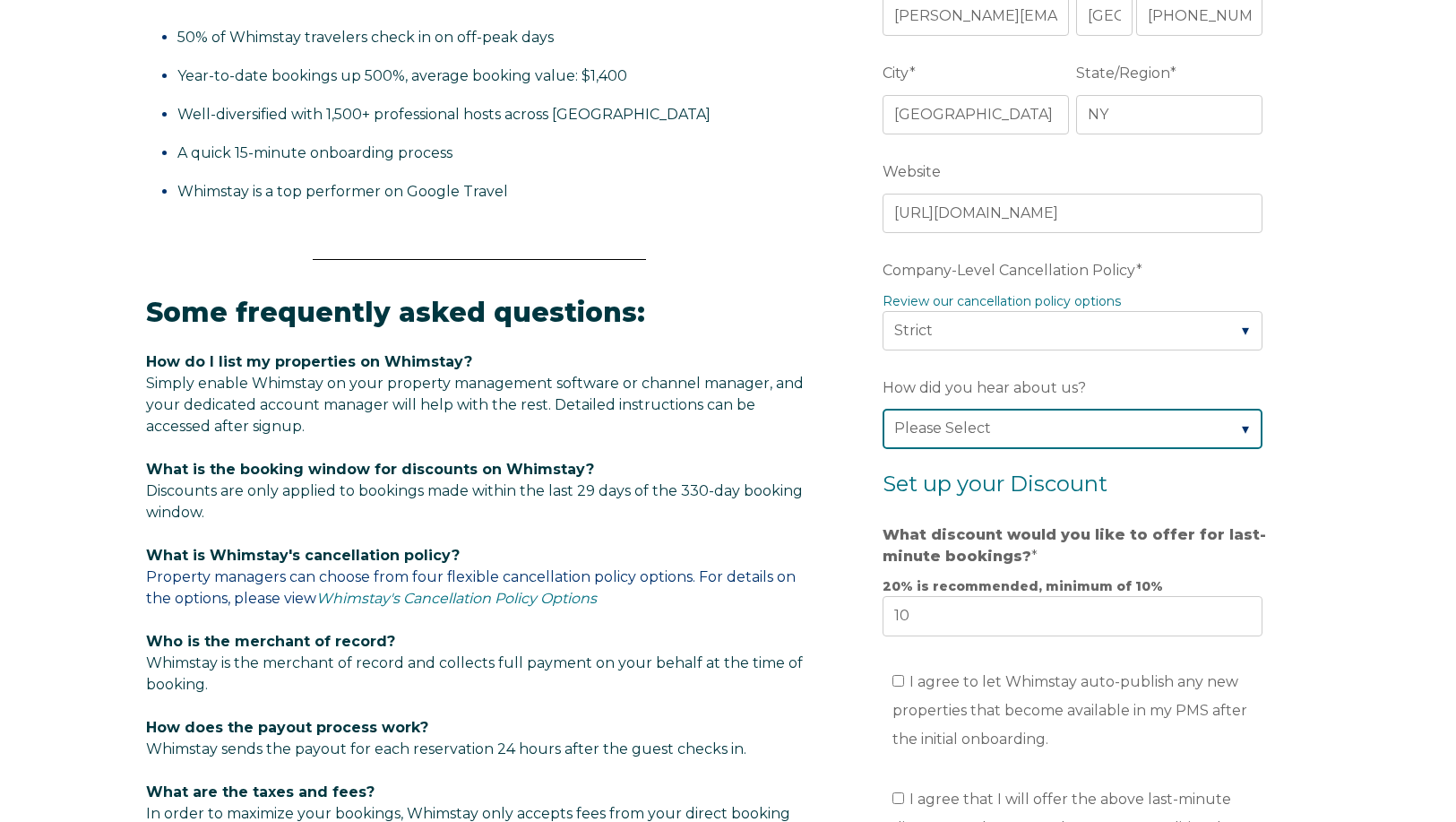
click at [1114, 424] on select "Please Select Found Whimstay through a Google search Direct outreach from a Whi…" at bounding box center [1072, 428] width 380 height 39
select select "Referral from a Friend"
click at [883, 409] on select "Please Select Found Whimstay through a Google search Direct outreach from a Whi…" at bounding box center [1072, 428] width 380 height 39
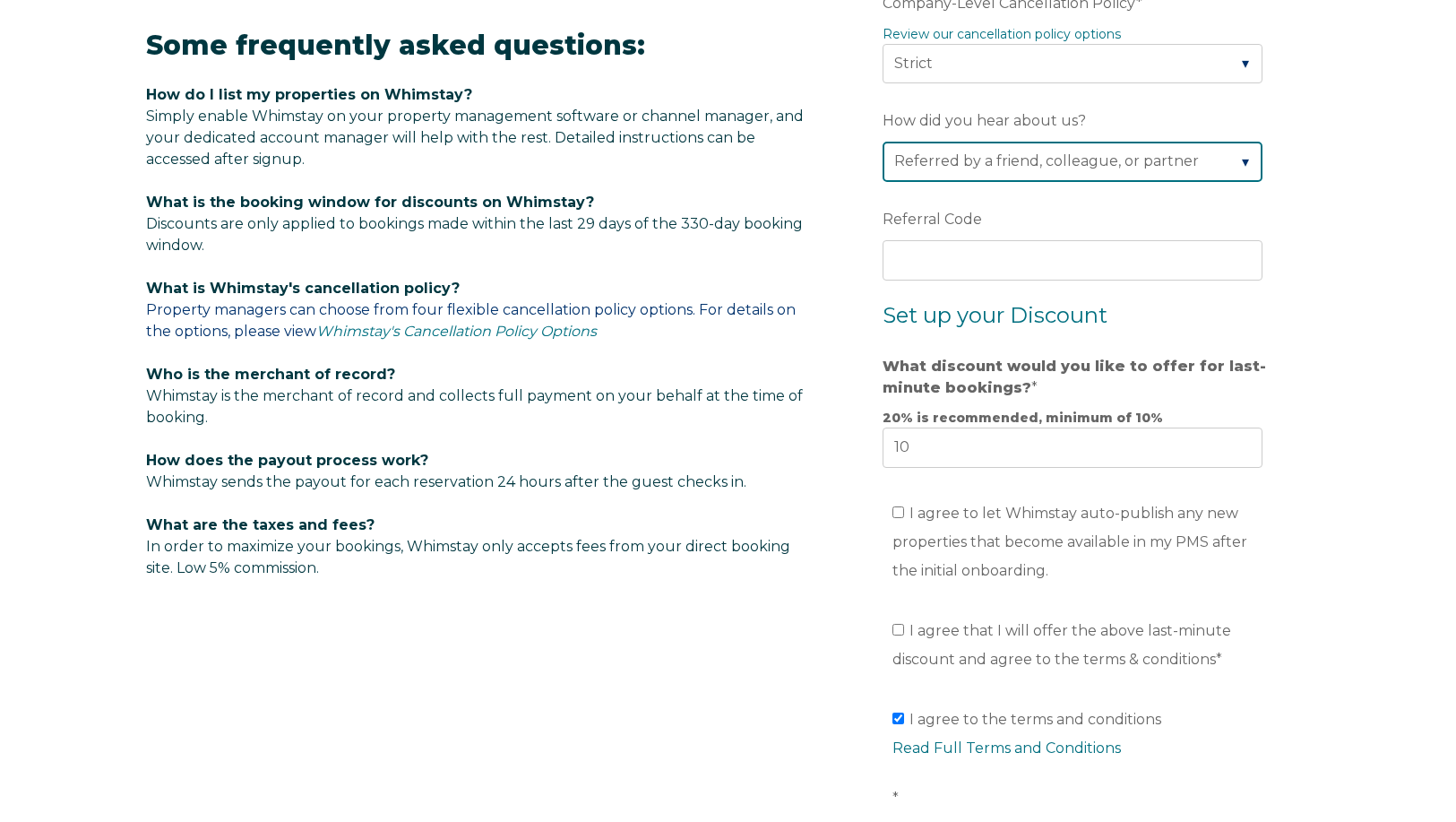
scroll to position [986, 0]
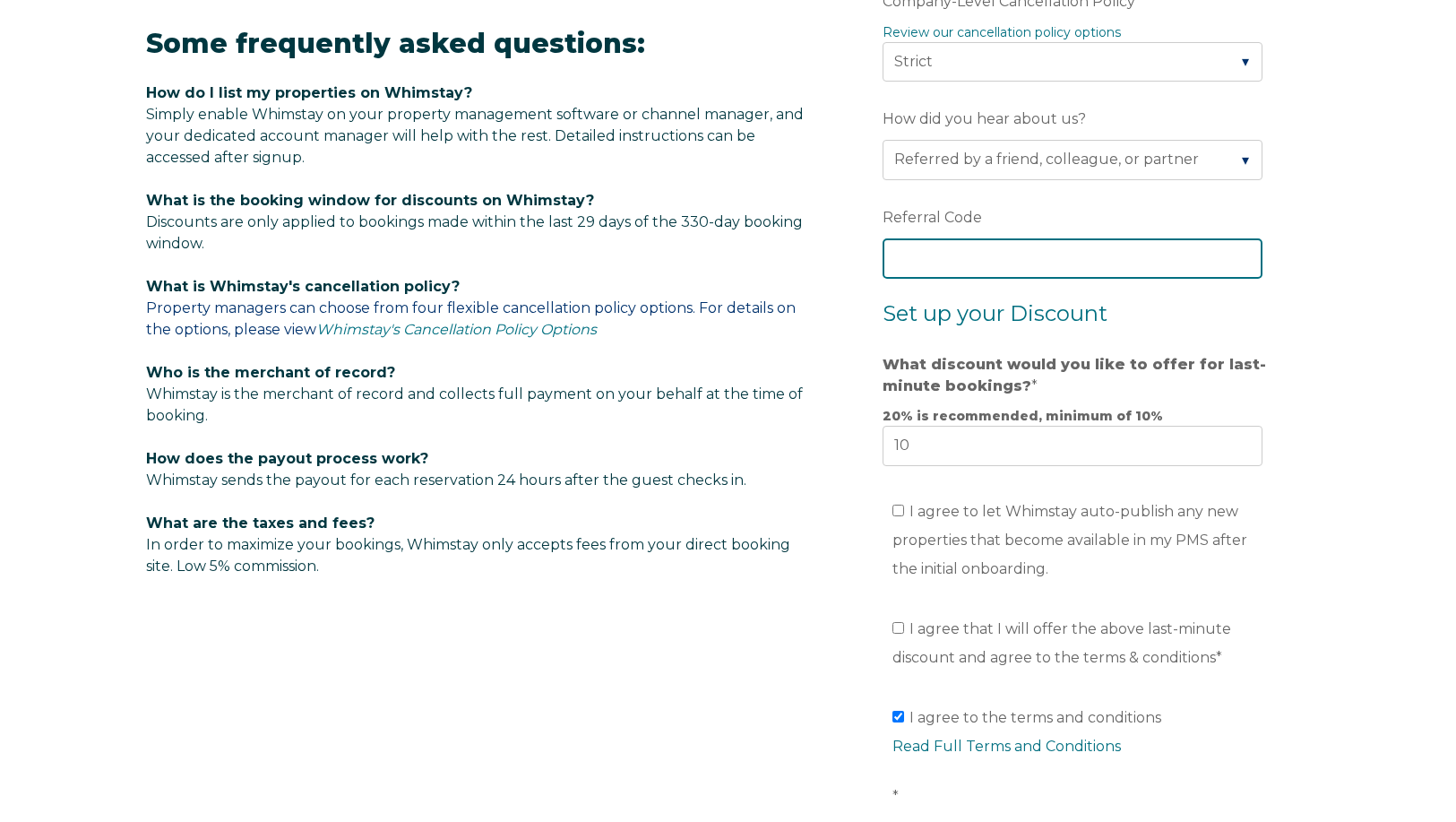
click at [1013, 264] on input "Referral Code" at bounding box center [1072, 257] width 380 height 39
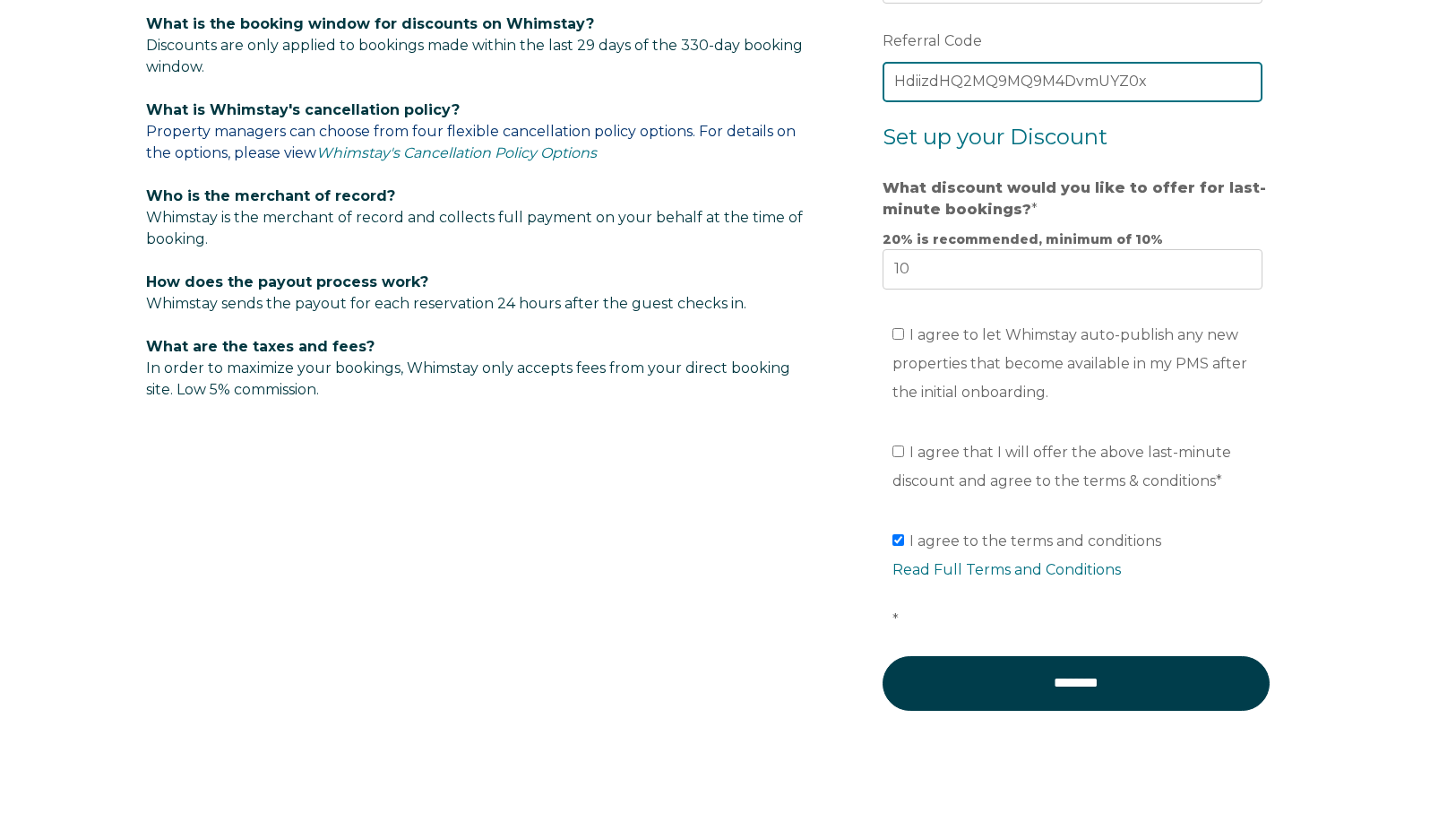
scroll to position [1166, 0]
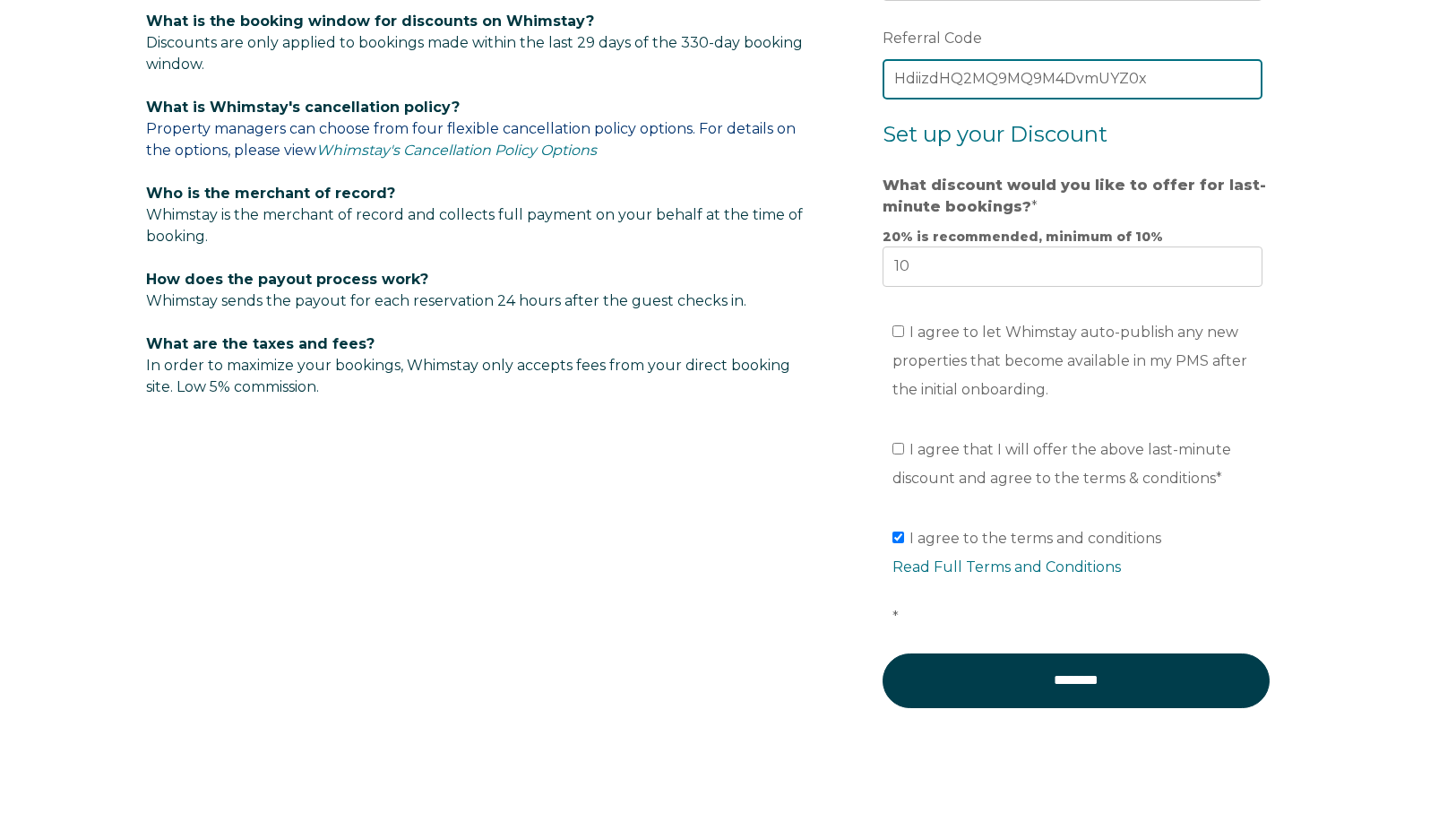
type input "HdiizdHQ2MQ9MQ9M4DvmUYZ0x"
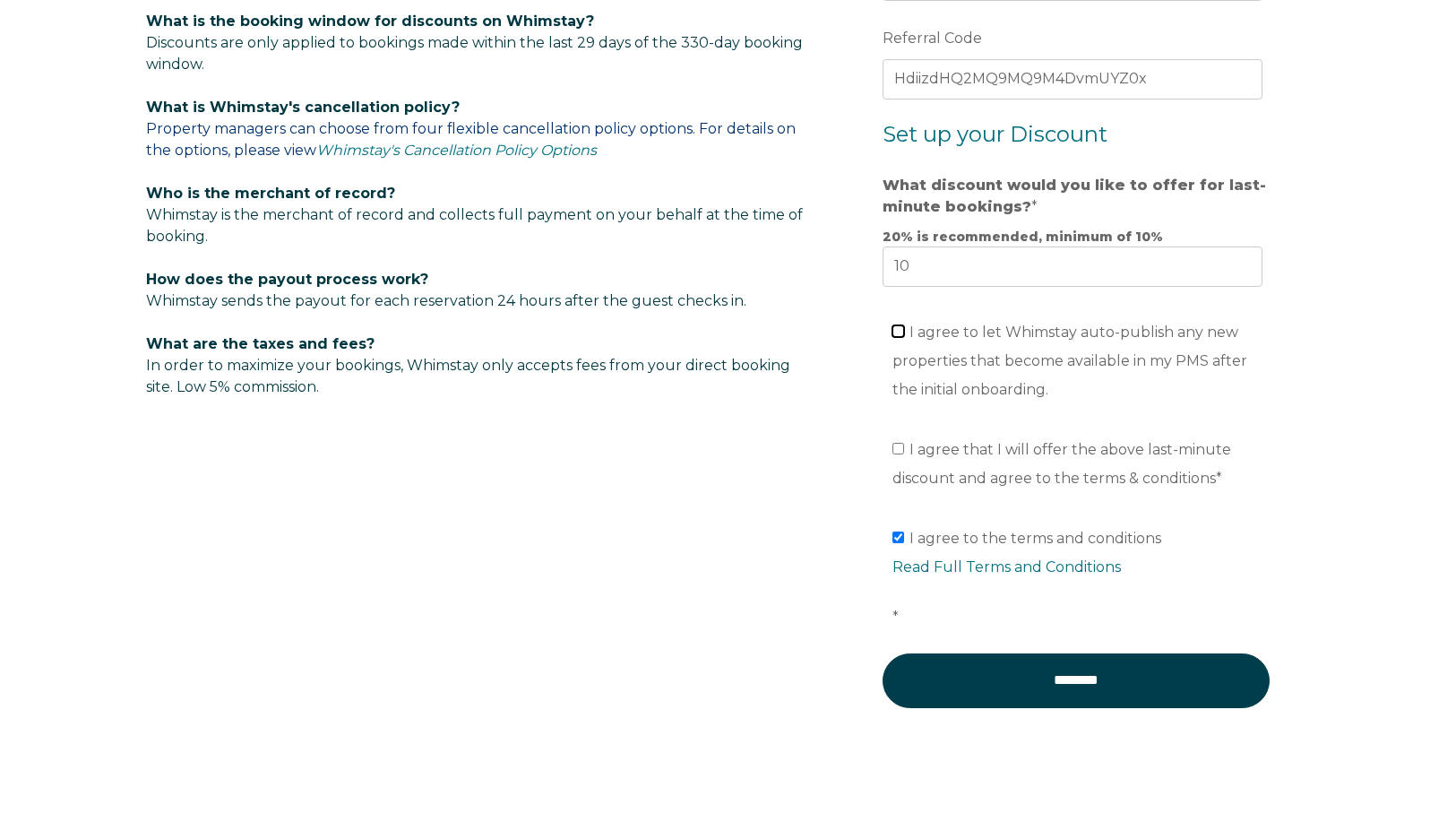
click at [897, 329] on input "I agree to let Whimstay auto-publish any new properties that become available i…" at bounding box center [898, 331] width 11 height 11
checkbox input "true"
click at [898, 447] on input "I agree that I will offer the above last-minute discount and agree to the terms…" at bounding box center [898, 449] width 11 height 11
checkbox input "true"
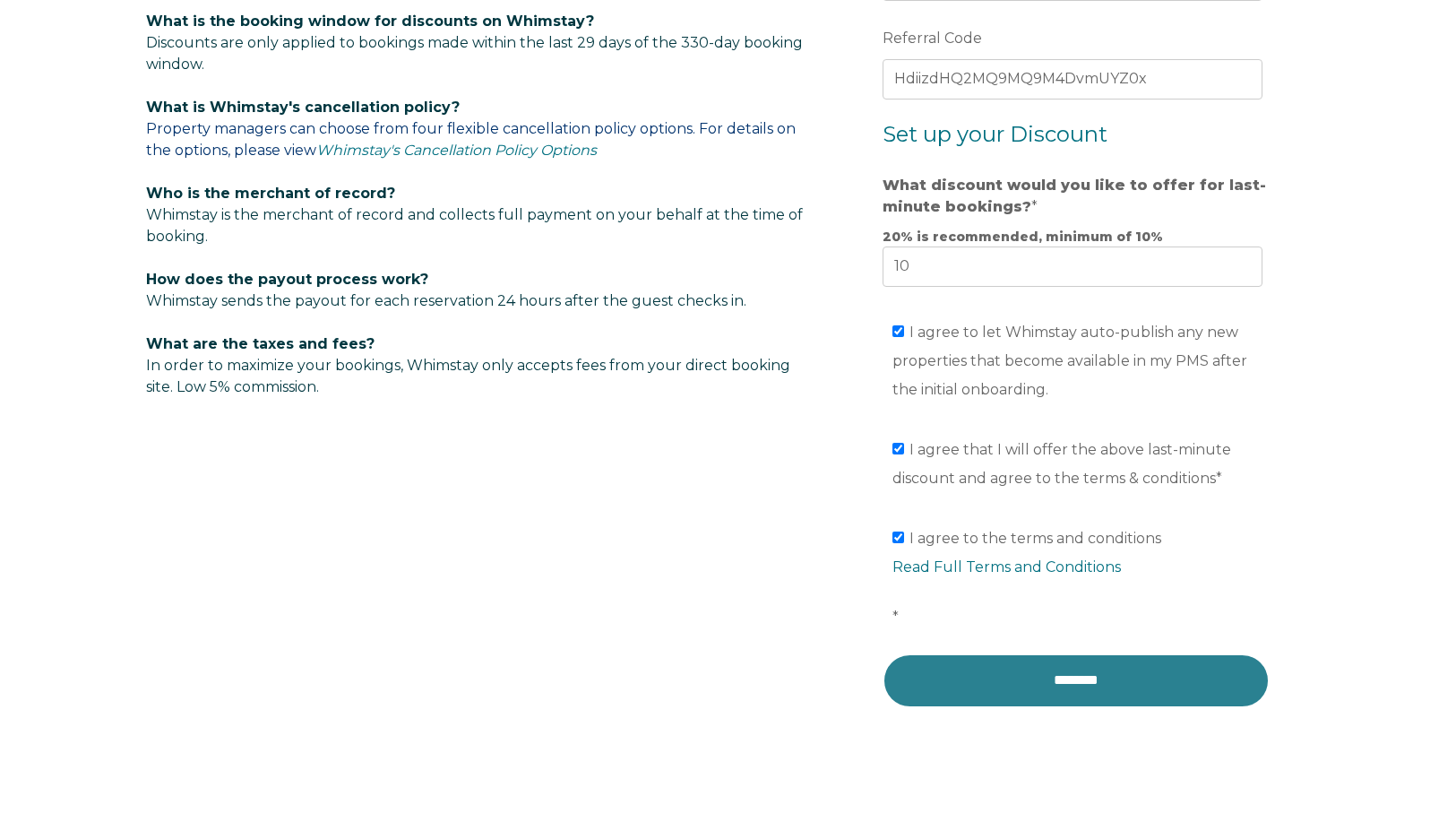
click at [1090, 682] on input "********" at bounding box center [1076, 680] width 387 height 54
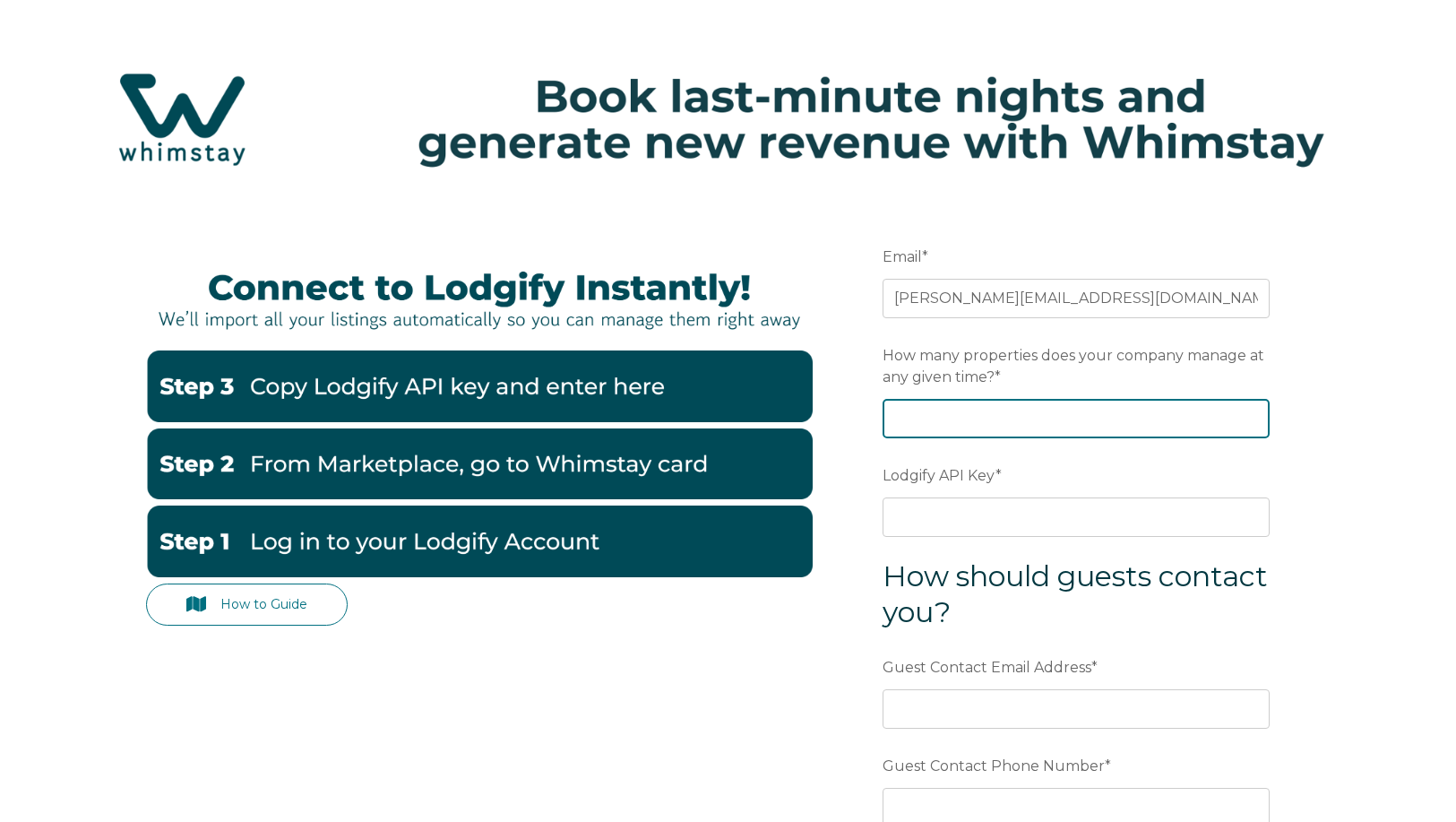
click at [1044, 424] on input "How many properties does your company manage at any given time? *" at bounding box center [1076, 418] width 387 height 39
type input "35"
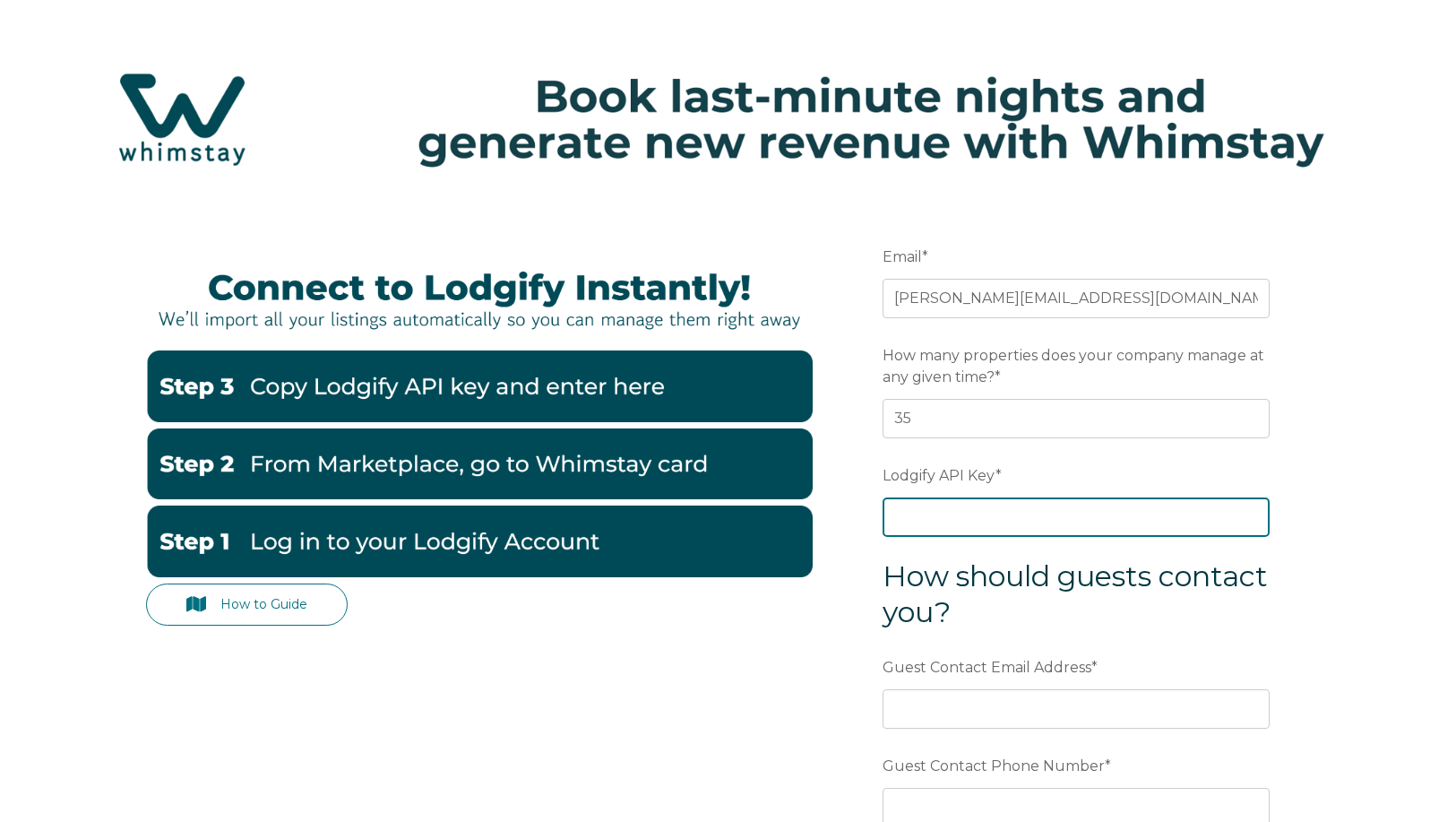
click at [1008, 518] on input "Lodgify API Key *" at bounding box center [1076, 517] width 387 height 39
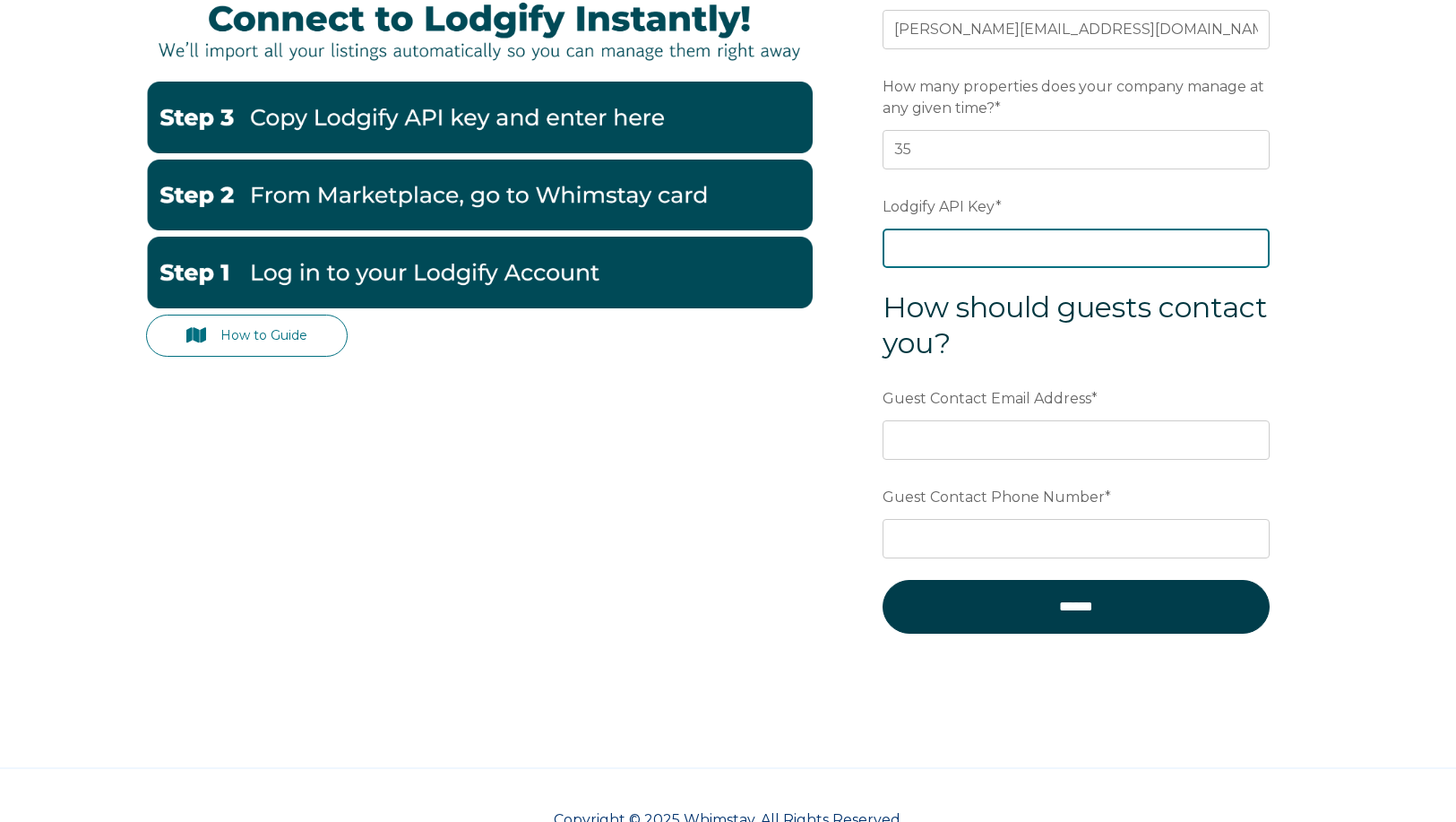
scroll to position [179, 0]
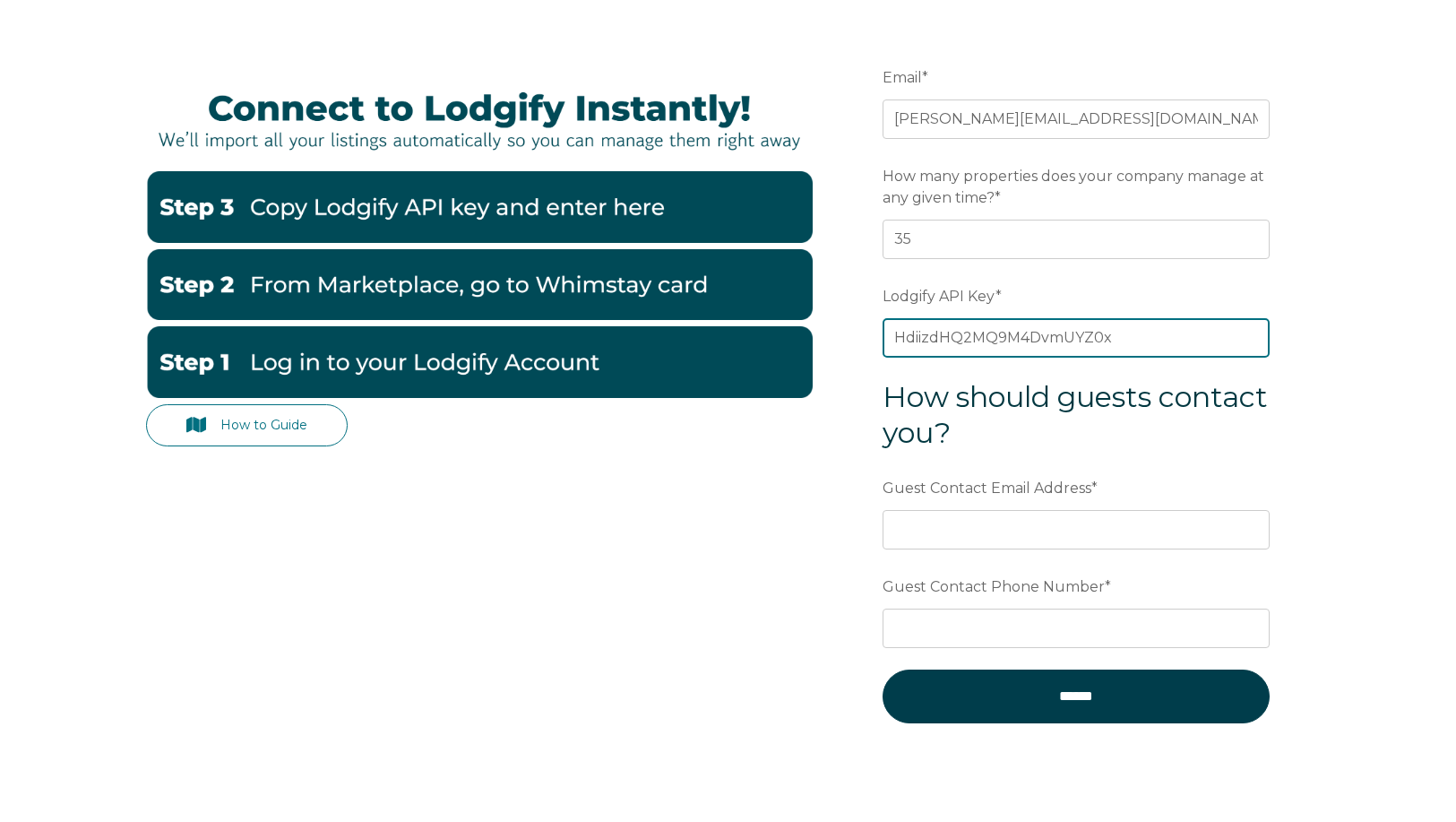
type input "HdiizdHQ2MQ9M4DvmUYZ0x"
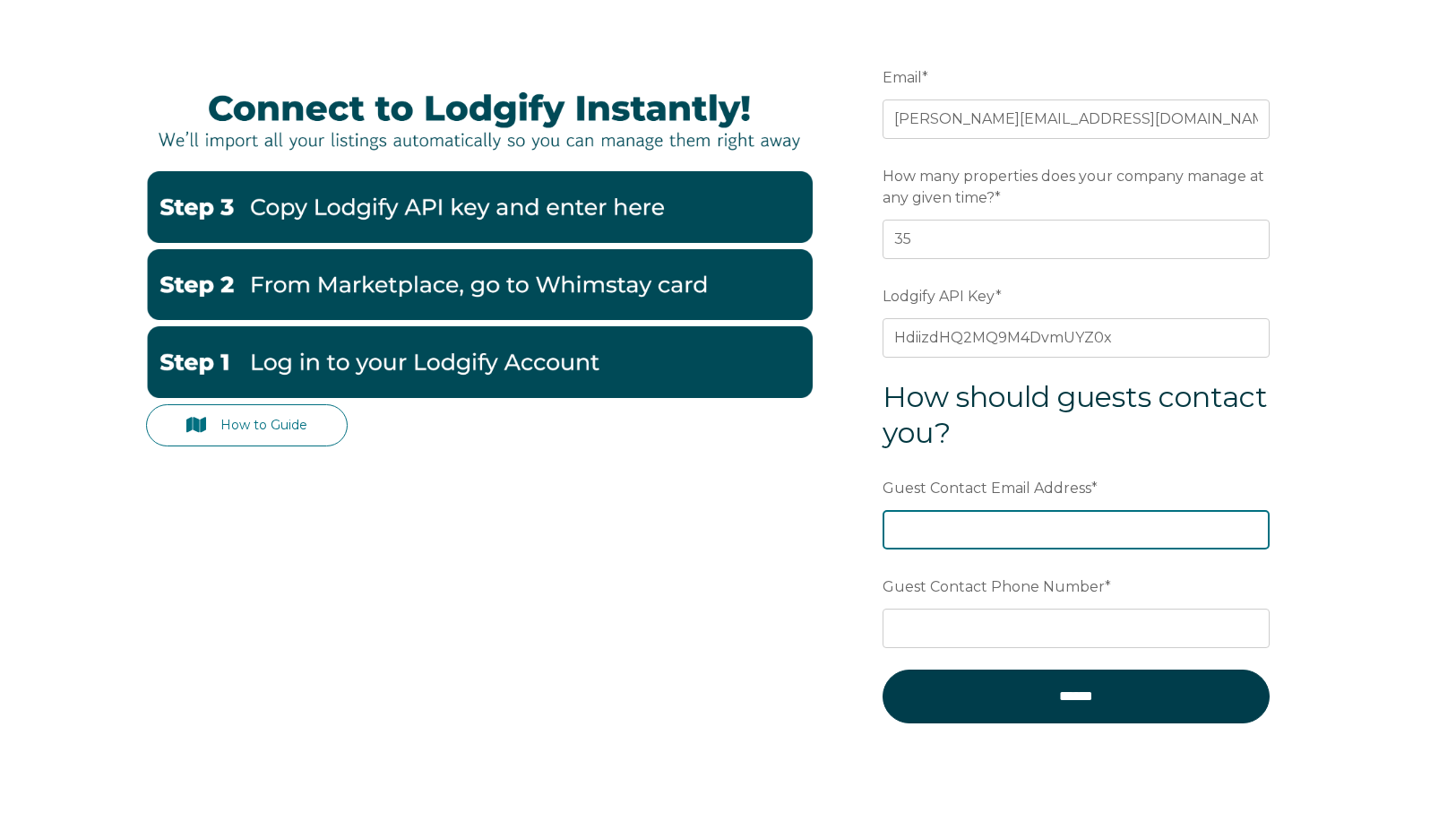
click at [1094, 525] on input "Guest Contact Email Address *" at bounding box center [1076, 529] width 387 height 39
type input "[PERSON_NAME][EMAIL_ADDRESS][DOMAIN_NAME]"
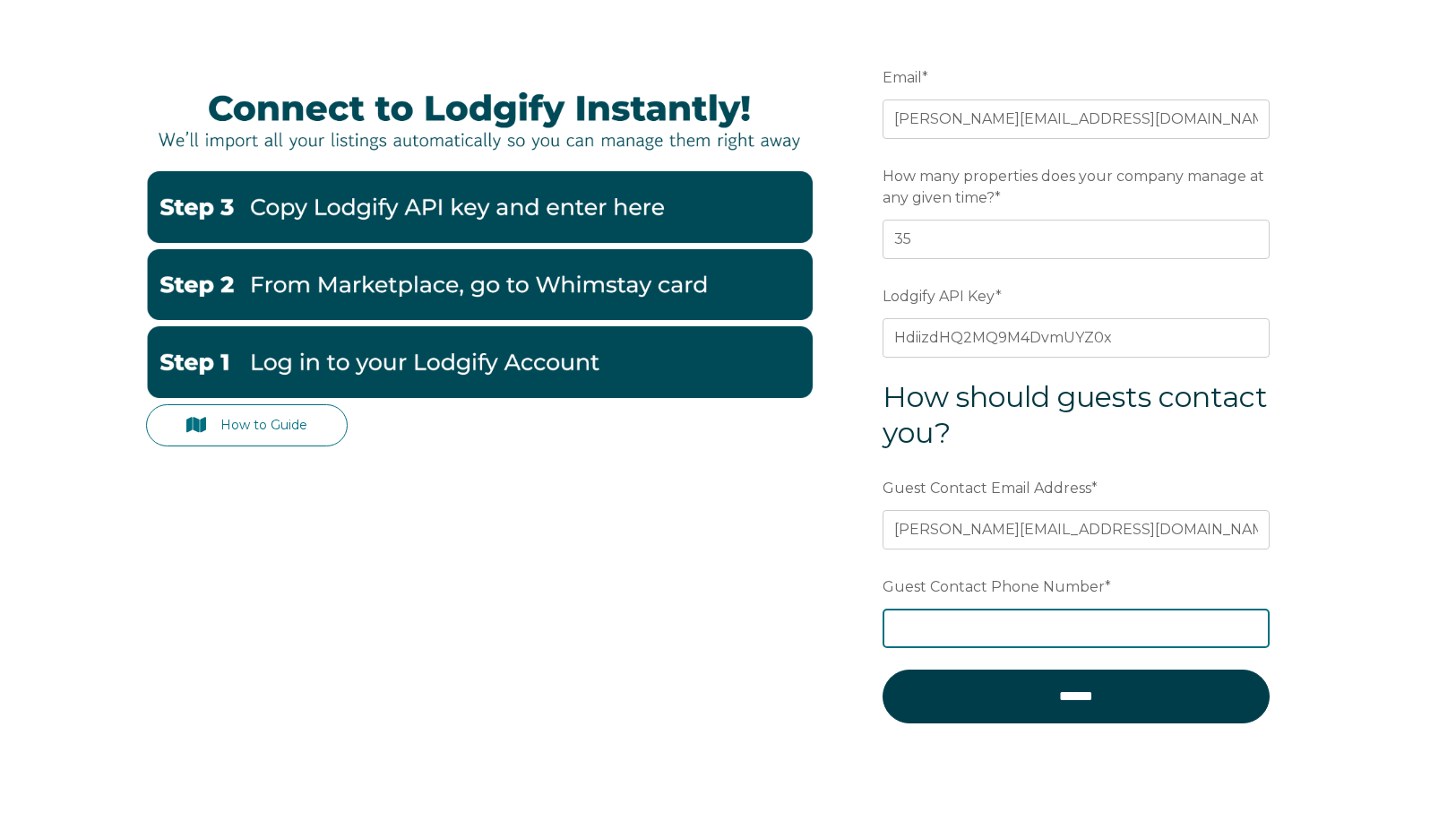
click at [1047, 636] on input "Guest Contact Phone Number *" at bounding box center [1076, 628] width 387 height 39
type input "[PHONE_NUMBER]"
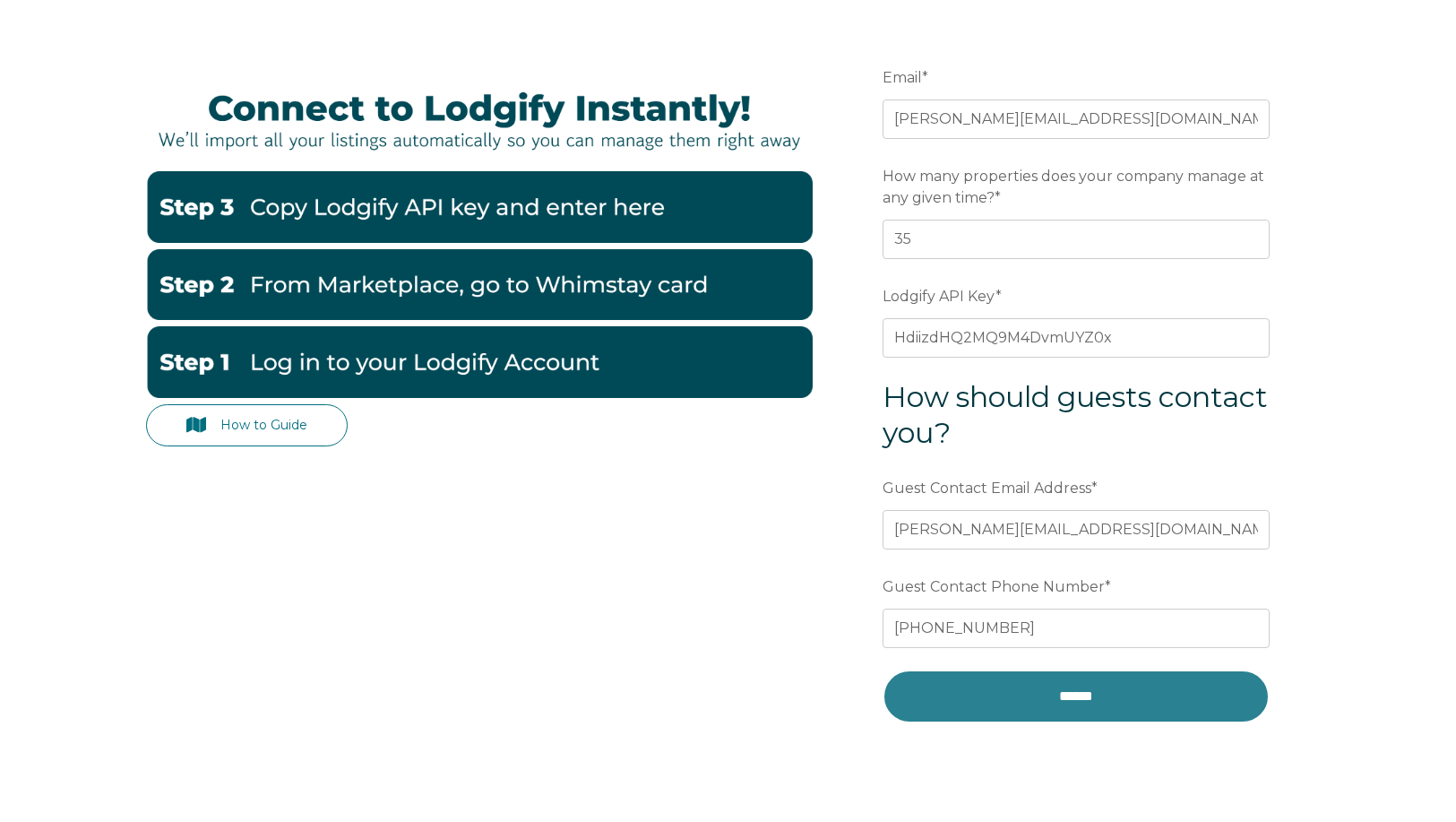
click at [1082, 702] on input "******" at bounding box center [1076, 697] width 387 height 54
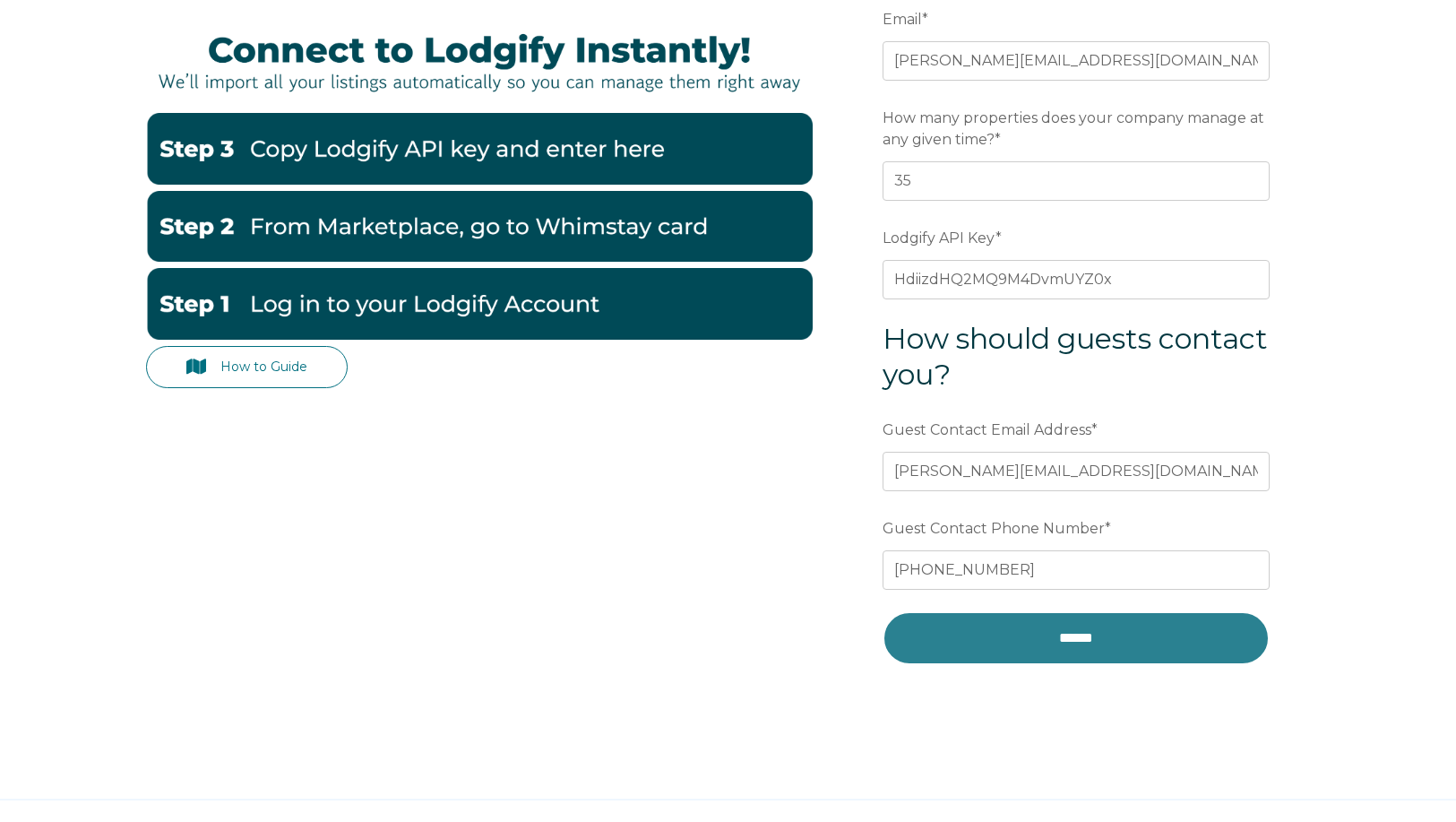
scroll to position [269, 0]
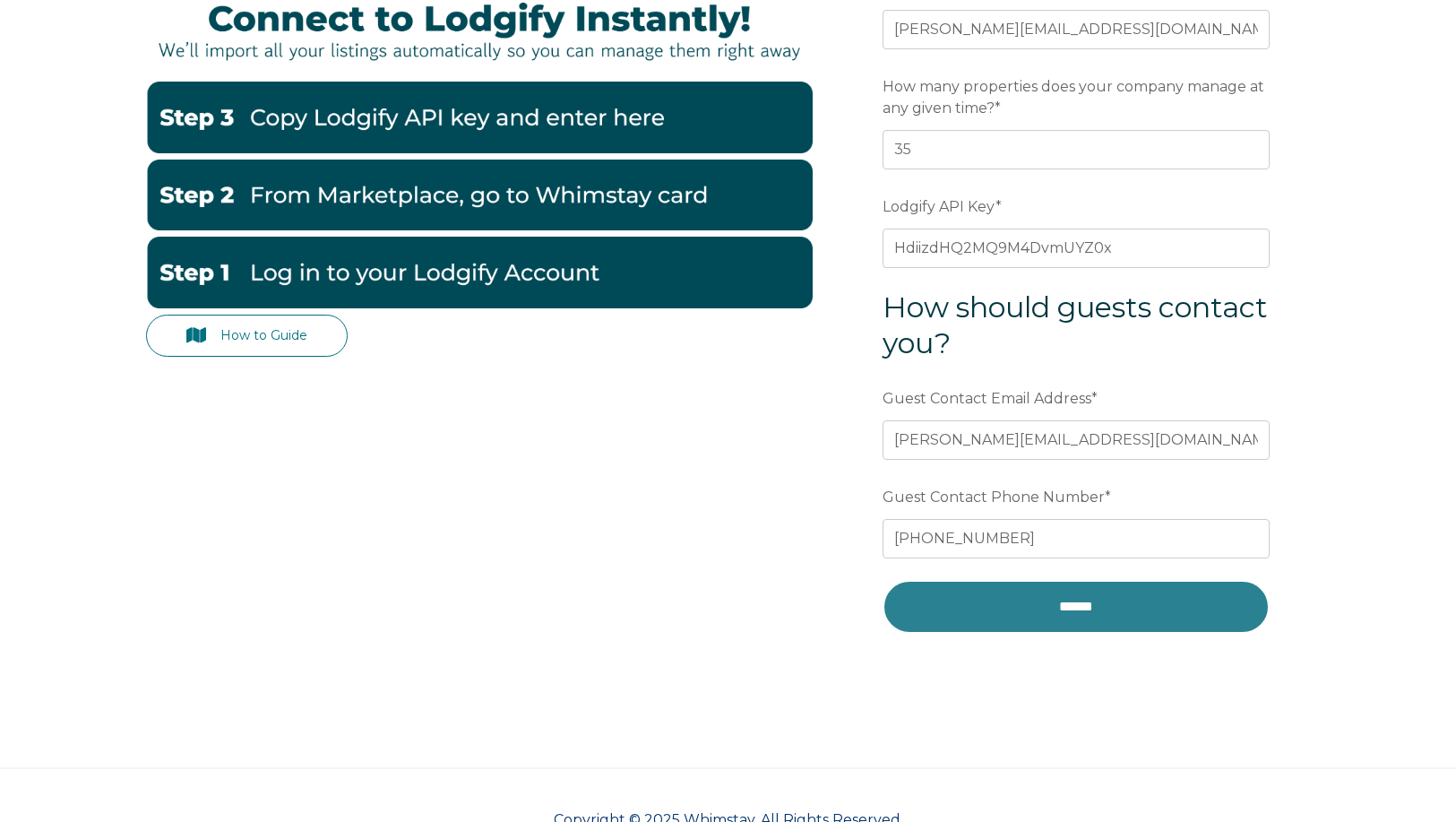
click at [1056, 606] on input "******" at bounding box center [1076, 607] width 387 height 54
